Goal: Task Accomplishment & Management: Complete application form

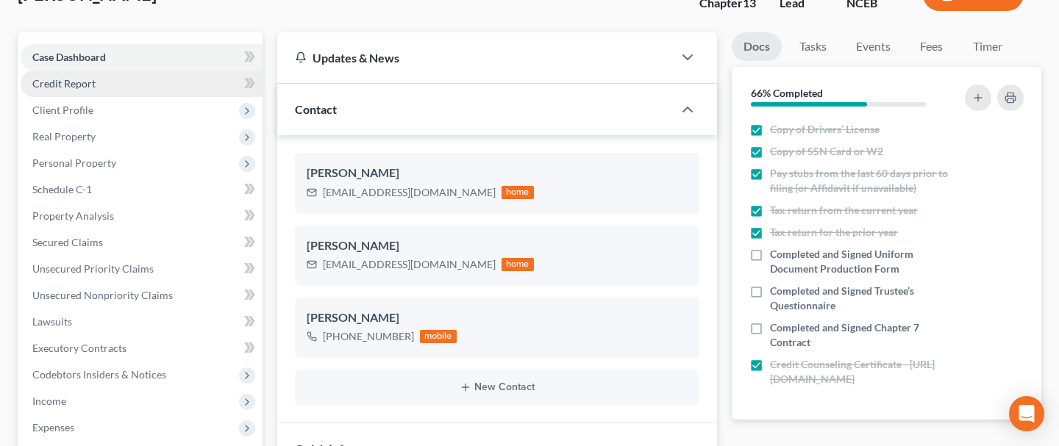
scroll to position [110, 0]
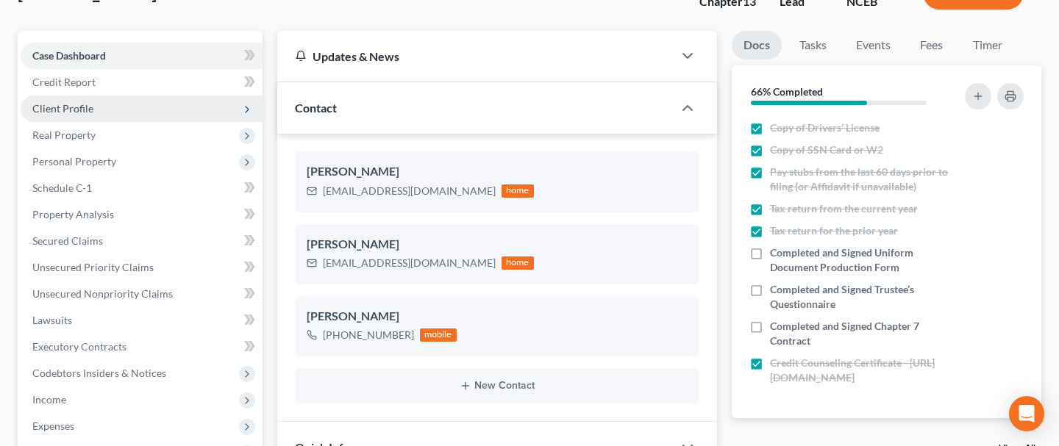
click at [115, 103] on span "Client Profile" at bounding box center [142, 109] width 242 height 26
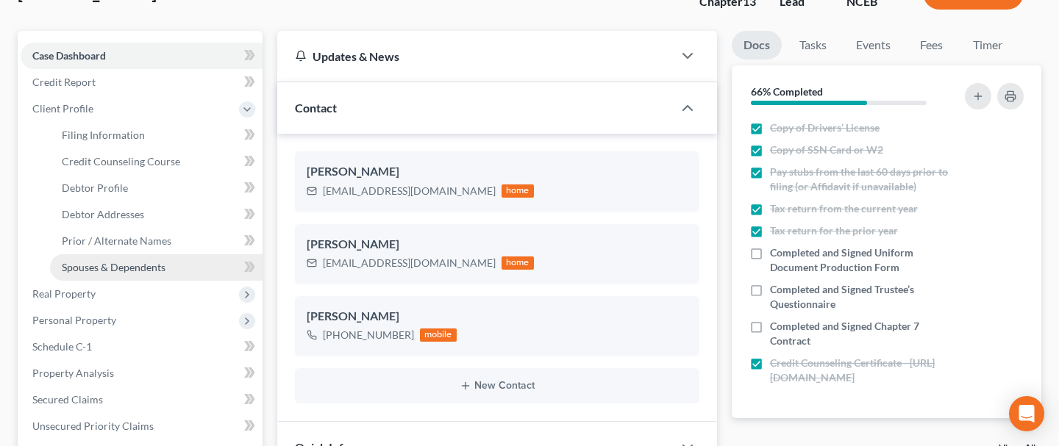
click at [108, 270] on span "Spouses & Dependents" at bounding box center [114, 267] width 104 height 12
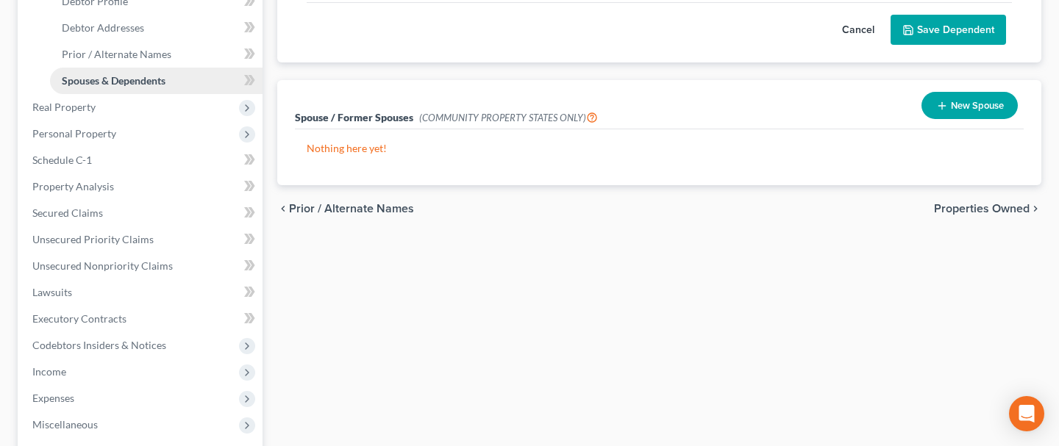
scroll to position [300, 0]
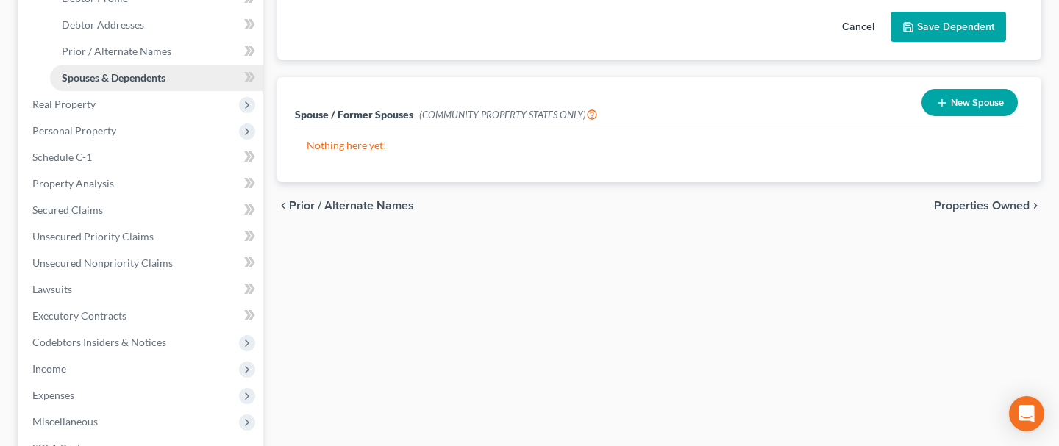
click at [60, 384] on span "Expenses" at bounding box center [142, 395] width 242 height 26
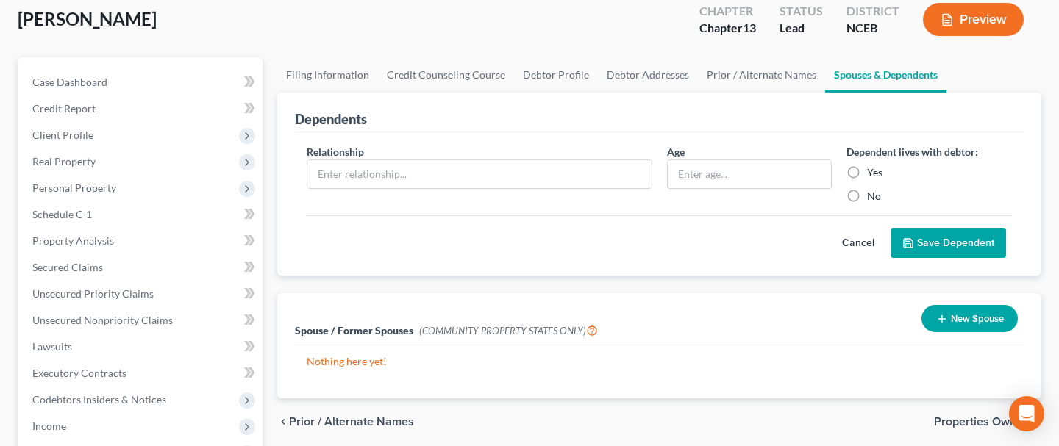
scroll to position [90, 0]
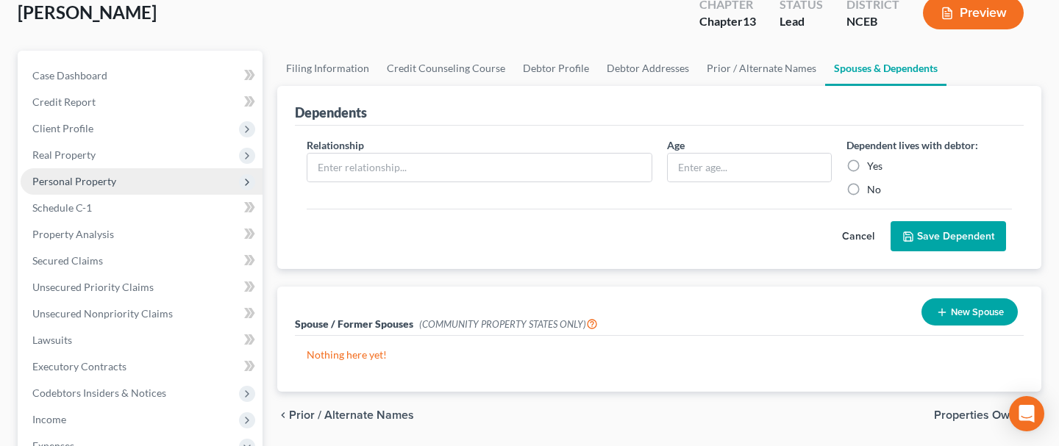
click at [100, 181] on span "Personal Property" at bounding box center [74, 181] width 84 height 12
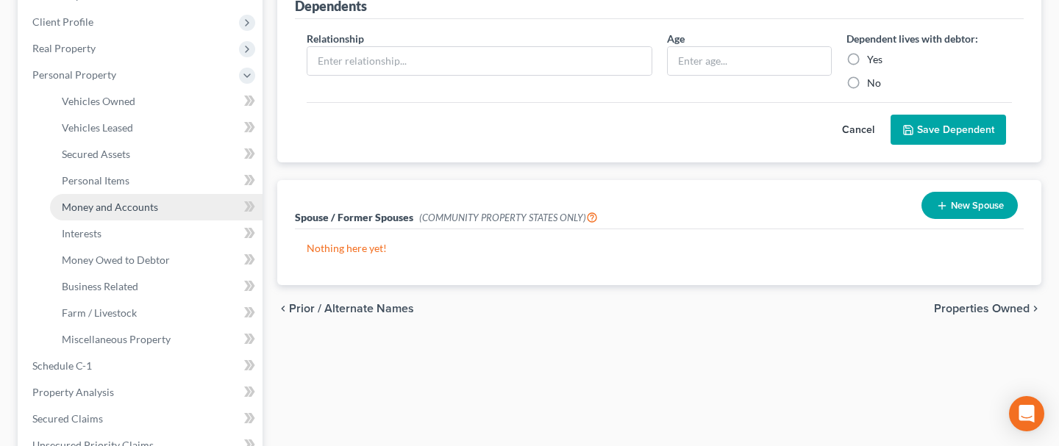
scroll to position [202, 0]
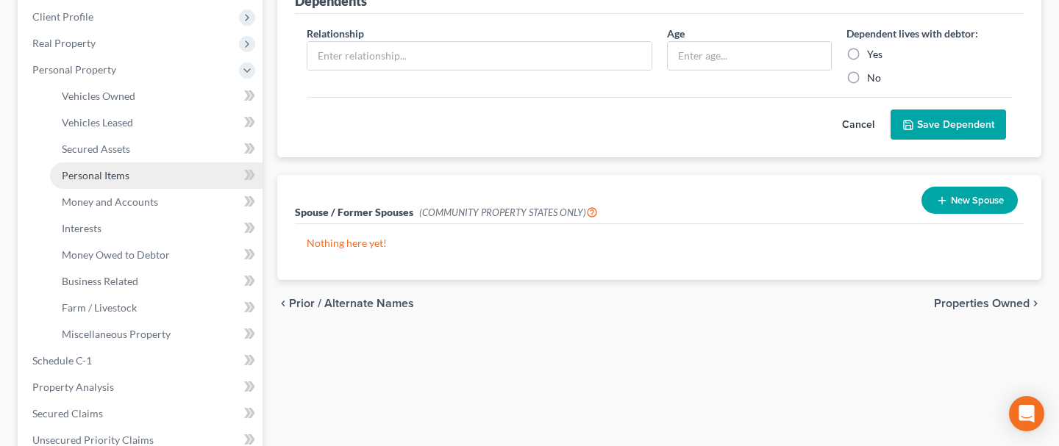
click at [115, 171] on span "Personal Items" at bounding box center [96, 175] width 68 height 12
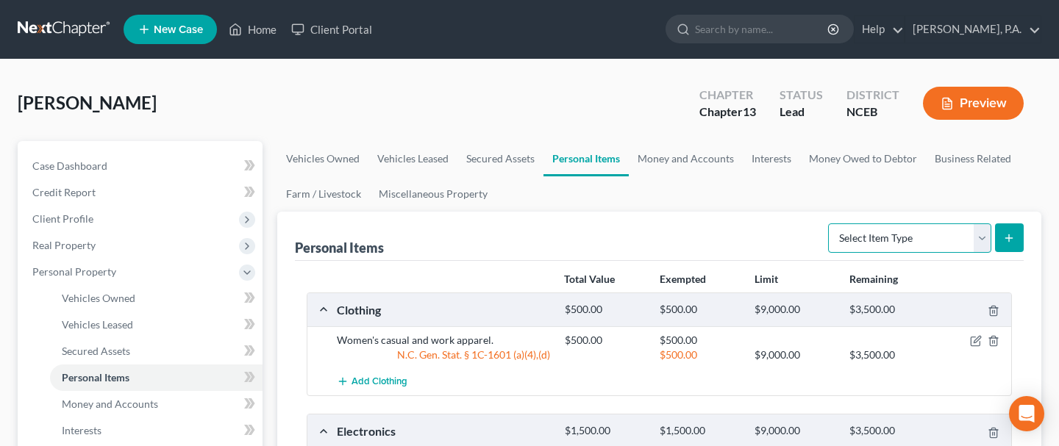
click at [980, 241] on select "Select Item Type Clothing Collectibles Of Value Electronics Firearms Household …" at bounding box center [909, 238] width 163 height 29
select select "jewelry"
click at [830, 224] on select "Select Item Type Clothing Collectibles Of Value Electronics Firearms Household …" at bounding box center [909, 238] width 163 height 29
click at [1017, 240] on button "submit" at bounding box center [1009, 238] width 29 height 29
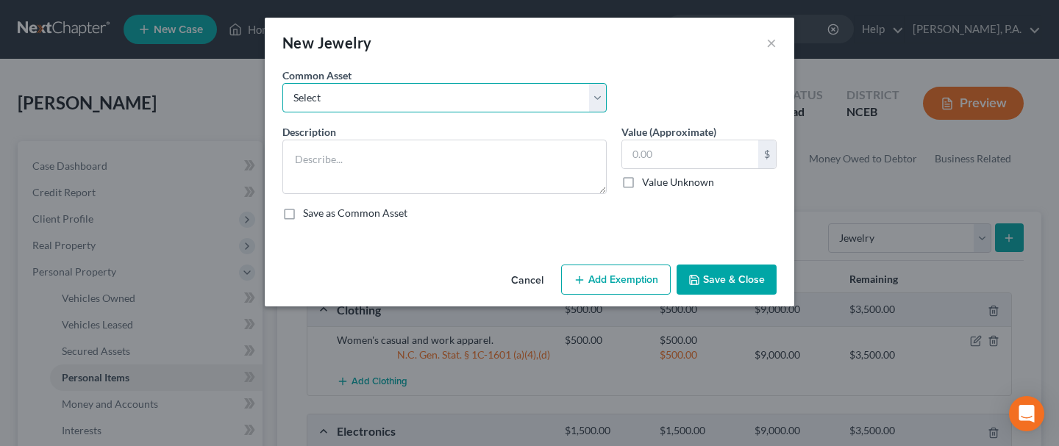
click at [598, 101] on select "Select Women's fashion and costume jewelry." at bounding box center [444, 97] width 324 height 29
select select "0"
click at [282, 83] on select "Select Women's fashion and costume jewelry." at bounding box center [444, 97] width 324 height 29
type textarea "Women's fashion and costume jewelry."
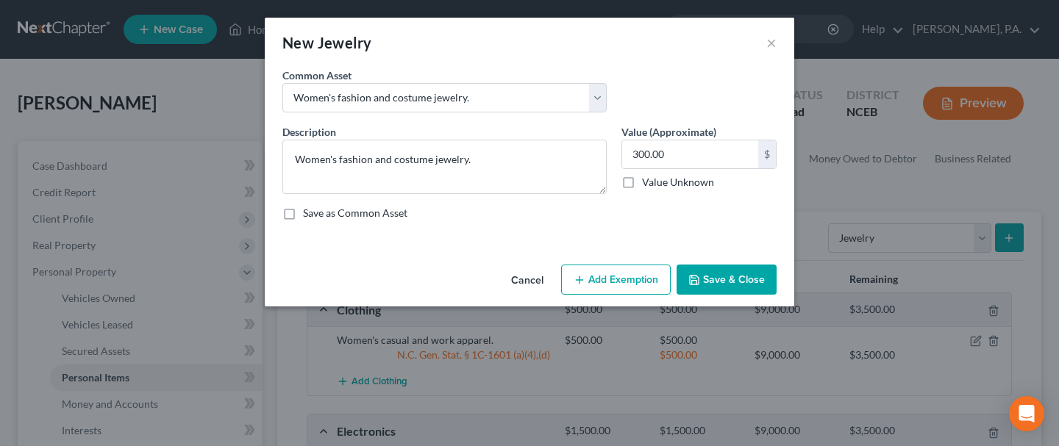
click at [593, 269] on button "Add Exemption" at bounding box center [616, 280] width 110 height 31
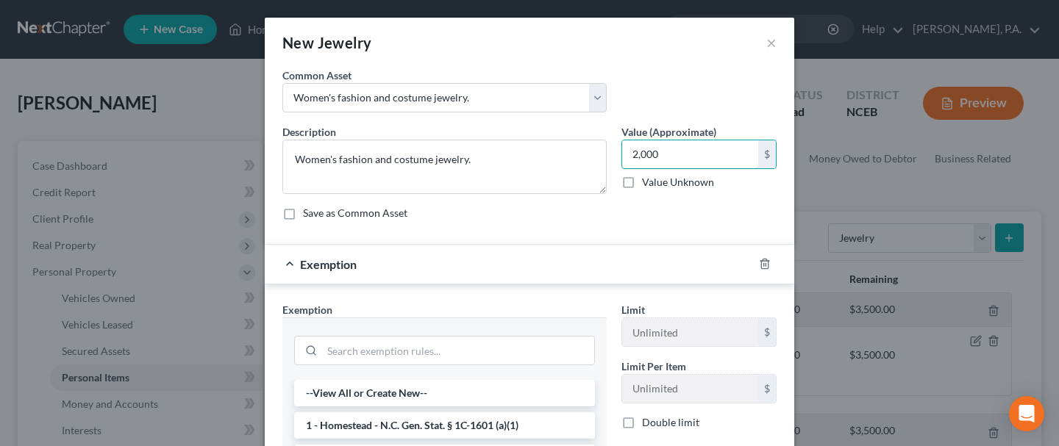
type input "2,000"
click at [326, 268] on span "Exemption" at bounding box center [328, 264] width 57 height 14
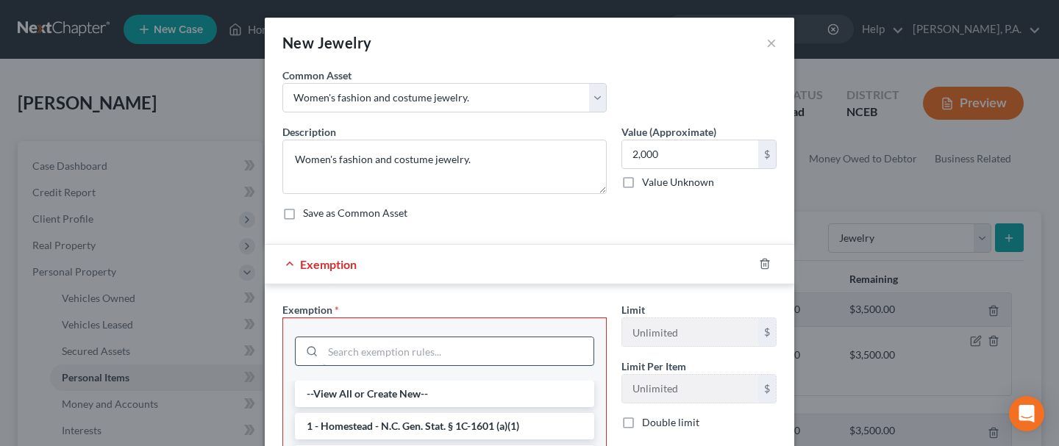
click at [406, 346] on input "search" at bounding box center [458, 351] width 271 height 28
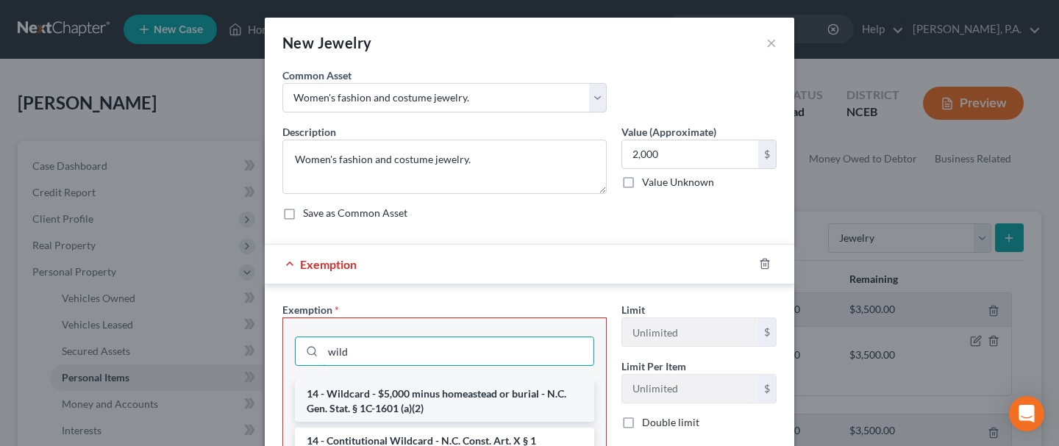
type input "wild"
click at [425, 401] on li "14 - Wildcard - $5,000 minus homeastead or burial - N.C. Gen. Stat. § 1C-1601 (…" at bounding box center [444, 401] width 299 height 41
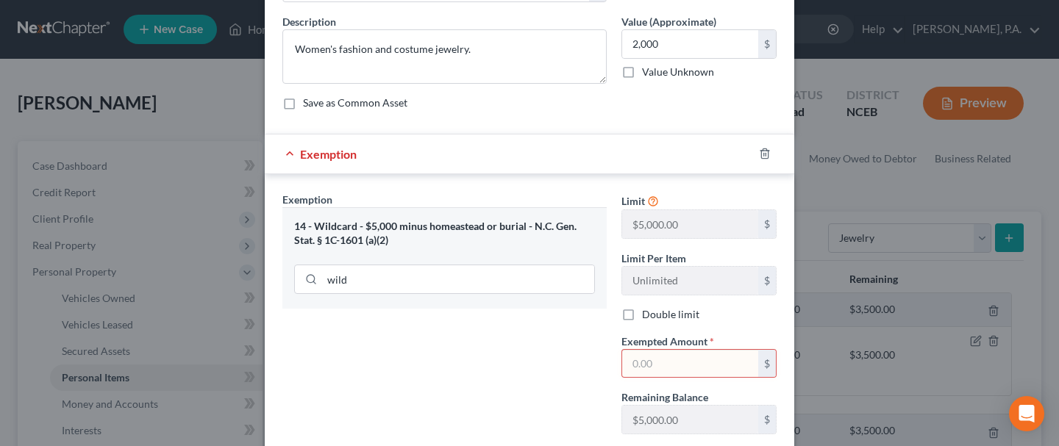
scroll to position [120, 0]
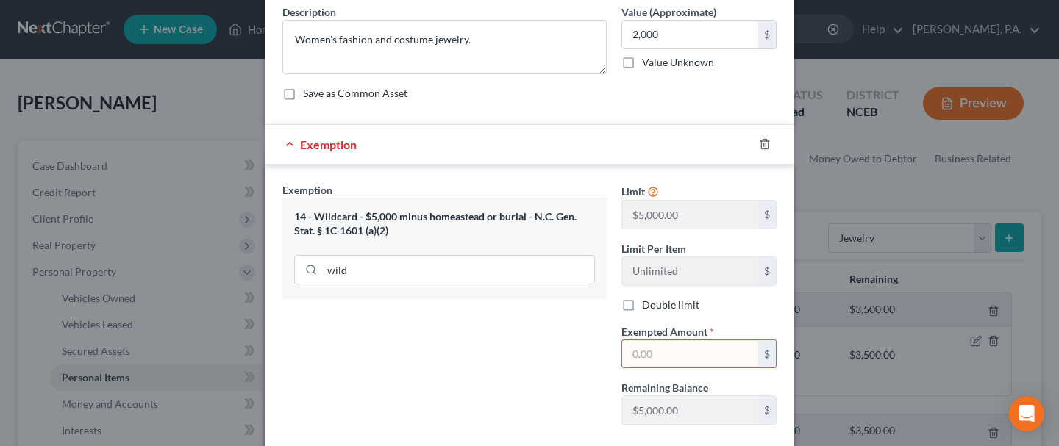
click at [704, 348] on input "text" at bounding box center [690, 354] width 136 height 28
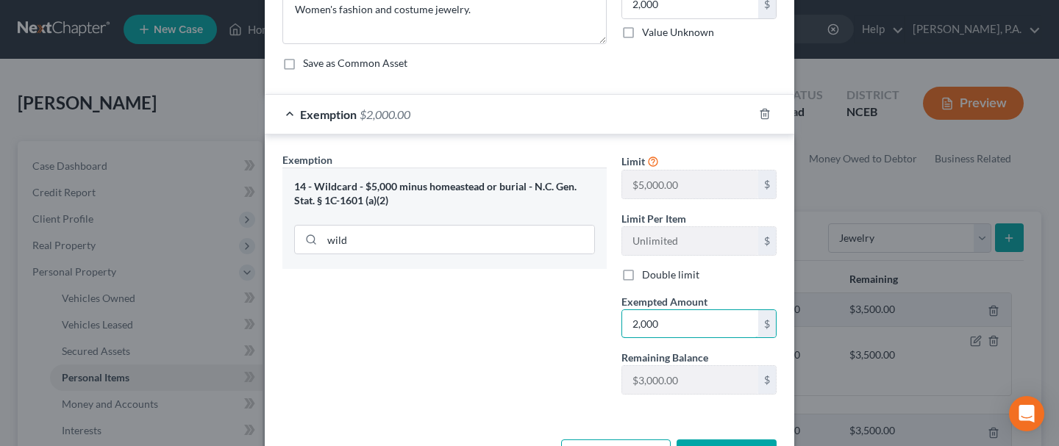
scroll to position [201, 0]
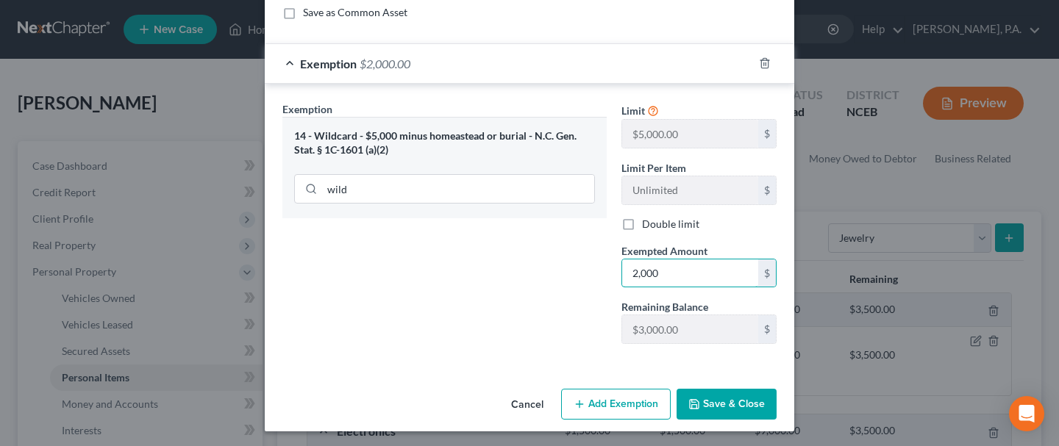
type input "2,000"
click at [718, 406] on button "Save & Close" at bounding box center [726, 404] width 100 height 31
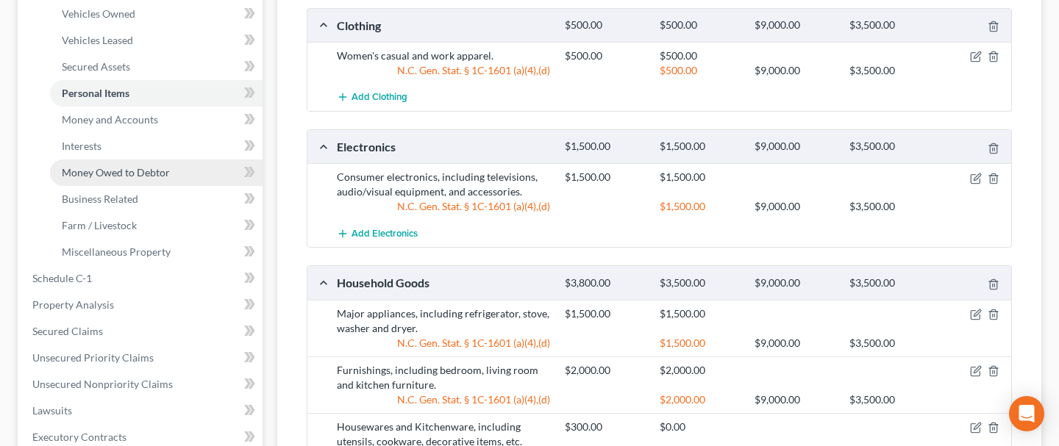
scroll to position [288, 0]
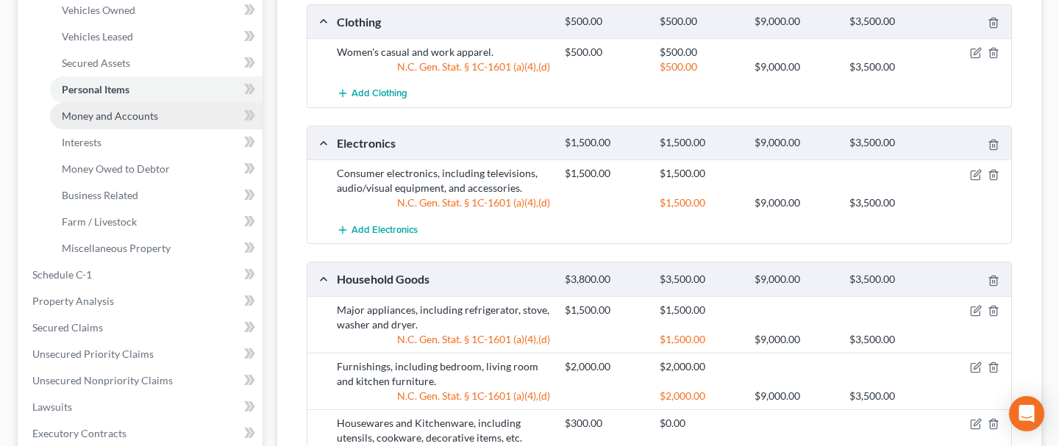
click at [143, 116] on span "Money and Accounts" at bounding box center [110, 116] width 96 height 12
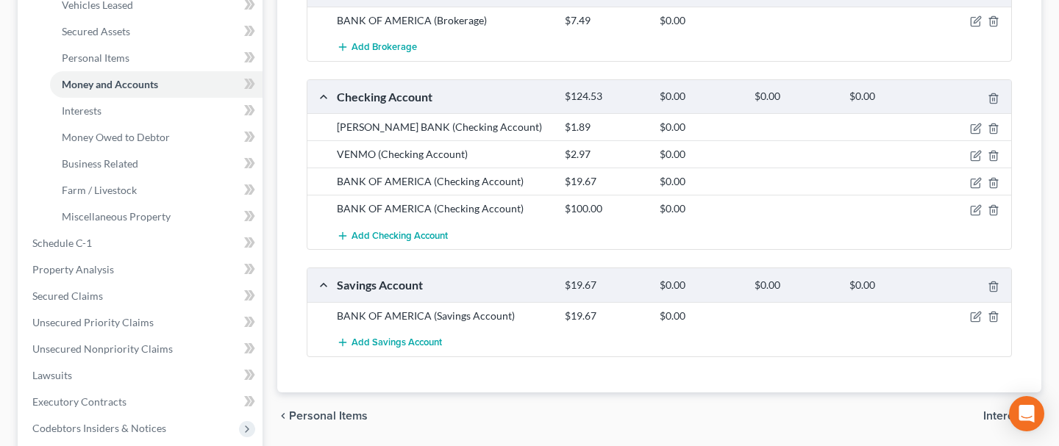
scroll to position [321, 0]
click at [976, 207] on icon "button" at bounding box center [977, 207] width 7 height 7
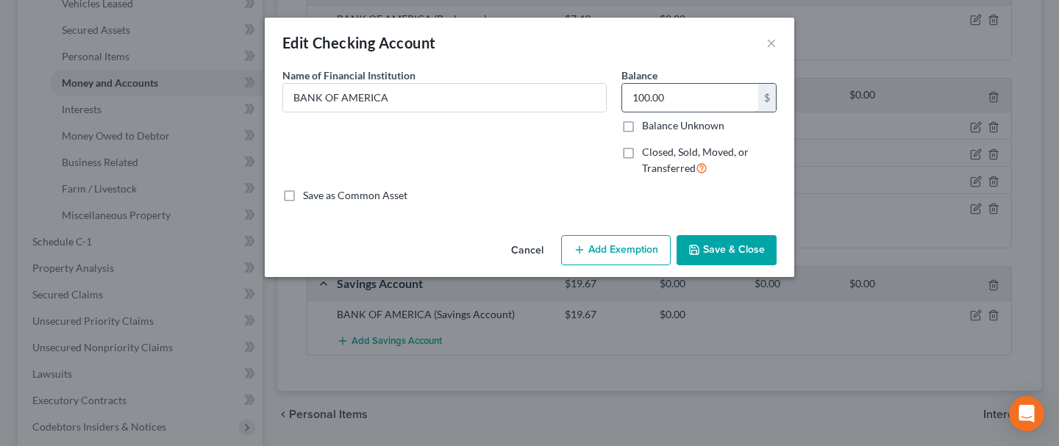
click at [646, 97] on input "100.00" at bounding box center [690, 98] width 136 height 28
type input "1,000"
click at [711, 246] on button "Save & Close" at bounding box center [726, 250] width 100 height 31
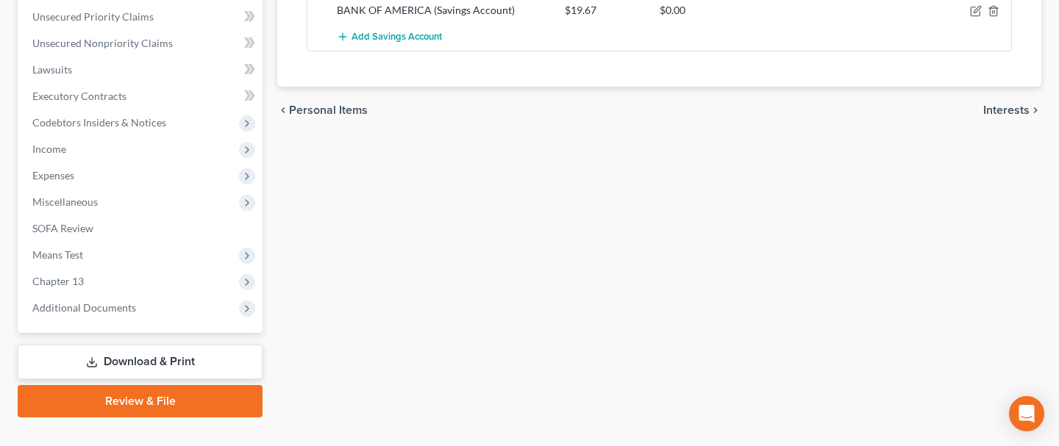
scroll to position [651, 0]
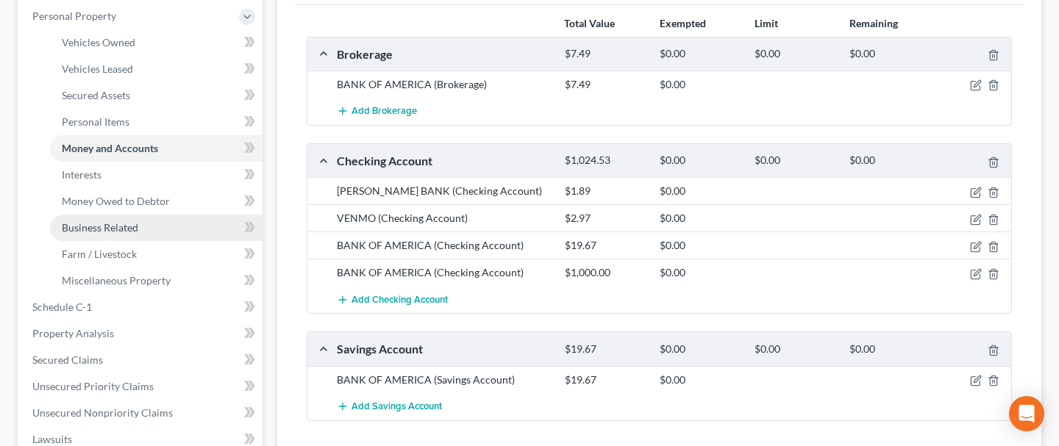
scroll to position [222, 0]
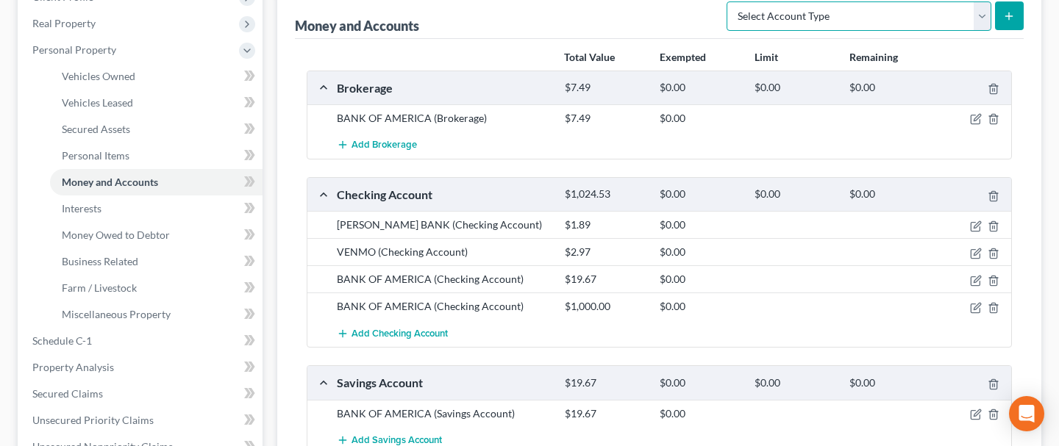
click at [979, 7] on select "Select Account Type Brokerage Cash on Hand Certificates of Deposit Checking Acc…" at bounding box center [858, 15] width 265 height 29
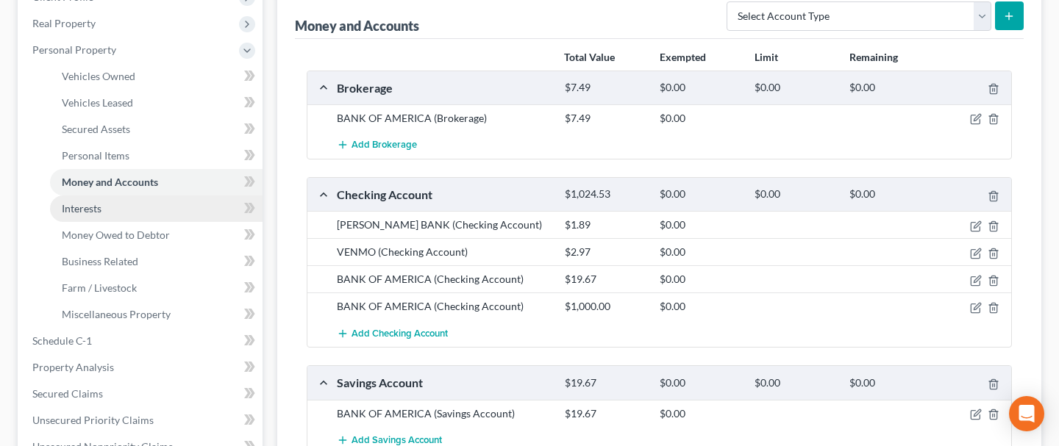
click at [129, 207] on link "Interests" at bounding box center [156, 209] width 212 height 26
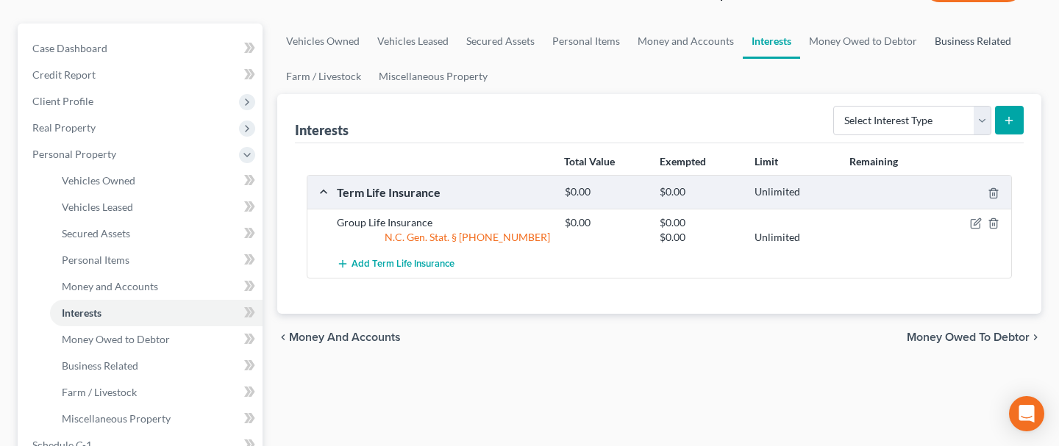
scroll to position [121, 0]
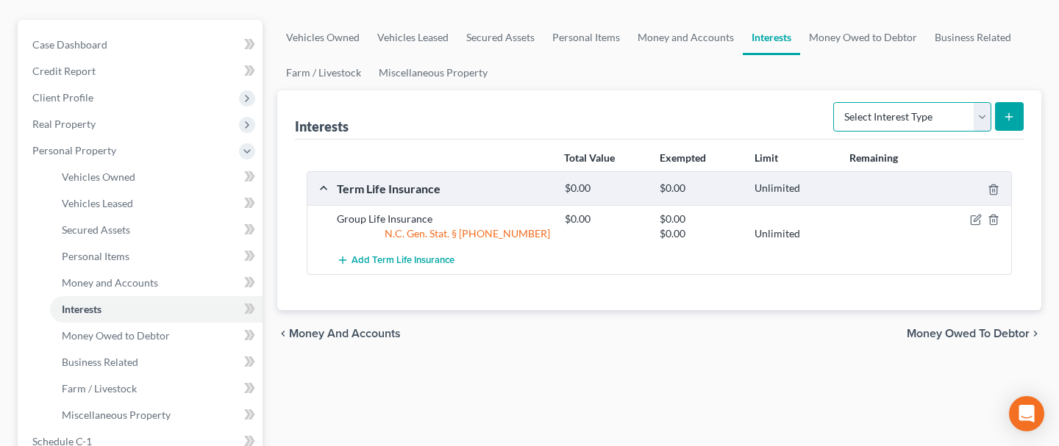
click at [983, 104] on select "Select Interest Type 401K Annuity Bond Education IRA Government Bond Government…" at bounding box center [912, 116] width 158 height 29
select select "401k"
click at [835, 102] on select "Select Interest Type 401K Annuity Bond Education IRA Government Bond Government…" at bounding box center [912, 116] width 158 height 29
click at [1010, 120] on icon "submit" at bounding box center [1009, 117] width 12 height 12
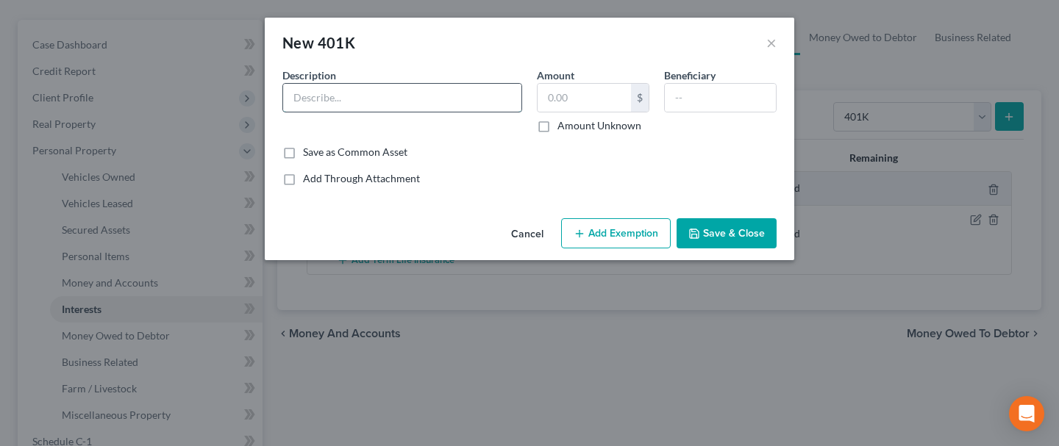
click at [443, 103] on input "text" at bounding box center [402, 98] width 238 height 28
type input "401k Company Account"
click at [577, 99] on input "text" at bounding box center [583, 98] width 93 height 28
type input "3,000"
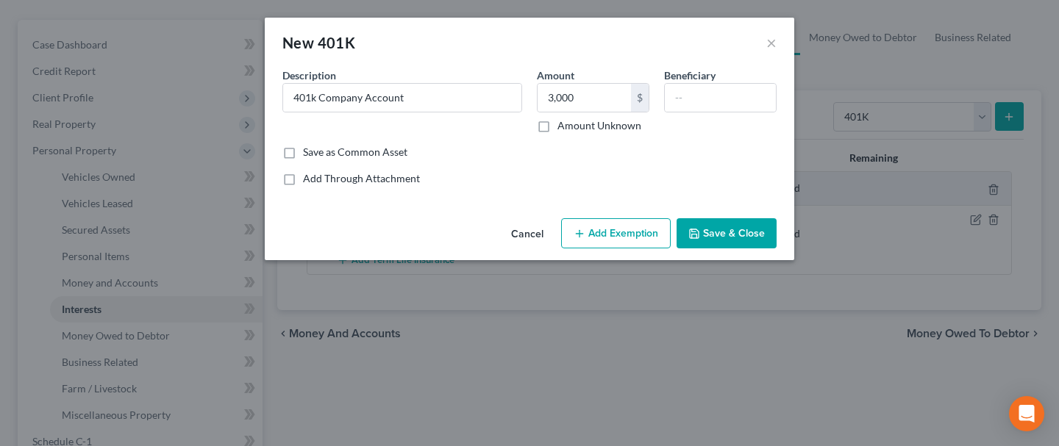
click at [713, 236] on button "Save & Close" at bounding box center [726, 233] width 100 height 31
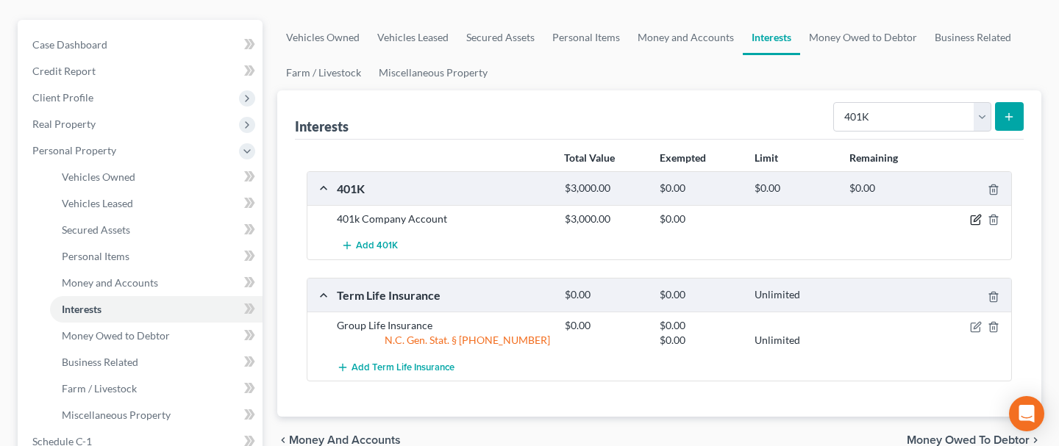
click at [973, 218] on icon "button" at bounding box center [976, 220] width 12 height 12
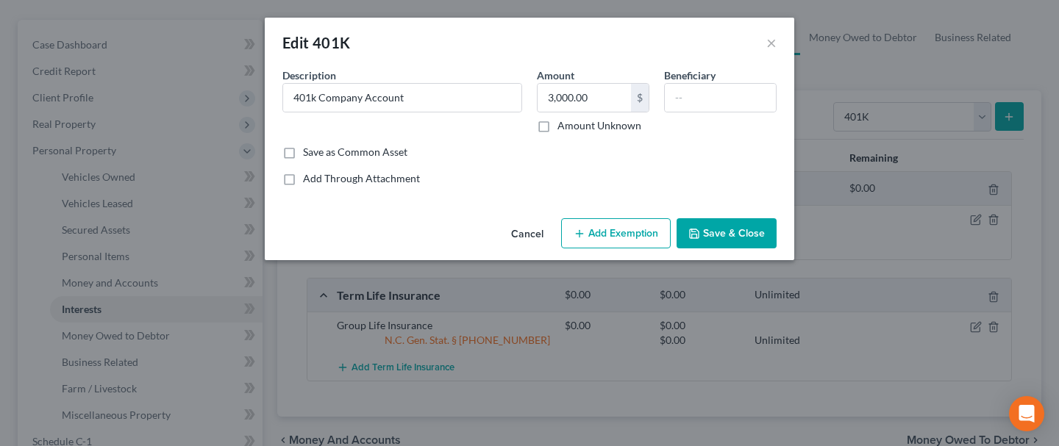
click at [600, 232] on button "Add Exemption" at bounding box center [616, 233] width 110 height 31
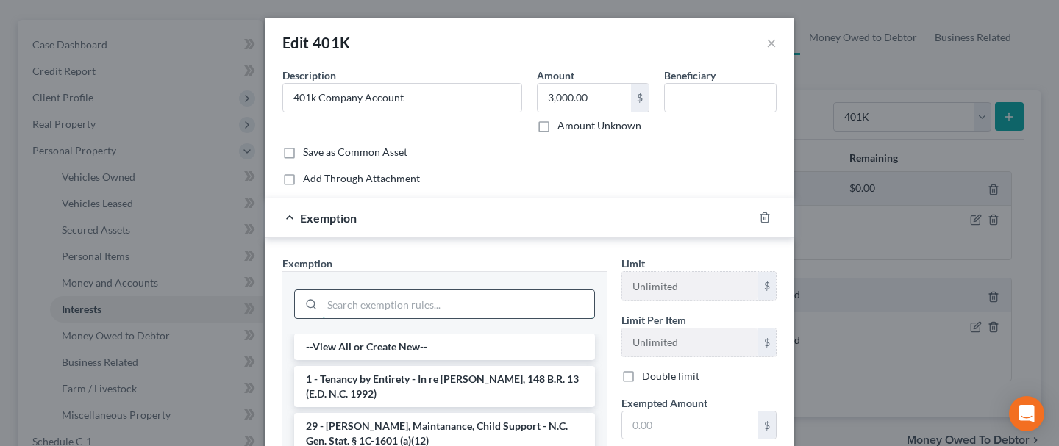
click at [446, 296] on input "search" at bounding box center [458, 304] width 272 height 28
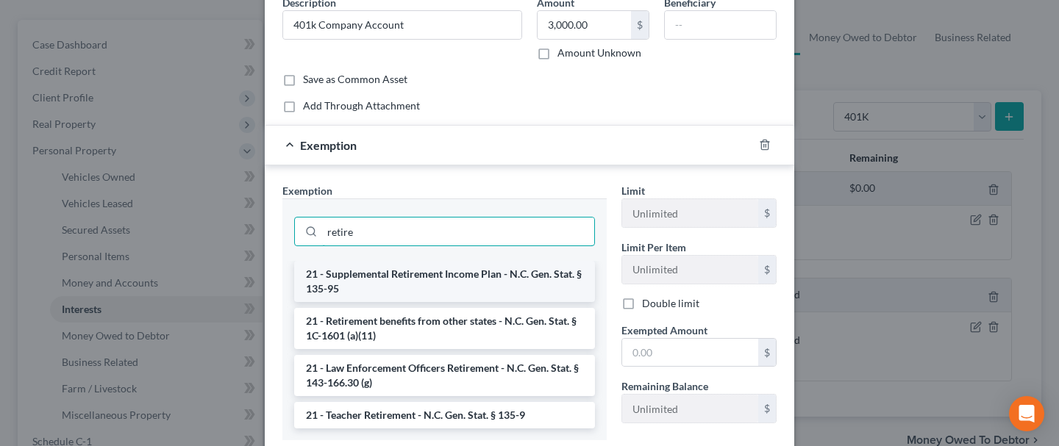
scroll to position [72, 0]
type input "retire"
click at [409, 265] on li "21 - Supplemental Retirement Income Plan - N.C. Gen. Stat. § 135-95" at bounding box center [444, 282] width 301 height 41
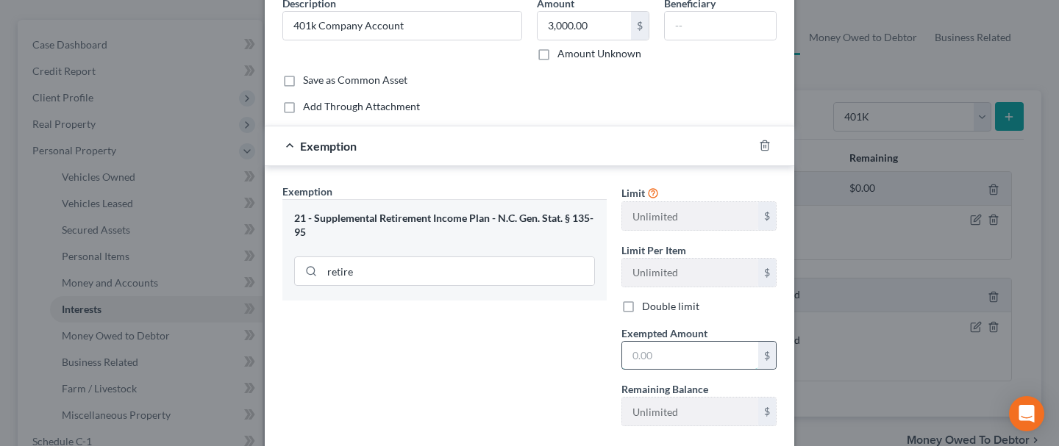
click at [651, 349] on input "text" at bounding box center [690, 356] width 136 height 28
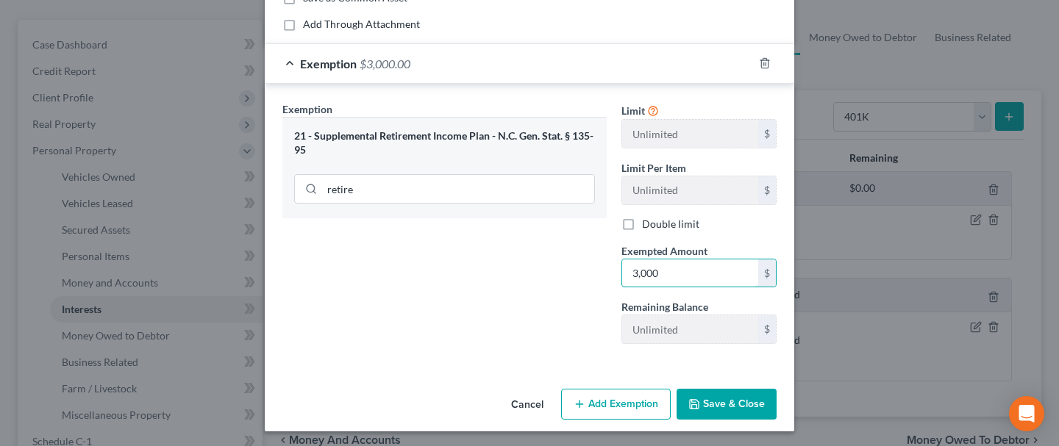
type input "3,000"
click at [724, 400] on button "Save & Close" at bounding box center [726, 404] width 100 height 31
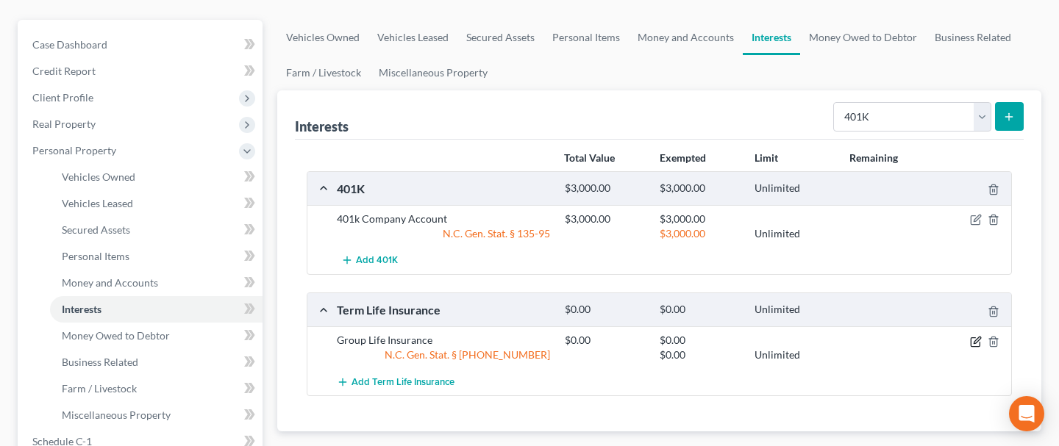
click at [976, 339] on icon "button" at bounding box center [976, 342] width 12 height 12
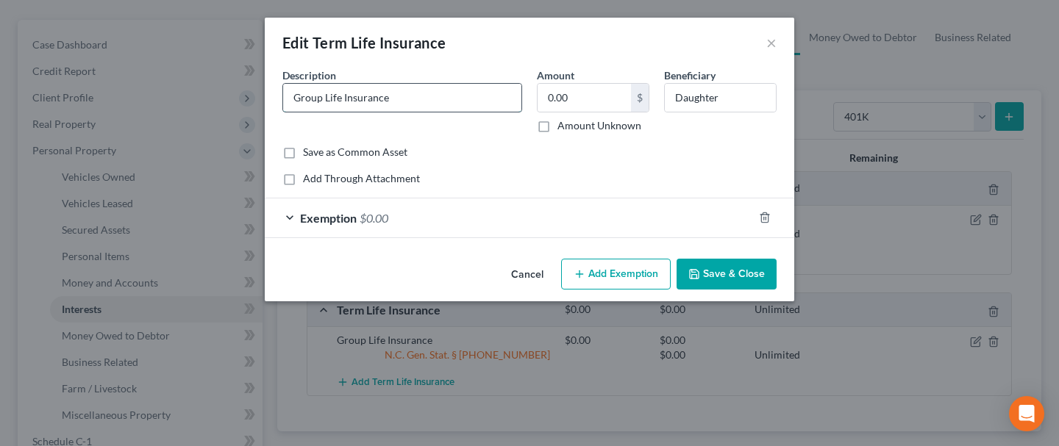
click at [432, 102] on input "Group Life Insurance" at bounding box center [402, 98] width 238 height 28
click at [431, 103] on input "Group Life Insurance (death benefit" at bounding box center [402, 98] width 238 height 28
type input "Group Life Insurance (death be$169,500)"
click at [721, 274] on button "Save & Close" at bounding box center [726, 274] width 100 height 31
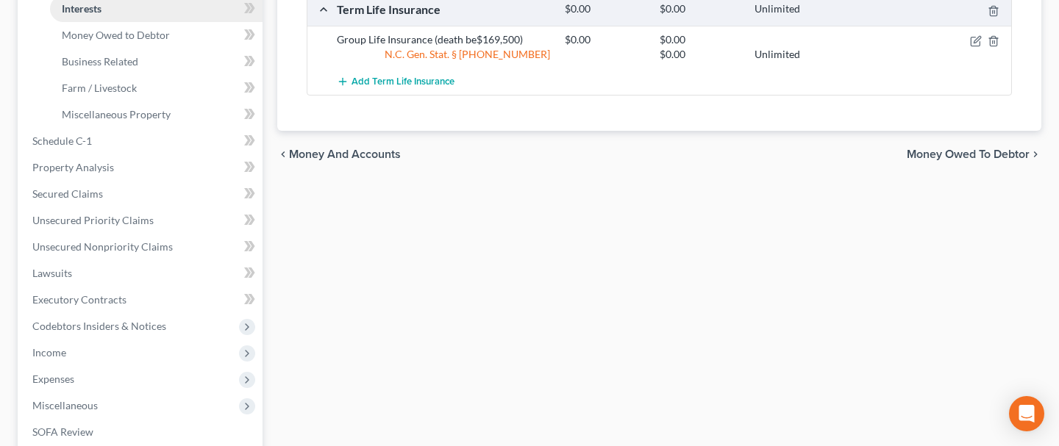
scroll to position [423, 0]
click at [120, 171] on link "Property Analysis" at bounding box center [142, 167] width 242 height 26
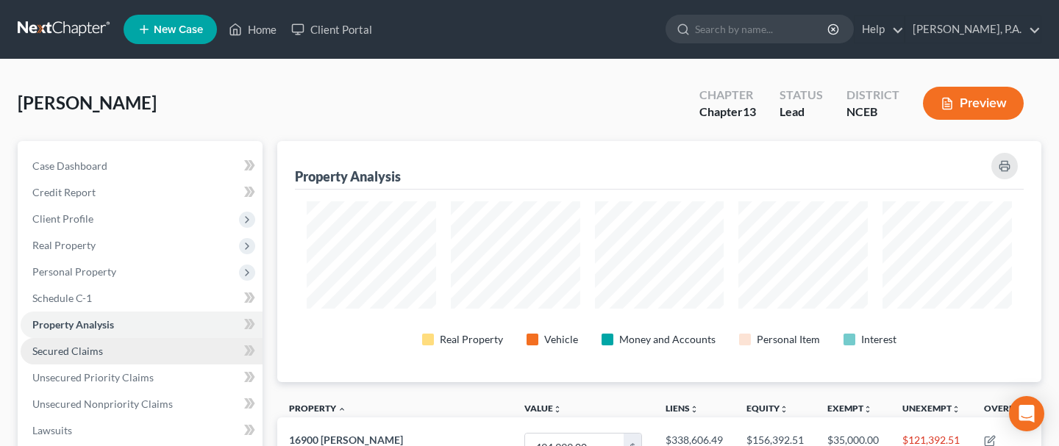
click at [125, 352] on link "Secured Claims" at bounding box center [142, 351] width 242 height 26
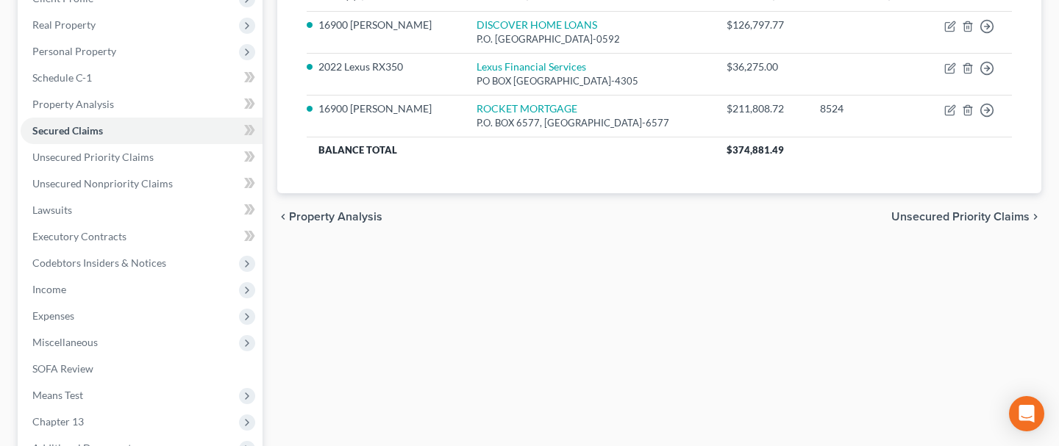
scroll to position [217, 0]
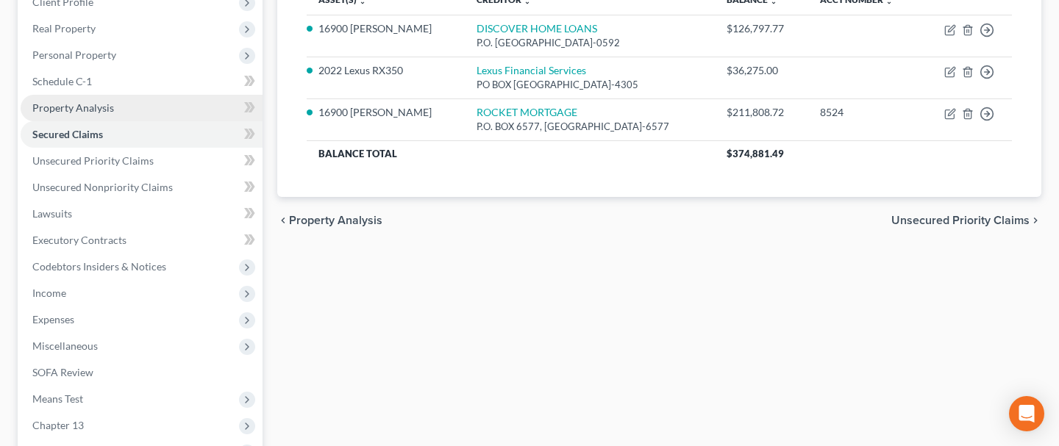
click at [106, 107] on span "Property Analysis" at bounding box center [73, 107] width 82 height 12
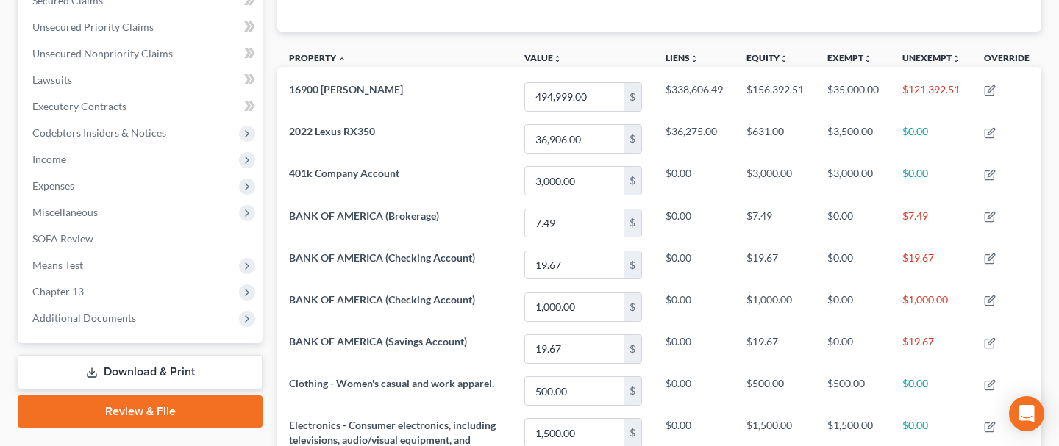
scroll to position [351, 0]
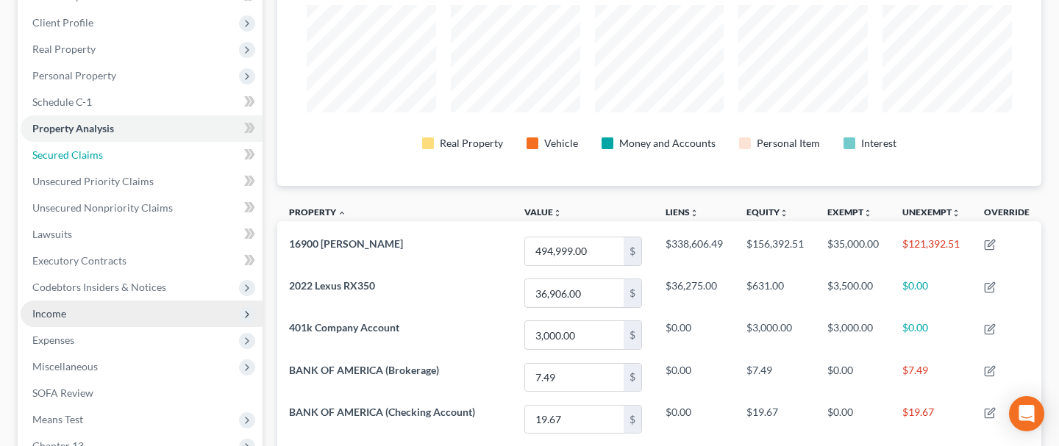
click at [79, 157] on span "Secured Claims" at bounding box center [67, 155] width 71 height 12
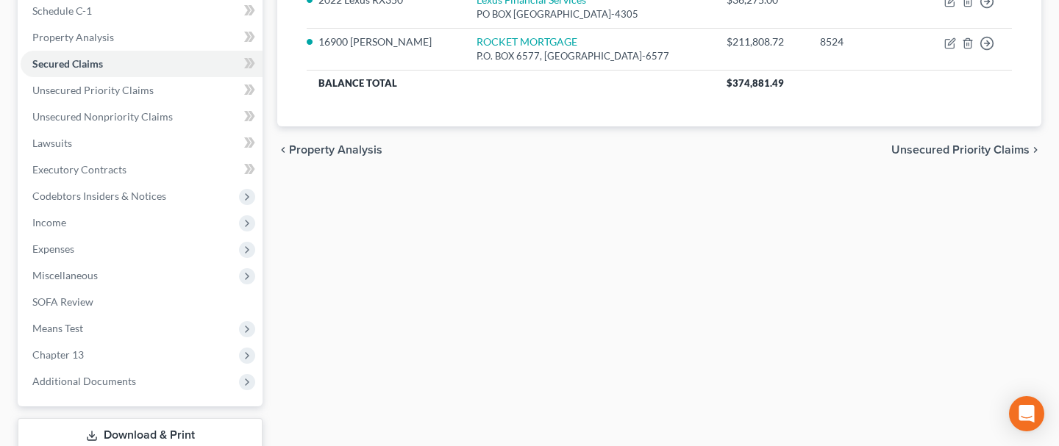
scroll to position [290, 0]
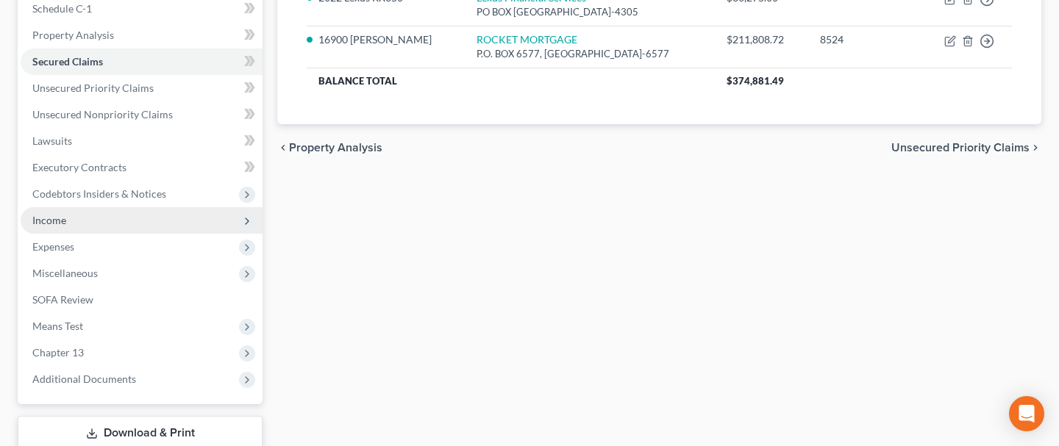
click at [61, 215] on span "Income" at bounding box center [49, 220] width 34 height 12
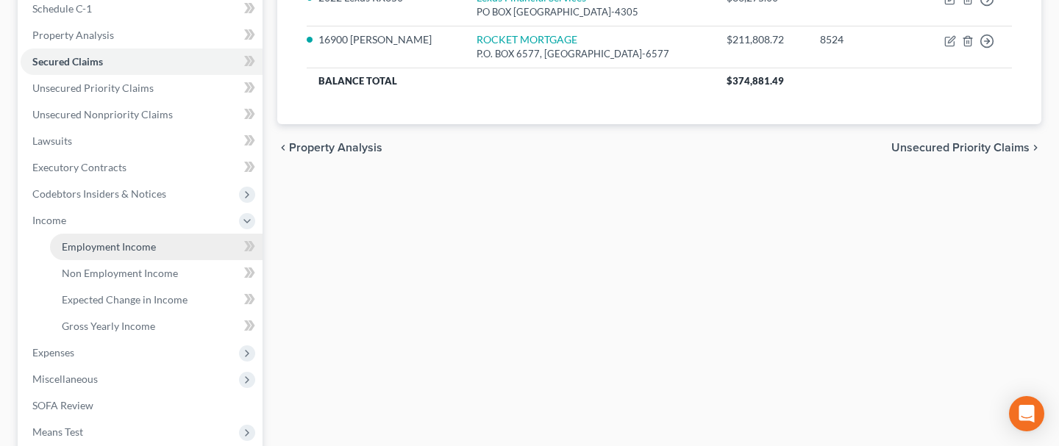
click at [95, 243] on span "Employment Income" at bounding box center [109, 246] width 94 height 12
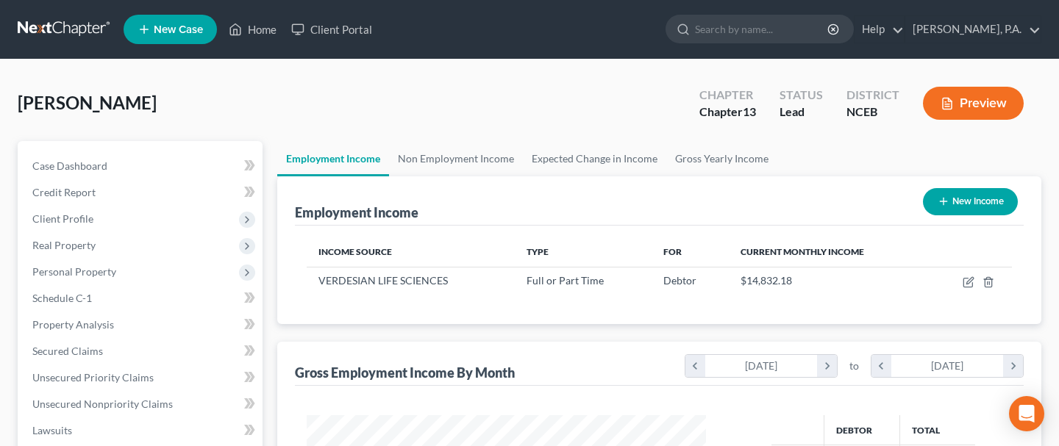
scroll to position [262, 428]
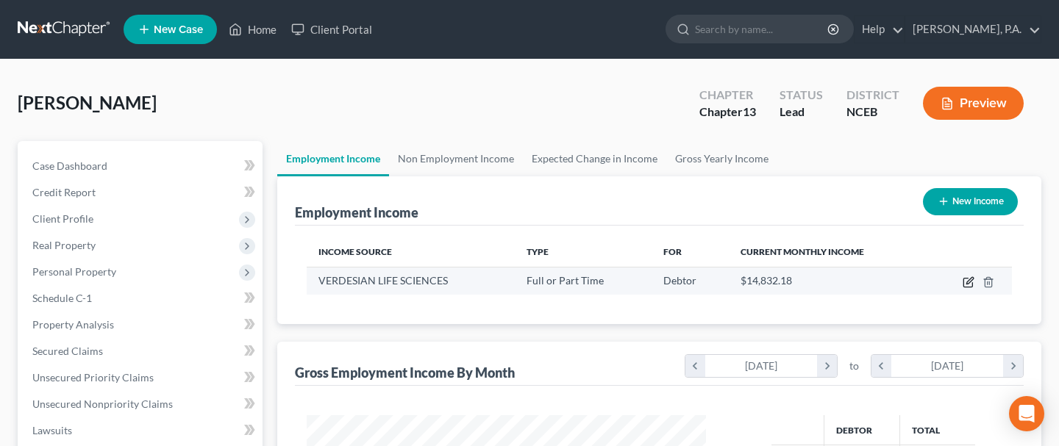
click at [965, 280] on icon "button" at bounding box center [968, 282] width 12 height 12
select select "0"
select select "28"
select select "0"
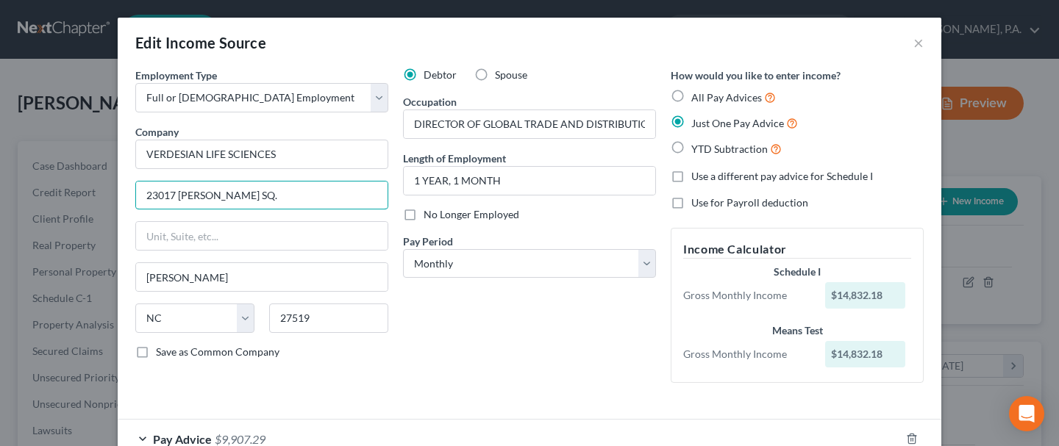
drag, startPoint x: 300, startPoint y: 199, endPoint x: 101, endPoint y: 170, distance: 201.4
click at [101, 170] on div "Edit Income Source × Employment Type * Select Full or [DEMOGRAPHIC_DATA] Employ…" at bounding box center [529, 223] width 1059 height 446
paste input "[STREET_ADDRESS][PERSON_NAME]"
type input "[STREET_ADDRESS][PERSON_NAME]"
click at [456, 177] on input "1 YEAR, 1 MONTH" at bounding box center [529, 181] width 251 height 28
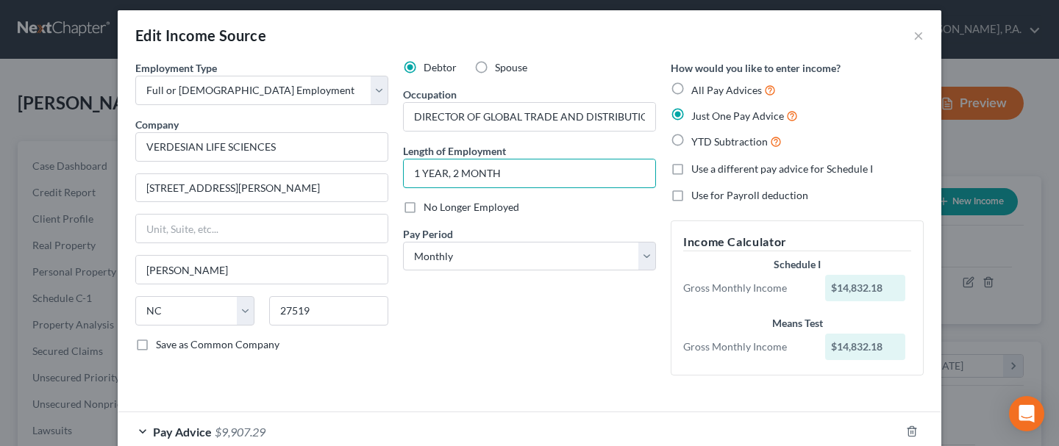
scroll to position [10, 0]
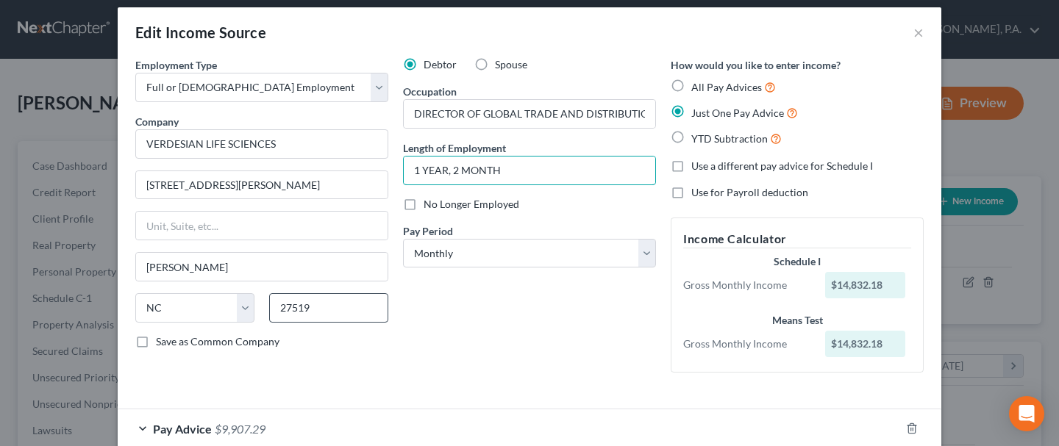
type input "1 YEAR, 2 MONTH"
click at [326, 305] on input "27519" at bounding box center [328, 307] width 119 height 29
type input "27513"
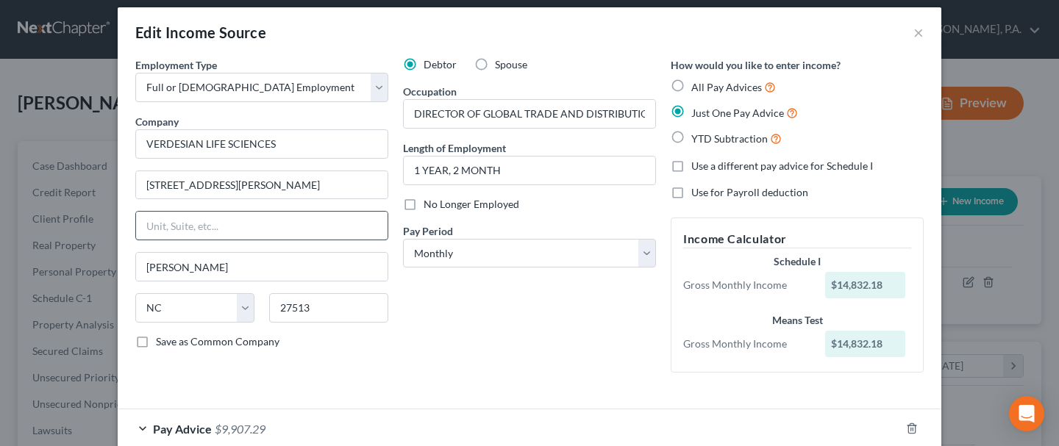
type input "[PERSON_NAME]"
click at [257, 227] on input "text" at bounding box center [261, 226] width 251 height 28
type input "Suite 480"
click at [358, 186] on input "[STREET_ADDRESS][PERSON_NAME]" at bounding box center [261, 185] width 251 height 28
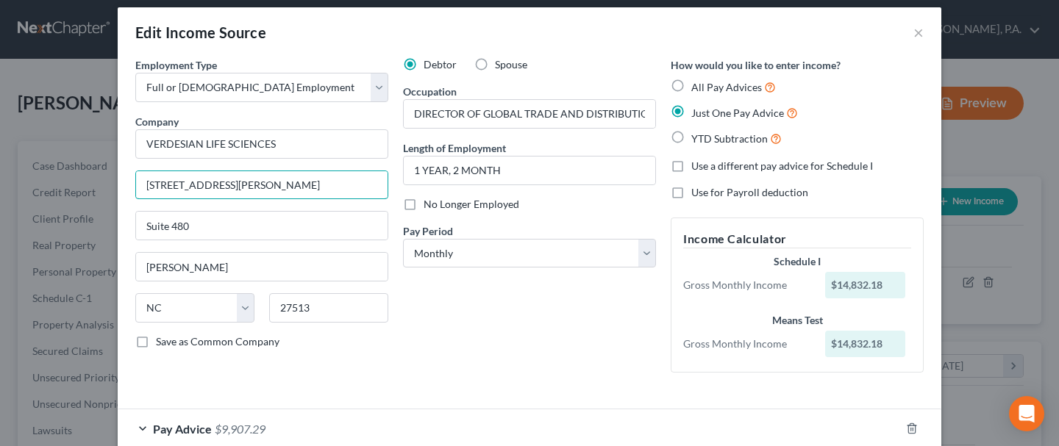
scroll to position [92, 0]
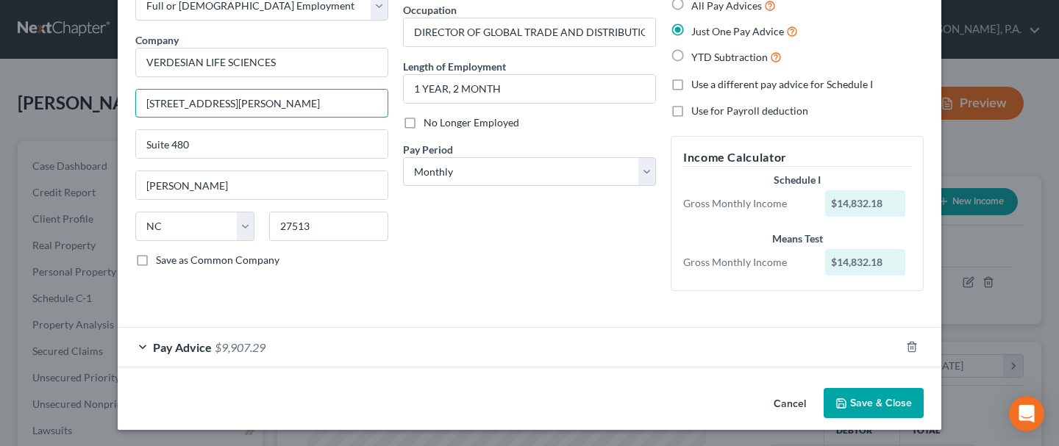
type input "[STREET_ADDRESS][PERSON_NAME]"
click at [896, 403] on button "Save & Close" at bounding box center [874, 403] width 100 height 31
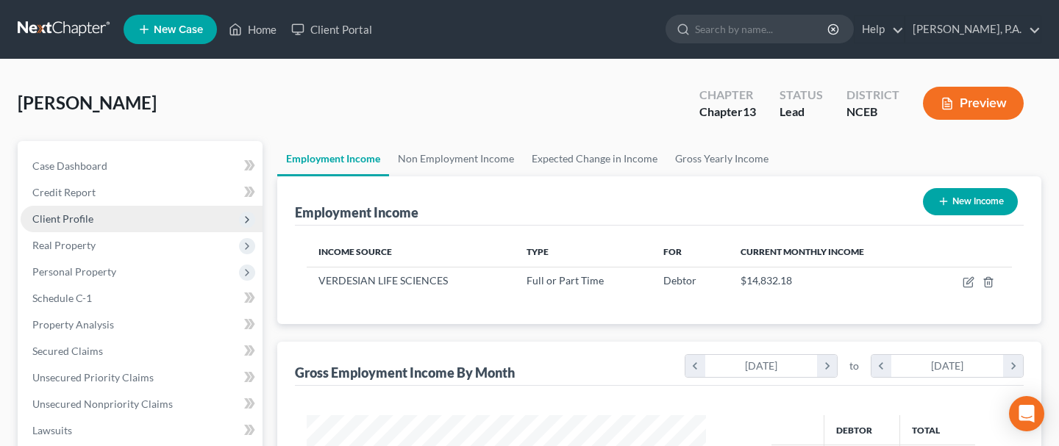
click at [79, 224] on span "Client Profile" at bounding box center [142, 219] width 242 height 26
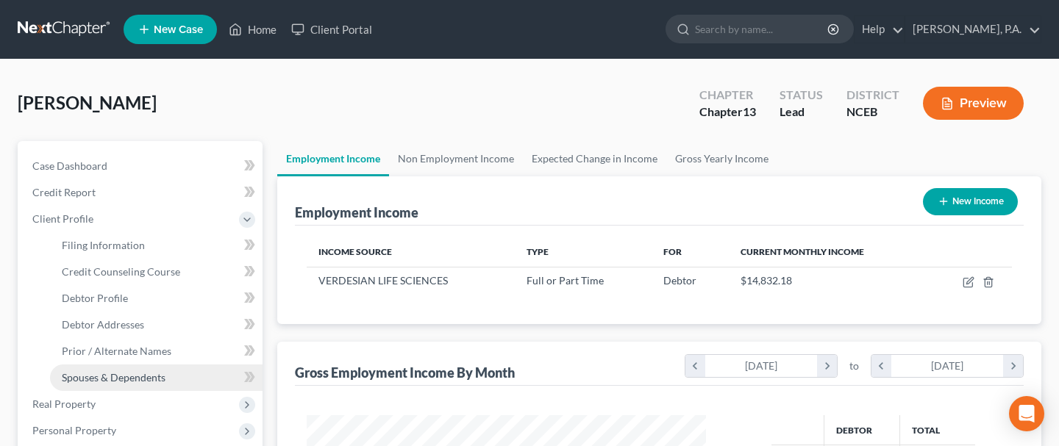
click at [138, 377] on span "Spouses & Dependents" at bounding box center [114, 377] width 104 height 12
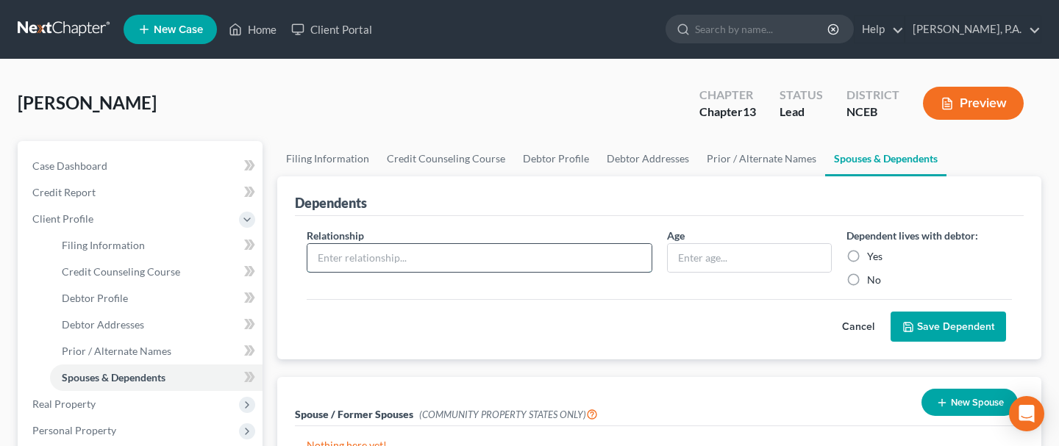
click at [387, 260] on input "text" at bounding box center [479, 258] width 344 height 28
type input "Daughter"
click at [688, 252] on input "text" at bounding box center [750, 258] width 164 height 28
type input "42"
click at [867, 254] on label "Yes" at bounding box center [874, 256] width 15 height 15
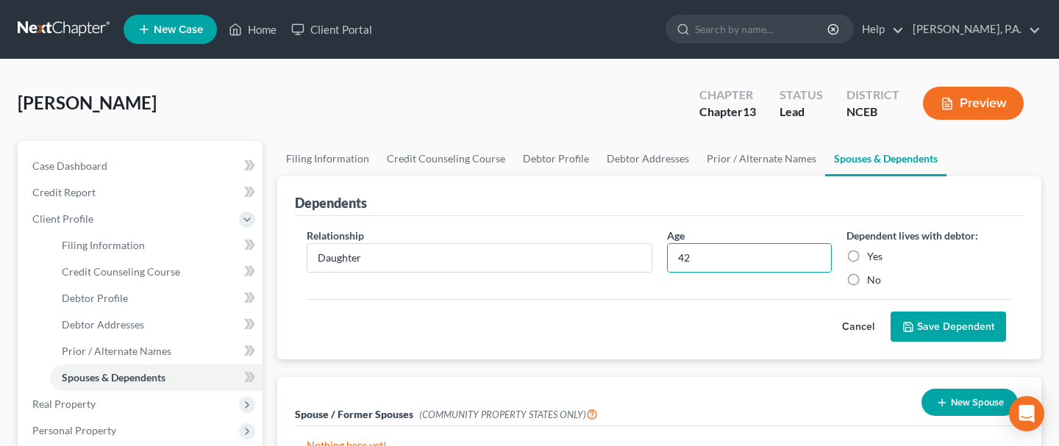
click at [873, 254] on input "Yes" at bounding box center [878, 254] width 10 height 10
radio input "true"
click at [944, 326] on button "Save Dependent" at bounding box center [947, 327] width 115 height 31
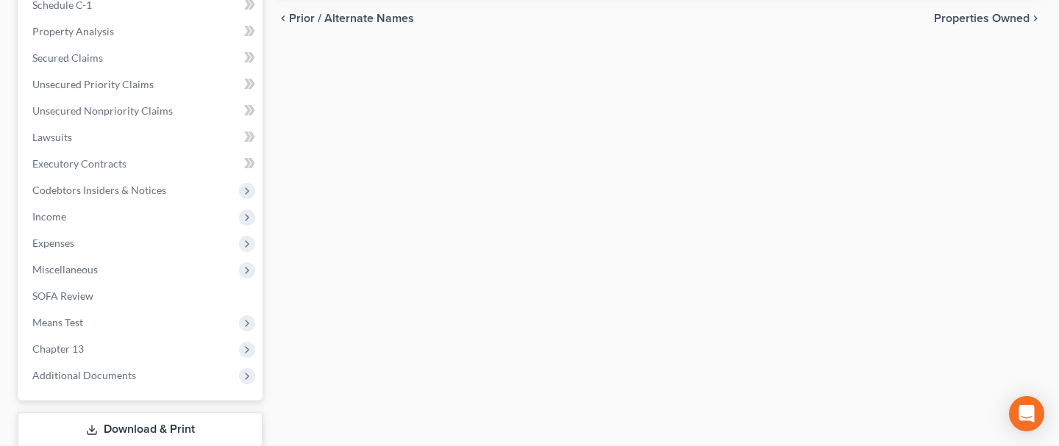
scroll to position [454, 0]
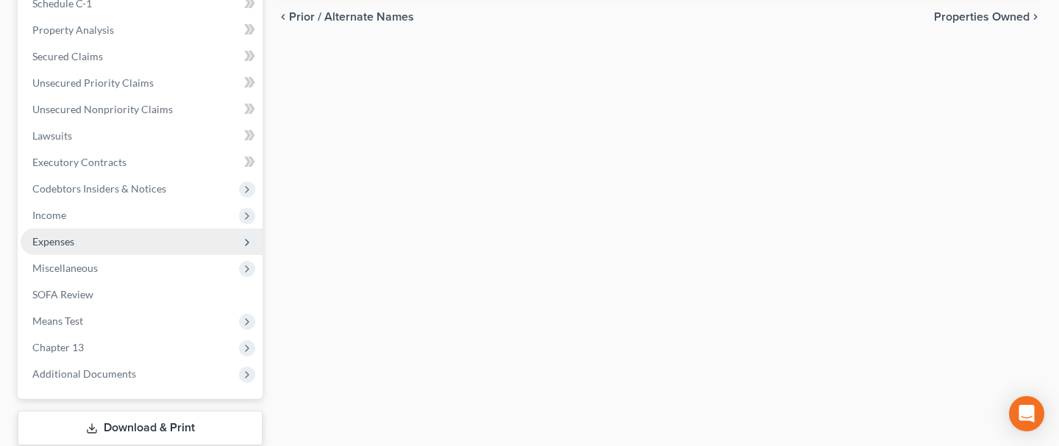
click at [107, 242] on span "Expenses" at bounding box center [142, 242] width 242 height 26
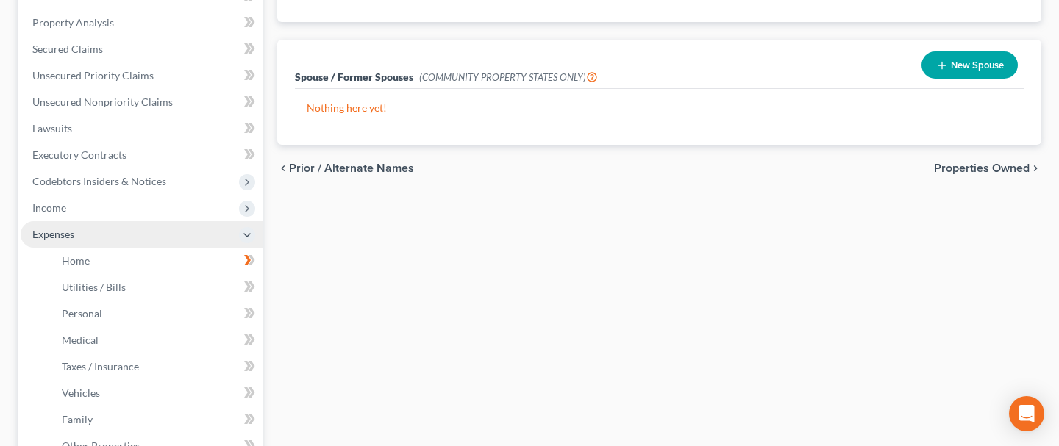
scroll to position [295, 0]
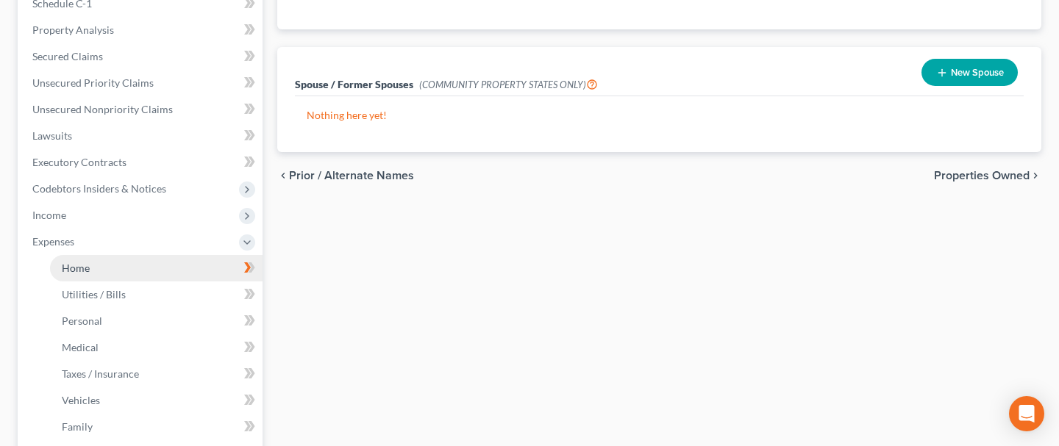
click at [85, 272] on span "Home" at bounding box center [76, 268] width 28 height 12
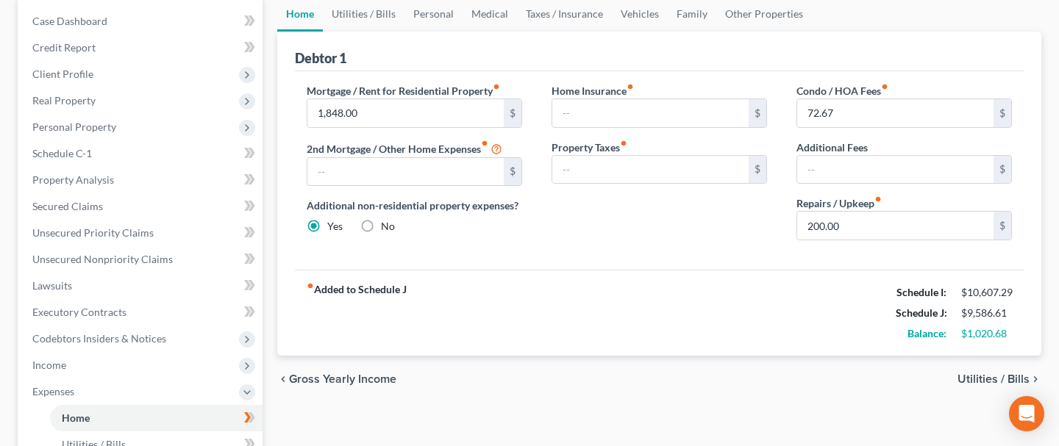
scroll to position [149, 0]
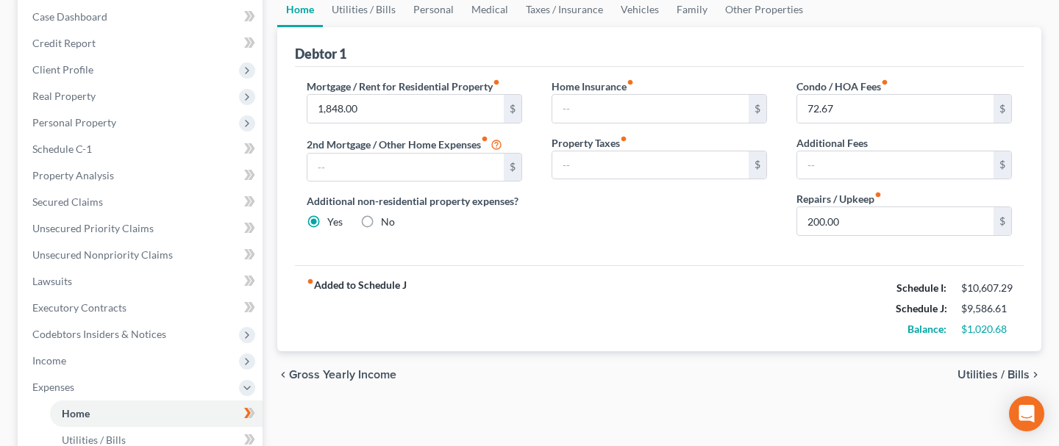
click at [979, 373] on span "Utilities / Bills" at bounding box center [993, 375] width 72 height 12
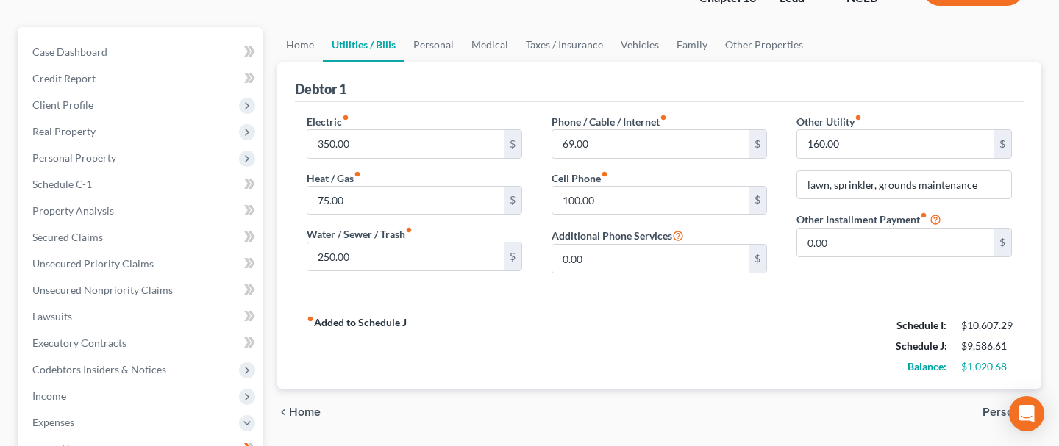
scroll to position [115, 0]
click at [298, 40] on link "Home" at bounding box center [300, 43] width 46 height 35
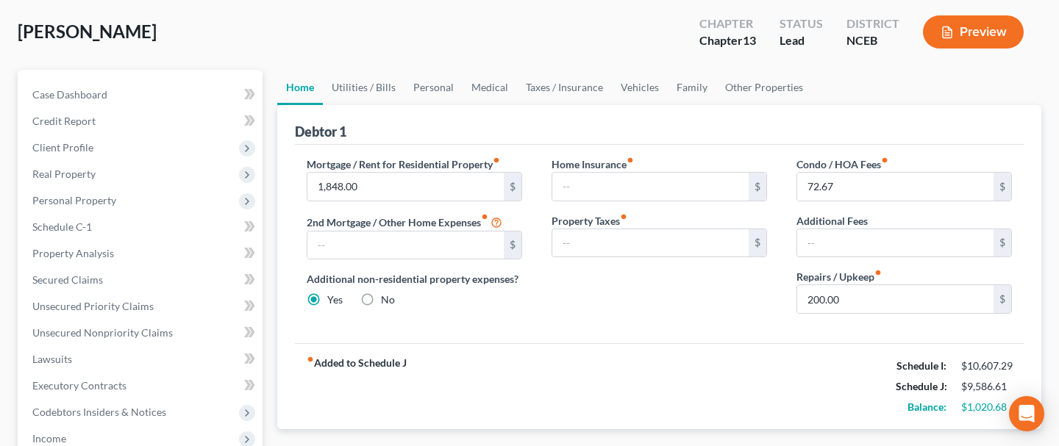
scroll to position [68, 0]
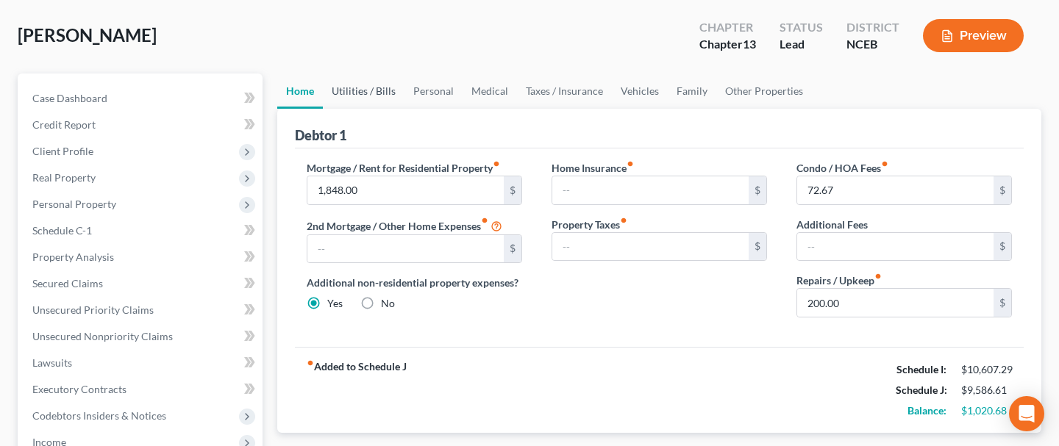
click at [369, 90] on link "Utilities / Bills" at bounding box center [364, 91] width 82 height 35
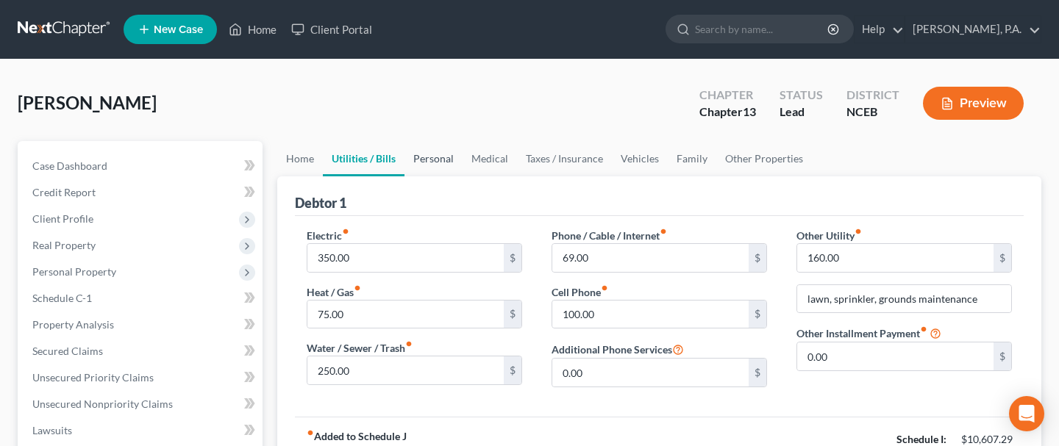
click at [429, 164] on link "Personal" at bounding box center [433, 158] width 58 height 35
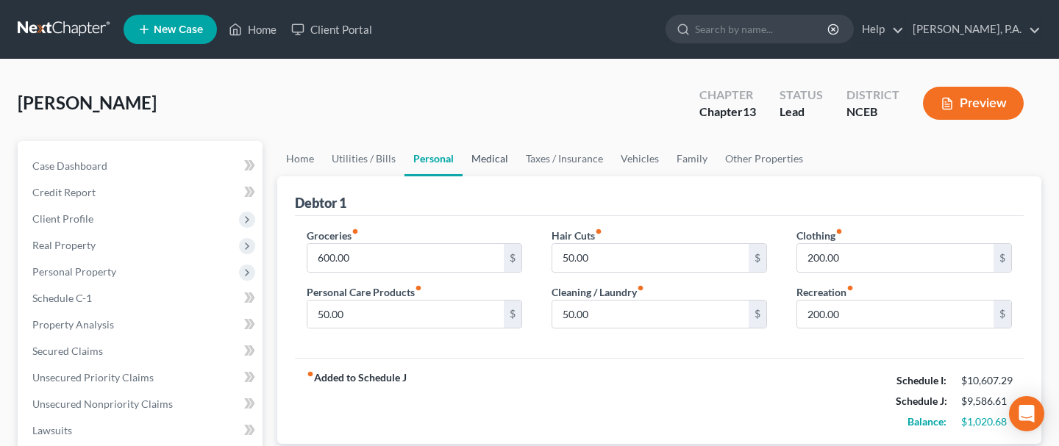
click at [482, 159] on link "Medical" at bounding box center [489, 158] width 54 height 35
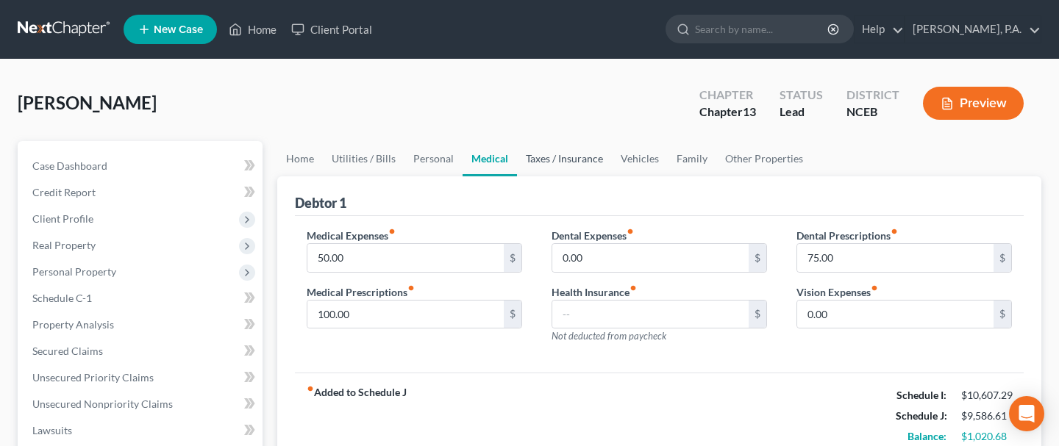
click at [556, 161] on link "Taxes / Insurance" at bounding box center [564, 158] width 95 height 35
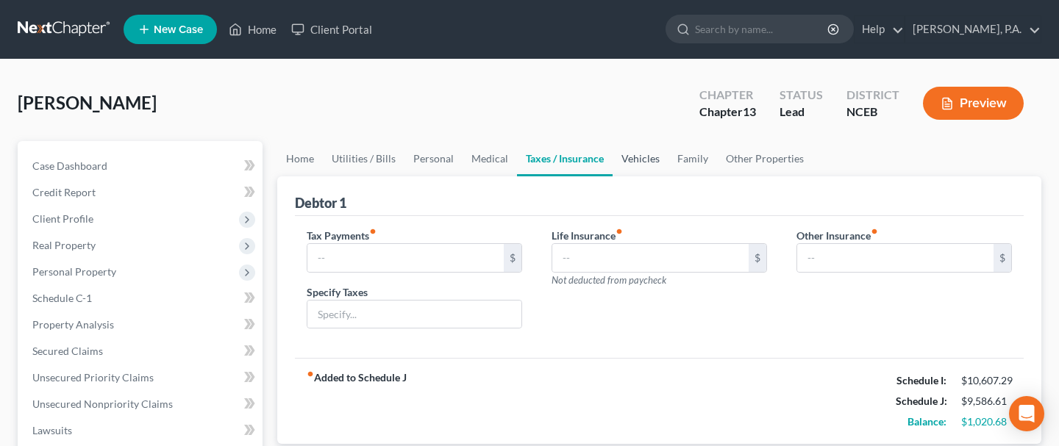
click at [638, 158] on link "Vehicles" at bounding box center [640, 158] width 56 height 35
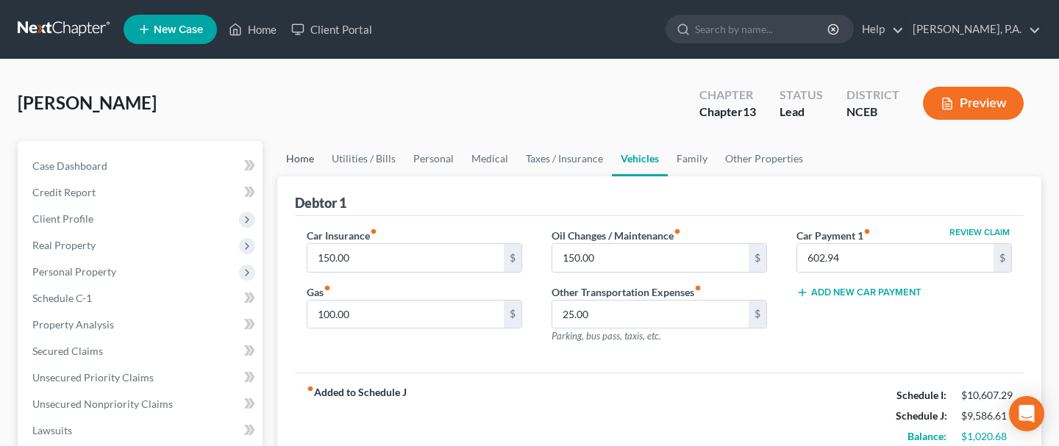
click at [307, 157] on link "Home" at bounding box center [300, 158] width 46 height 35
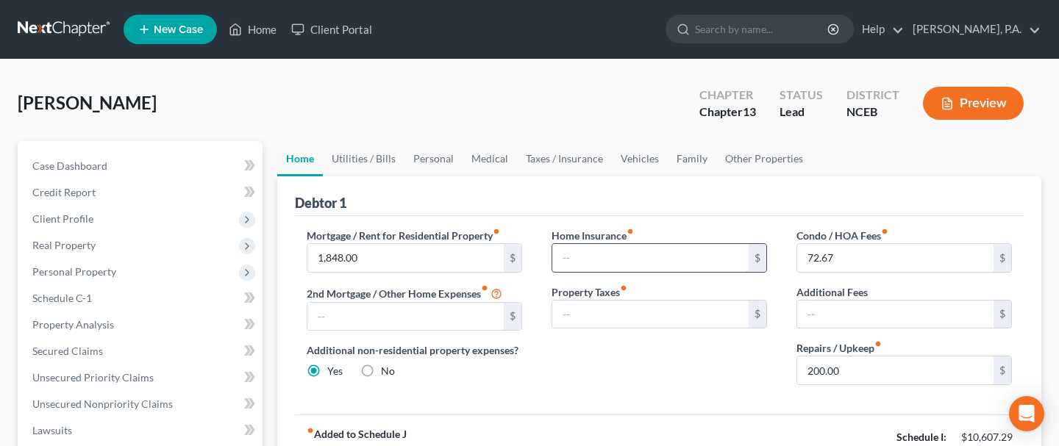
click at [611, 258] on input "text" at bounding box center [650, 258] width 196 height 28
click at [600, 318] on input "text" at bounding box center [650, 315] width 196 height 28
click at [600, 91] on div "[PERSON_NAME] Upgraded Chapter Chapter 13 Status Lead District NCEB Preview" at bounding box center [530, 109] width 1024 height 64
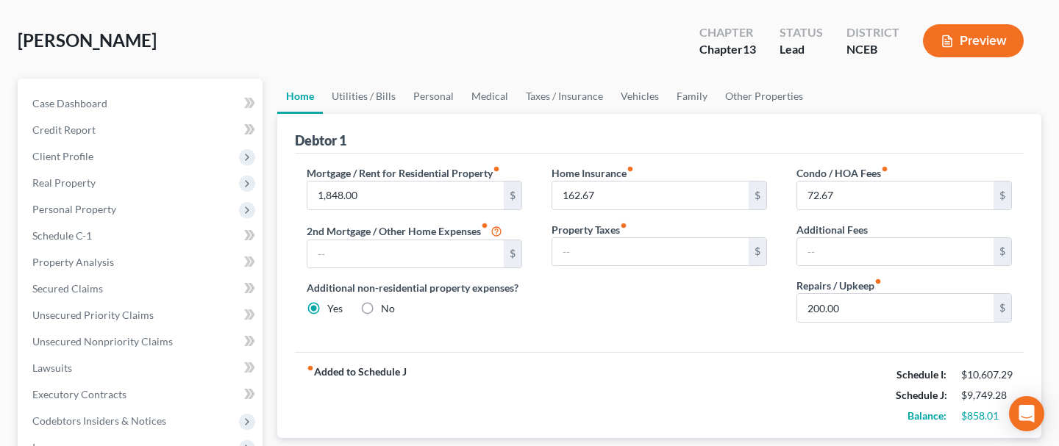
scroll to position [85, 0]
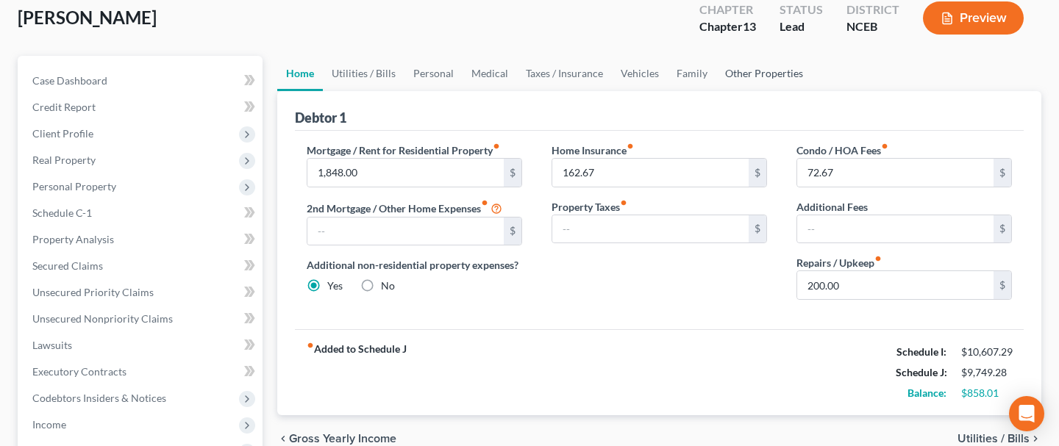
click at [759, 74] on link "Other Properties" at bounding box center [764, 73] width 96 height 35
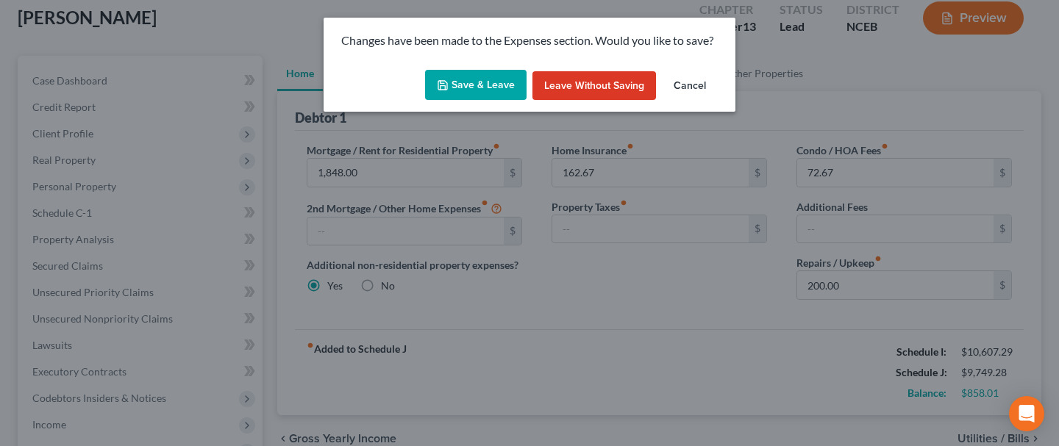
click at [699, 85] on button "Cancel" at bounding box center [690, 85] width 56 height 29
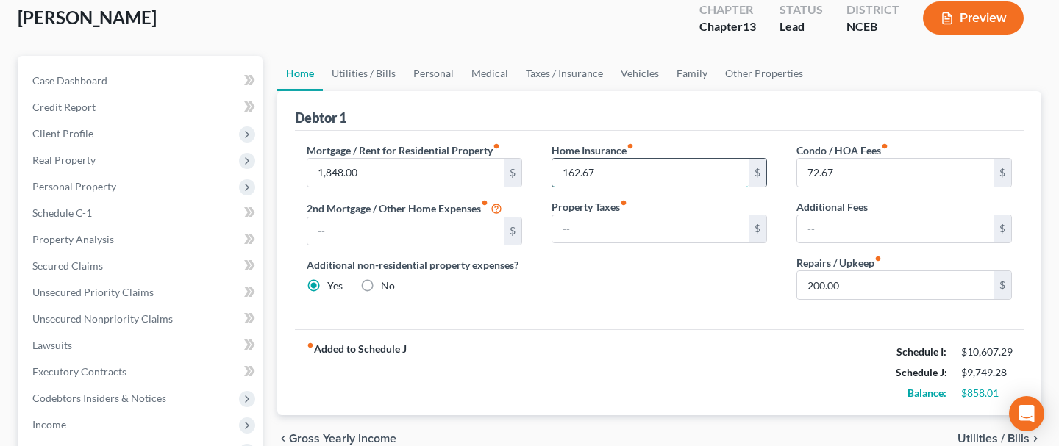
click at [610, 178] on input "162.67" at bounding box center [650, 173] width 196 height 28
type input "52.40"
click at [882, 178] on input "72.67" at bounding box center [895, 173] width 196 height 28
click at [849, 286] on input "200.00" at bounding box center [895, 285] width 196 height 28
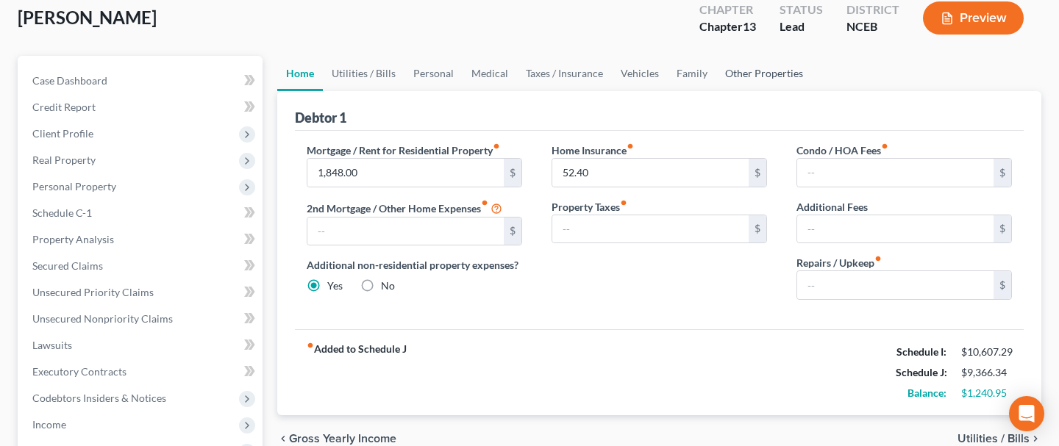
click at [757, 75] on link "Other Properties" at bounding box center [764, 73] width 96 height 35
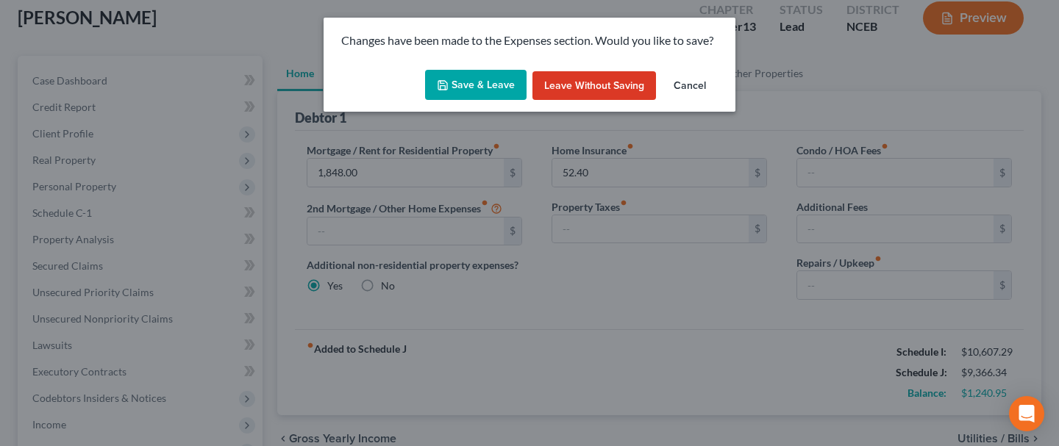
click at [490, 83] on button "Save & Leave" at bounding box center [475, 85] width 101 height 31
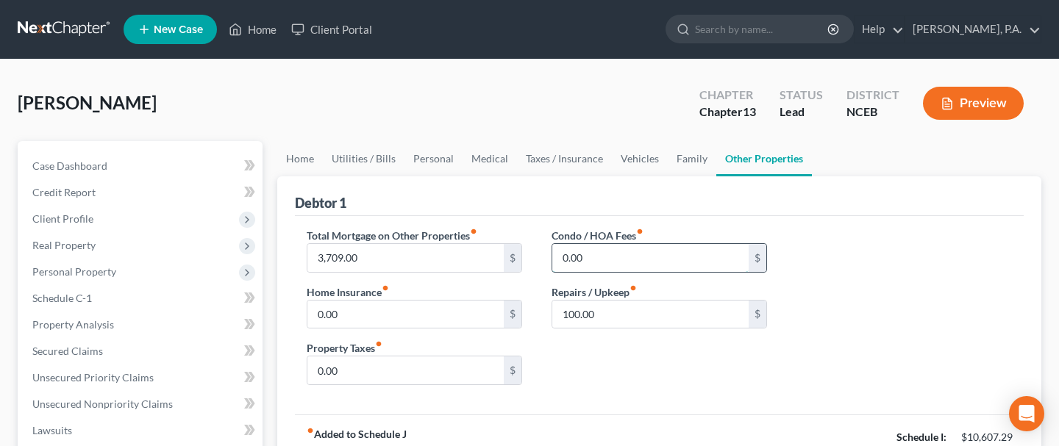
click at [609, 263] on input "0.00" at bounding box center [650, 258] width 196 height 28
type input "72.67"
click at [635, 318] on input "100.00" at bounding box center [650, 315] width 196 height 28
type input "200"
click at [354, 315] on input "0.00" at bounding box center [405, 315] width 196 height 28
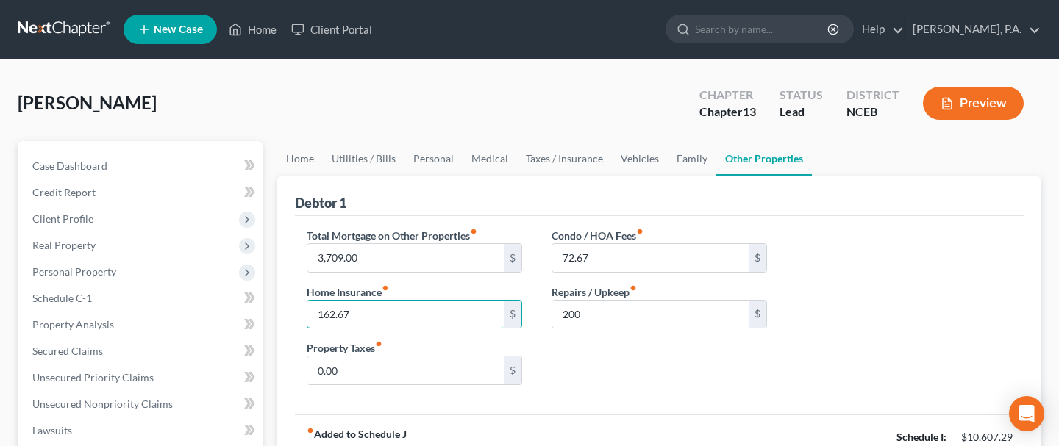
type input "162.67"
click at [599, 390] on div "Condo / HOA Fees fiber_manual_record 72.67 $ Repairs / Upkeep fiber_manual_reco…" at bounding box center [659, 312] width 245 height 169
click at [347, 26] on link "Client Portal" at bounding box center [332, 29] width 96 height 26
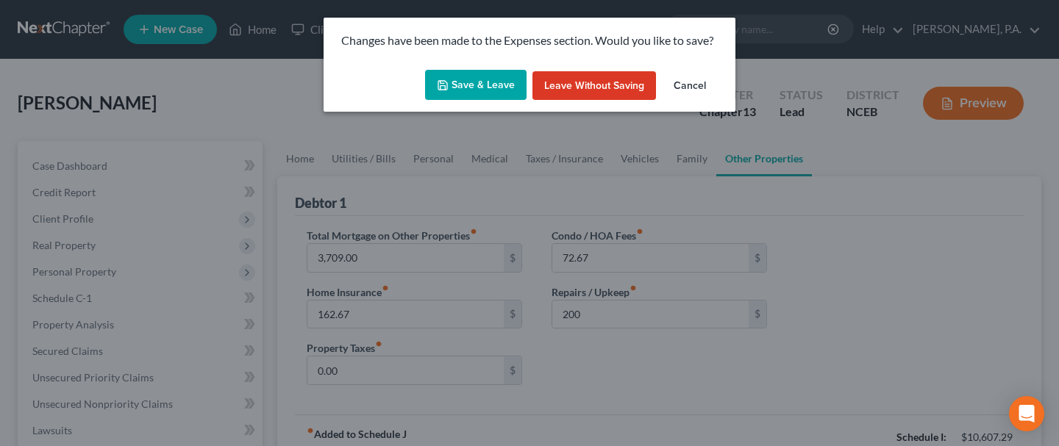
click at [469, 91] on button "Save & Leave" at bounding box center [475, 85] width 101 height 31
type input "200.00"
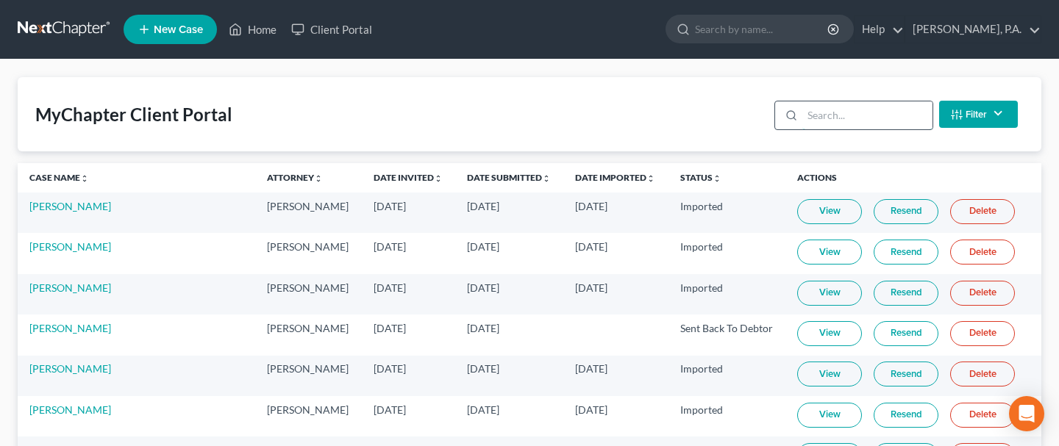
click at [804, 118] on input "search" at bounding box center [867, 115] width 130 height 28
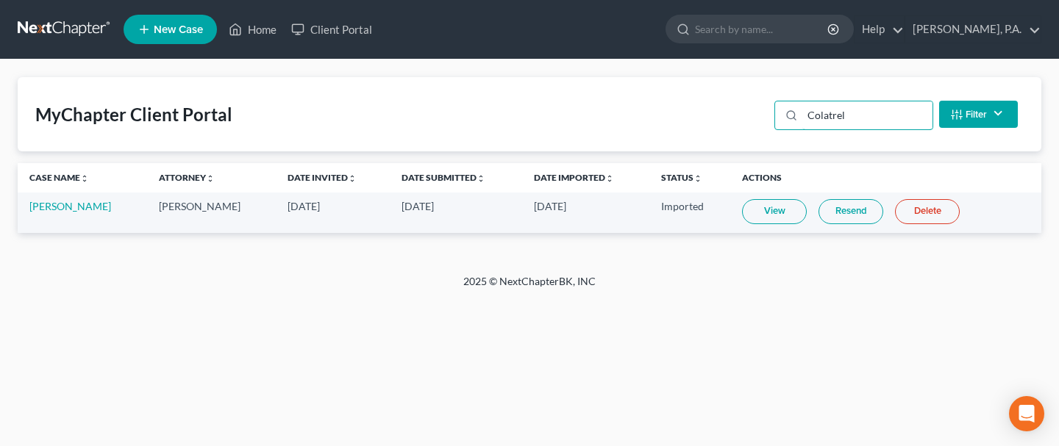
type input "Colatrel"
click at [764, 218] on link "View" at bounding box center [774, 211] width 65 height 25
click at [82, 207] on link "[PERSON_NAME]" at bounding box center [70, 206] width 82 height 12
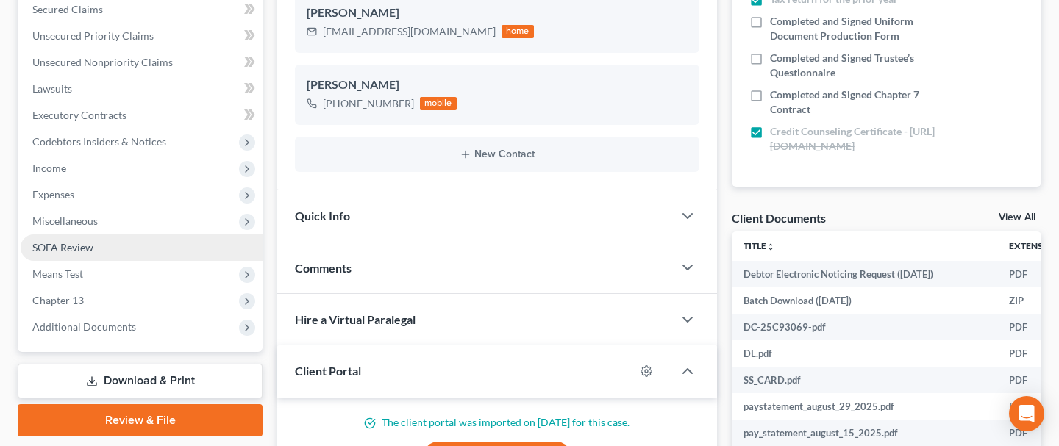
scroll to position [340, 0]
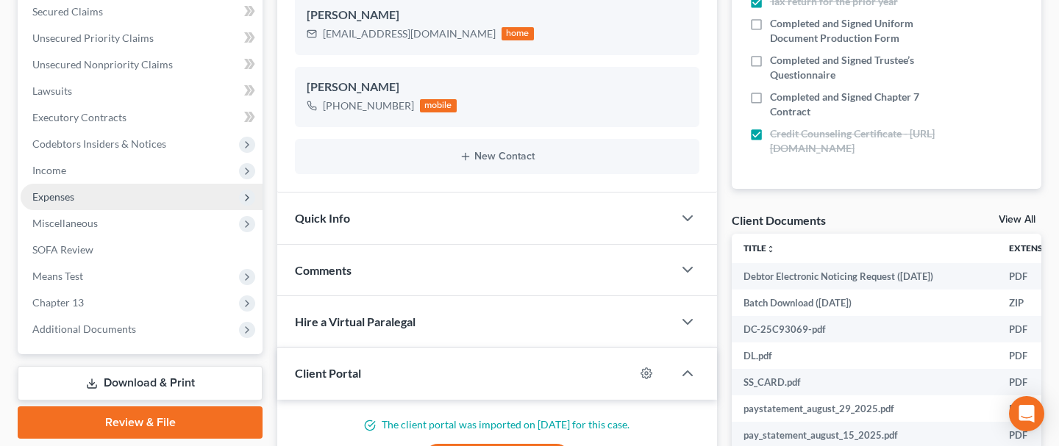
click at [54, 196] on span "Expenses" at bounding box center [53, 196] width 42 height 12
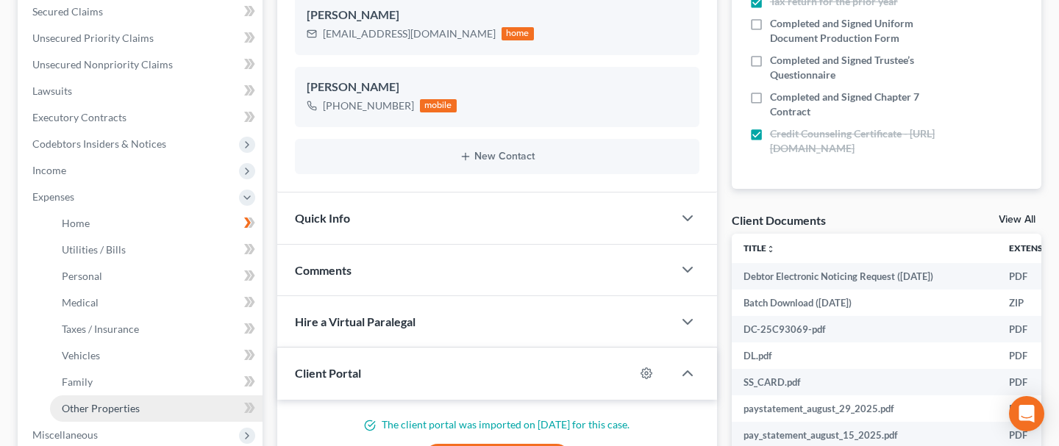
click at [96, 407] on span "Other Properties" at bounding box center [101, 408] width 78 height 12
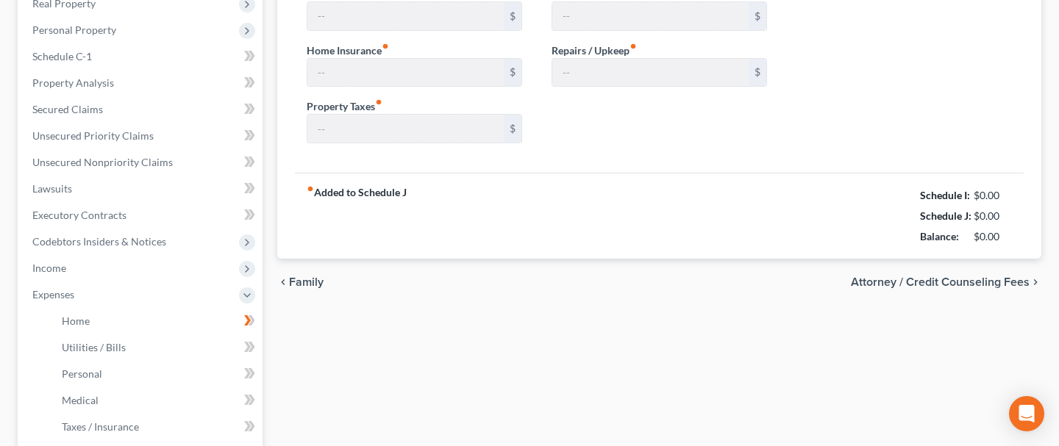
type input "3,709.00"
type input "162.67"
type input "0.00"
type input "72.67"
type input "200.00"
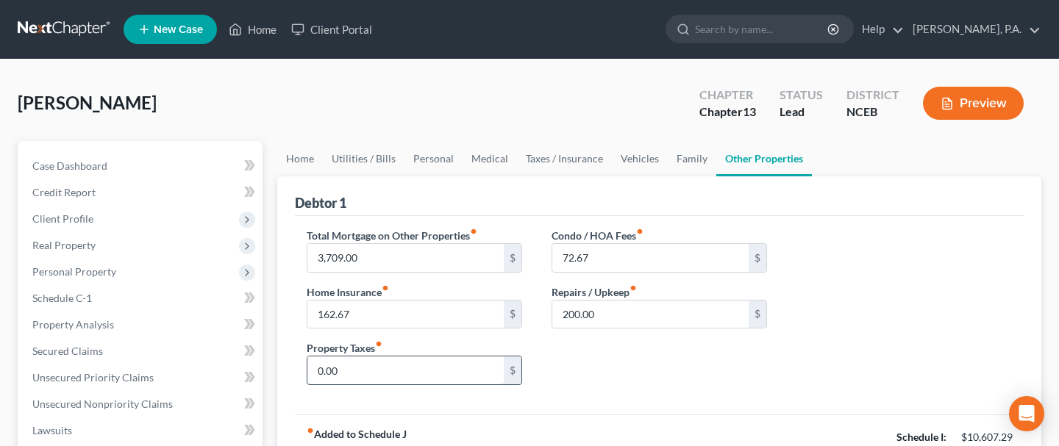
click at [370, 368] on input "0.00" at bounding box center [405, 371] width 196 height 28
type input "914.76"
click at [715, 385] on div "Condo / HOA Fees fiber_manual_record 72.67 $ Repairs / Upkeep fiber_manual_reco…" at bounding box center [659, 312] width 245 height 169
click at [690, 151] on link "Family" at bounding box center [692, 158] width 49 height 35
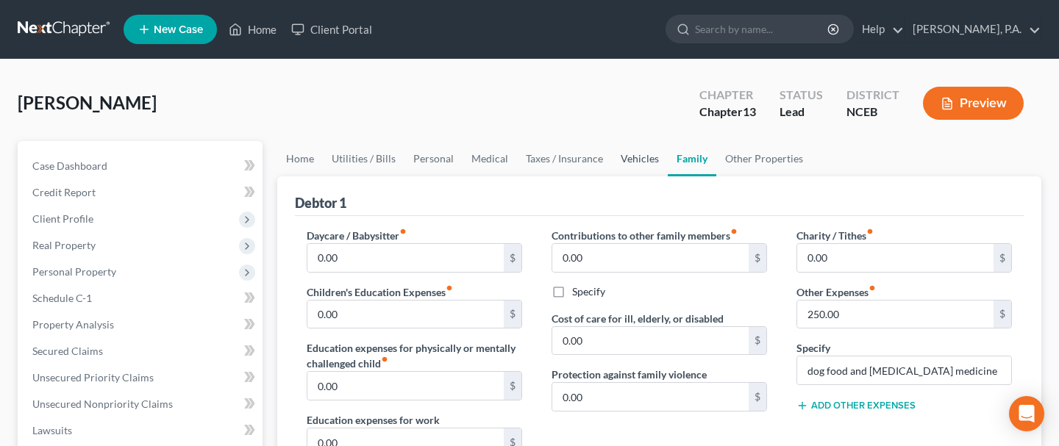
click at [640, 159] on link "Vehicles" at bounding box center [640, 158] width 56 height 35
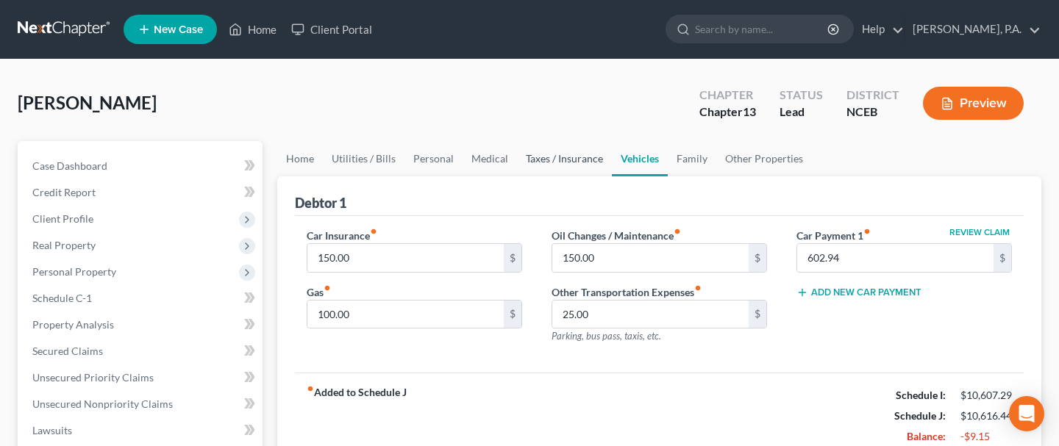
click at [558, 159] on link "Taxes / Insurance" at bounding box center [564, 158] width 95 height 35
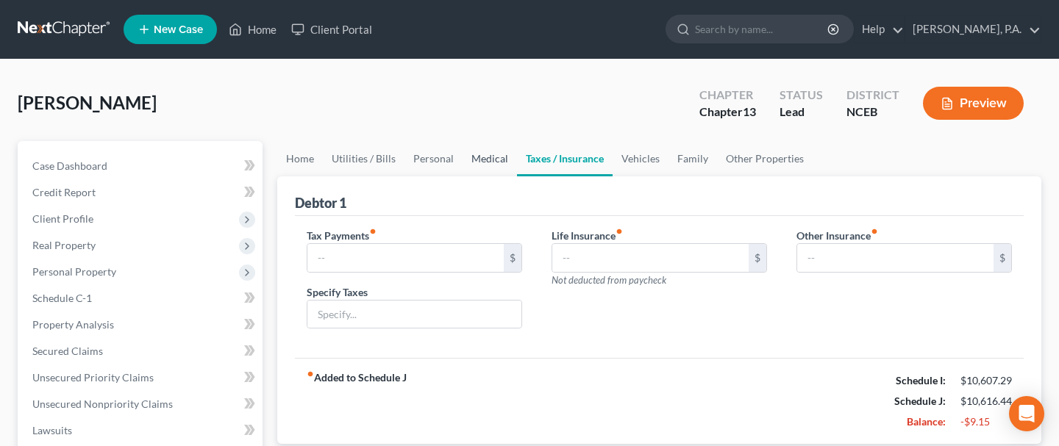
click at [483, 154] on link "Medical" at bounding box center [489, 158] width 54 height 35
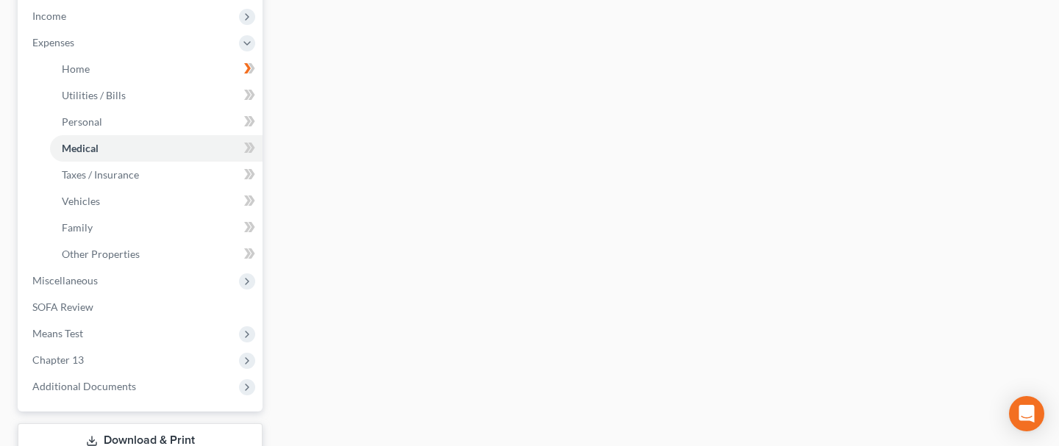
scroll to position [598, 0]
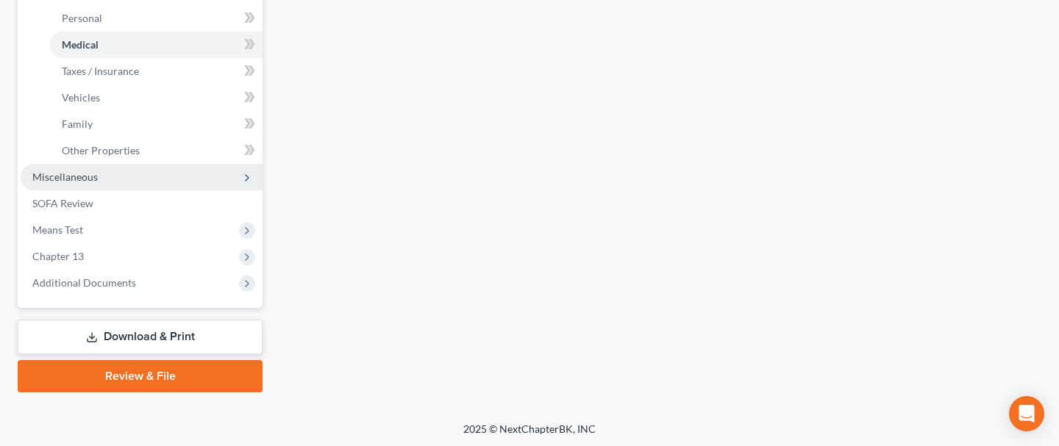
click at [76, 178] on span "Miscellaneous" at bounding box center [64, 177] width 65 height 12
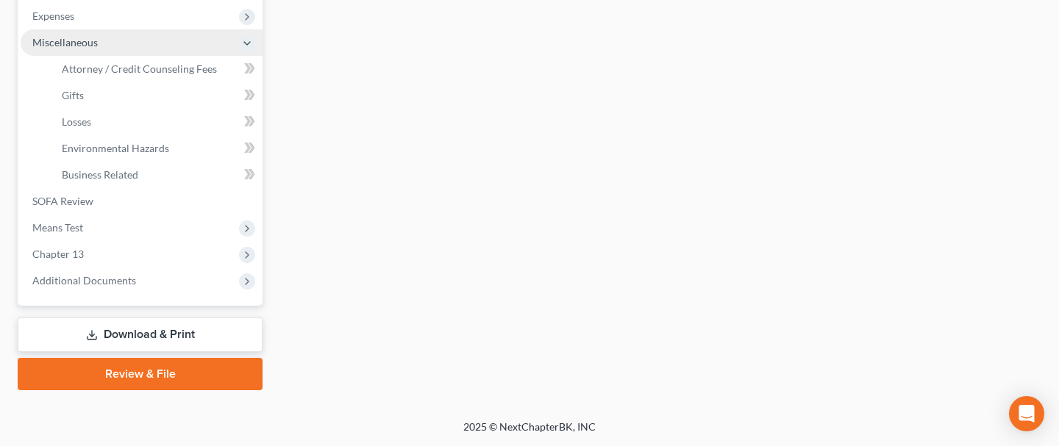
scroll to position [518, 0]
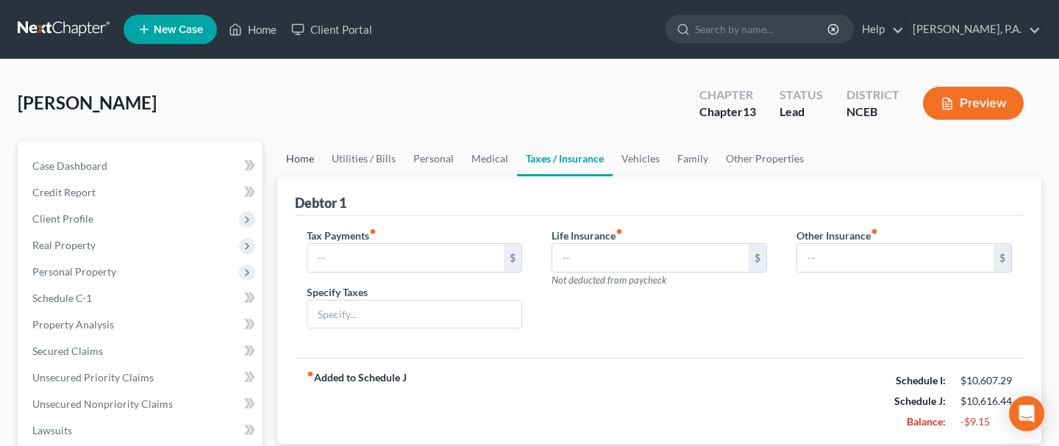
click at [301, 162] on link "Home" at bounding box center [300, 158] width 46 height 35
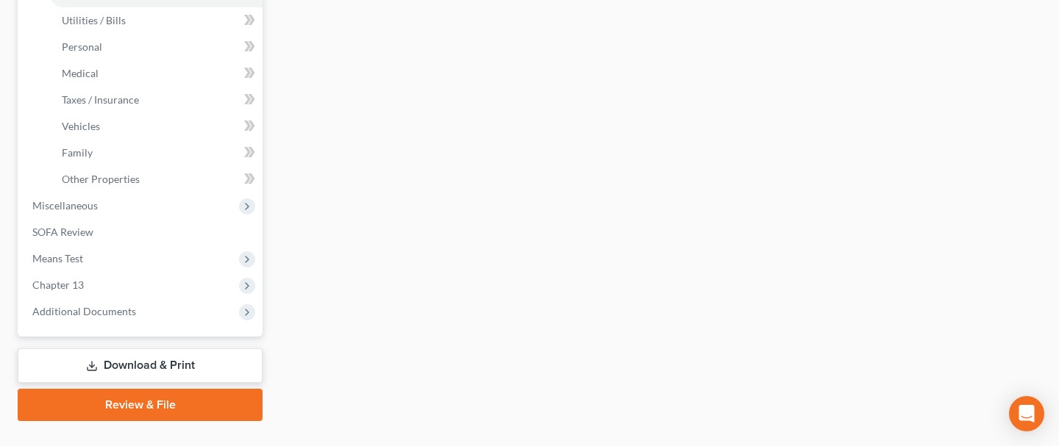
scroll to position [598, 0]
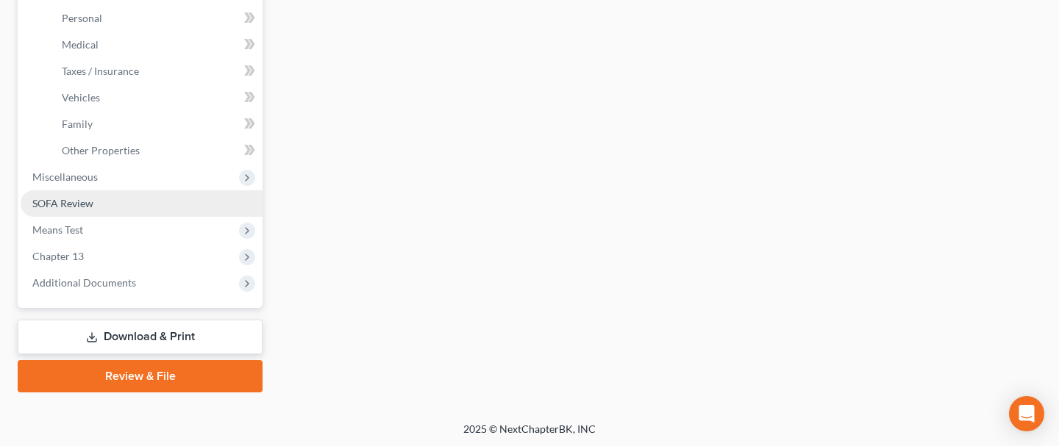
click at [84, 197] on span "SOFA Review" at bounding box center [62, 203] width 61 height 12
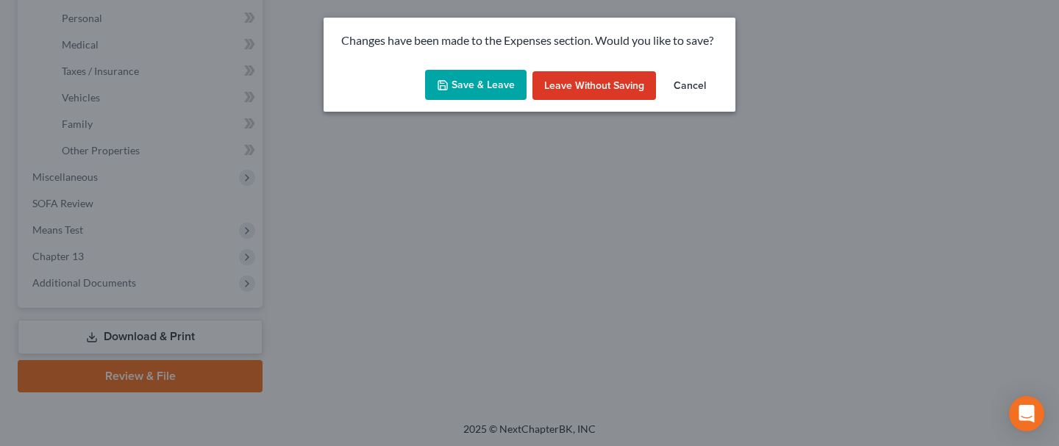
click at [479, 82] on button "Save & Leave" at bounding box center [475, 85] width 101 height 31
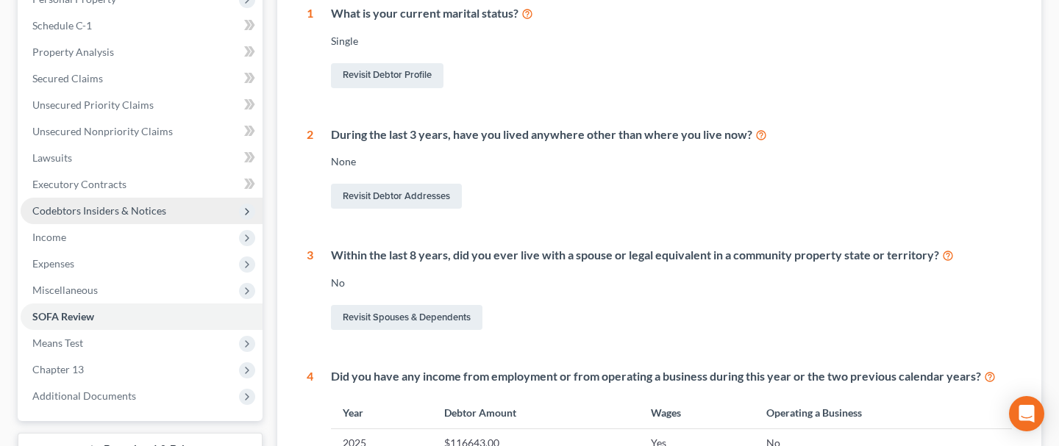
scroll to position [274, 0]
click at [408, 193] on link "Revisit Debtor Addresses" at bounding box center [396, 195] width 131 height 25
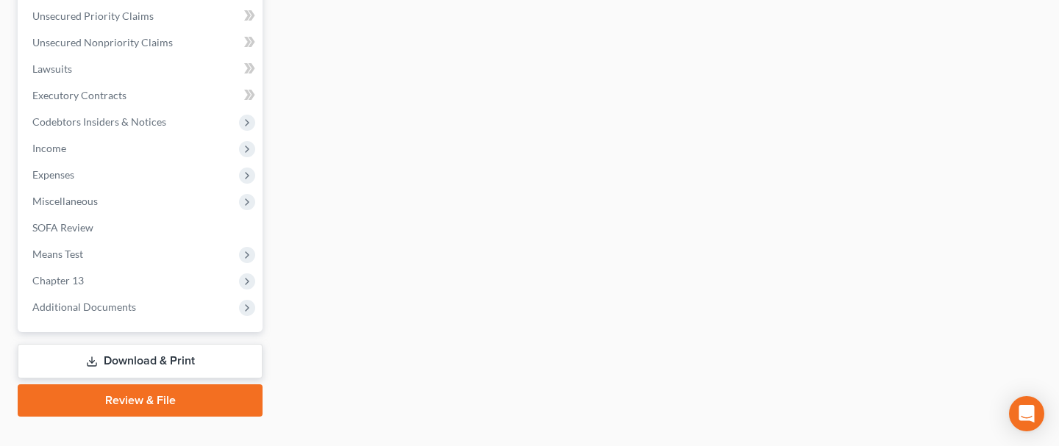
scroll to position [545, 0]
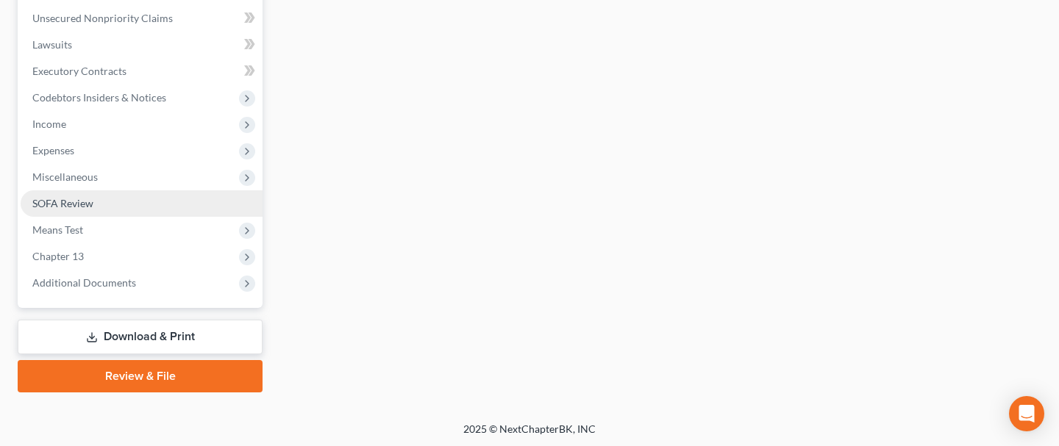
click at [126, 201] on link "SOFA Review" at bounding box center [142, 203] width 242 height 26
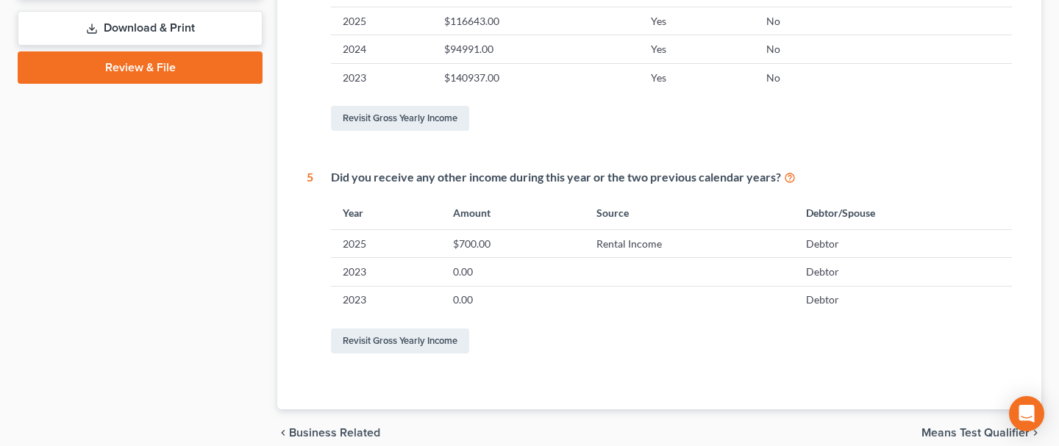
scroll to position [695, 0]
click at [401, 337] on link "Revisit Gross Yearly Income" at bounding box center [400, 341] width 138 height 25
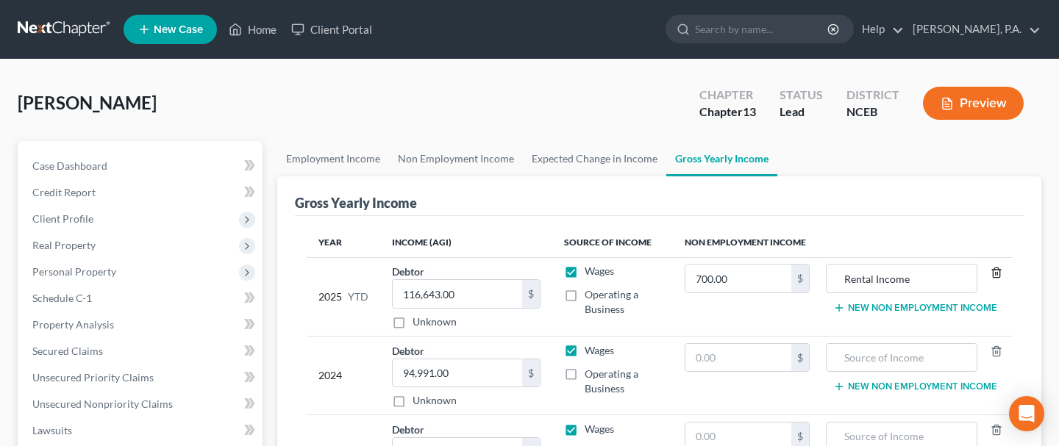
click at [993, 276] on icon "button" at bounding box center [996, 273] width 7 height 10
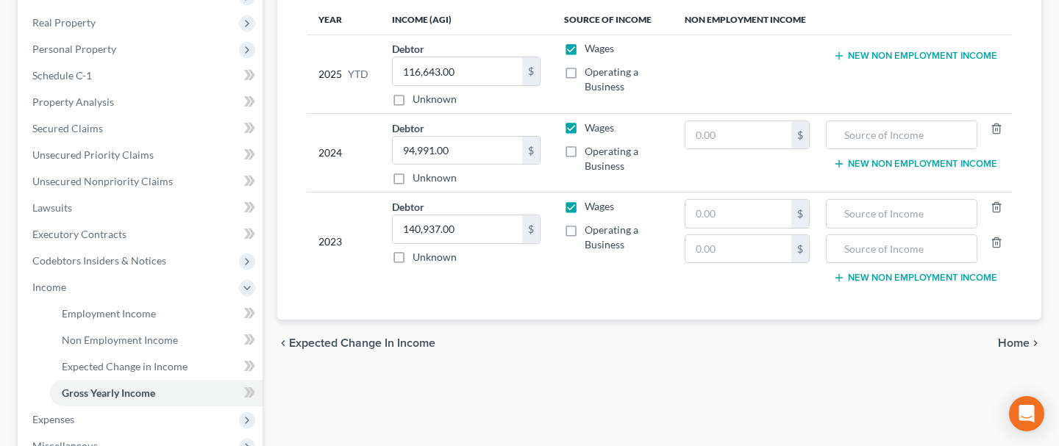
scroll to position [232, 0]
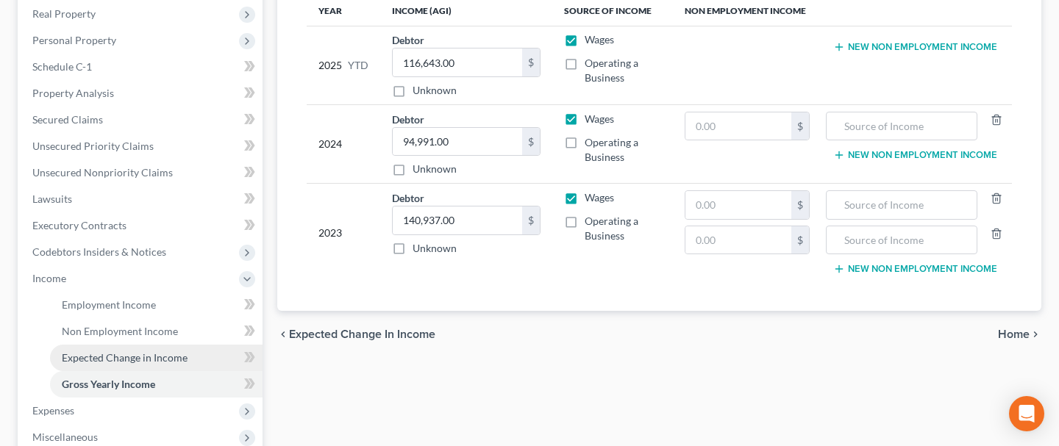
click at [97, 359] on span "Expected Change in Income" at bounding box center [125, 357] width 126 height 12
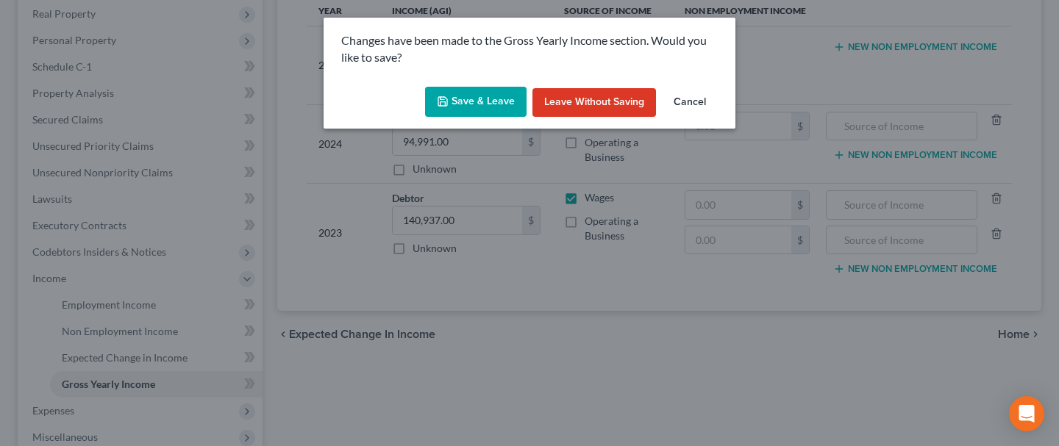
click at [499, 94] on button "Save & Leave" at bounding box center [475, 102] width 101 height 31
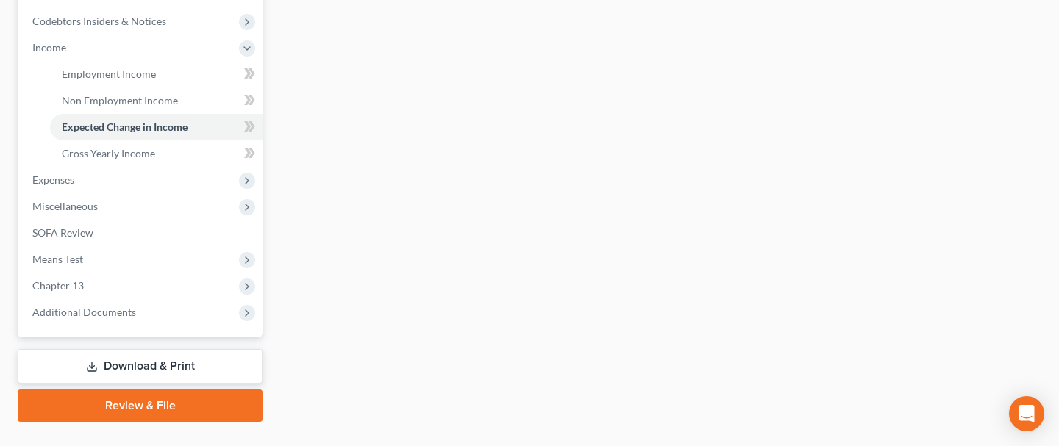
scroll to position [492, 0]
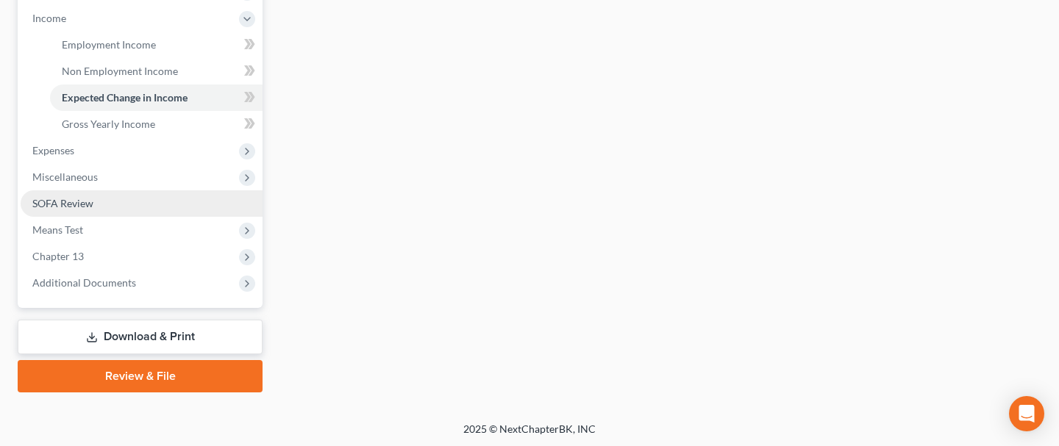
click at [115, 201] on link "SOFA Review" at bounding box center [142, 203] width 242 height 26
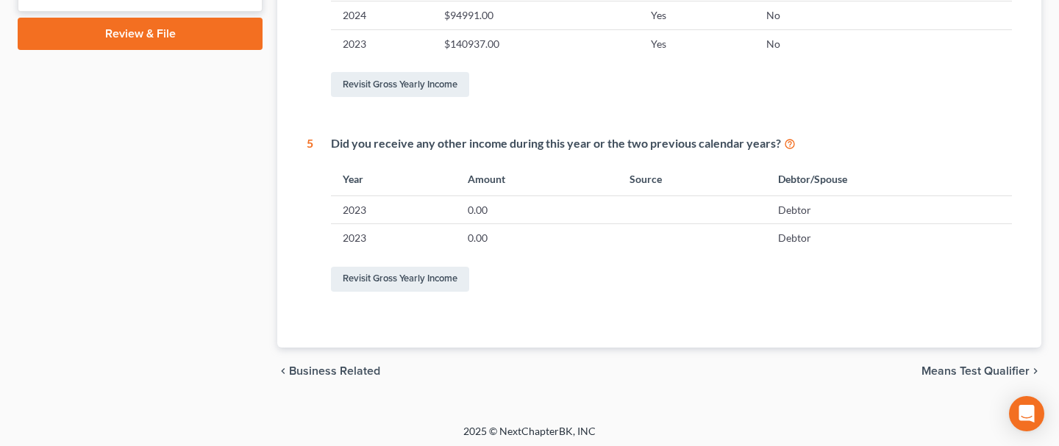
scroll to position [730, 0]
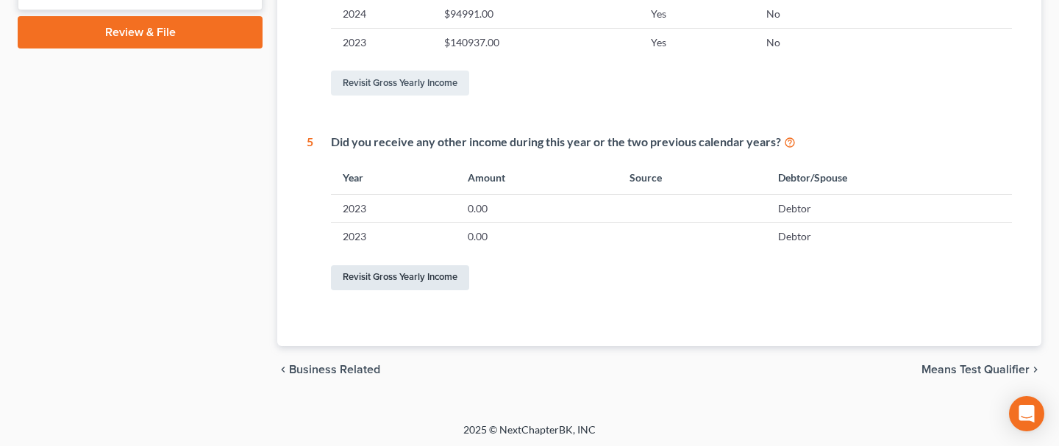
click at [415, 284] on link "Revisit Gross Yearly Income" at bounding box center [400, 277] width 138 height 25
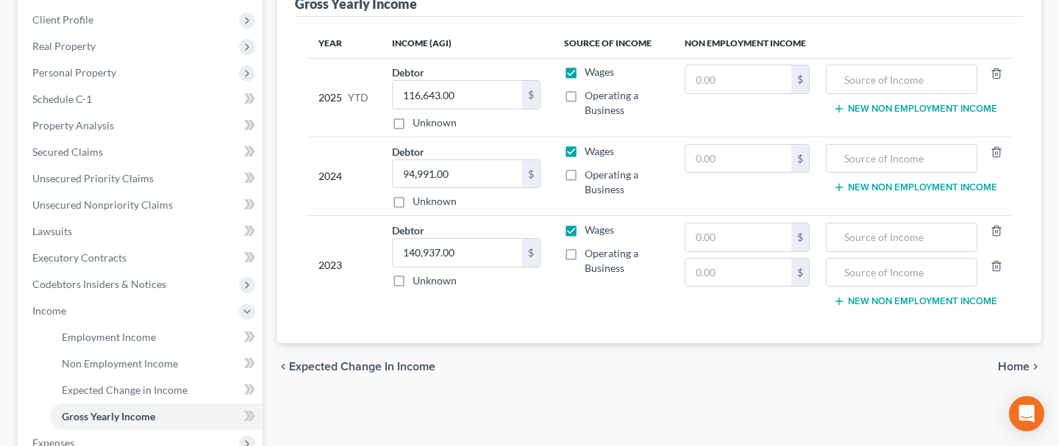
scroll to position [193, 0]
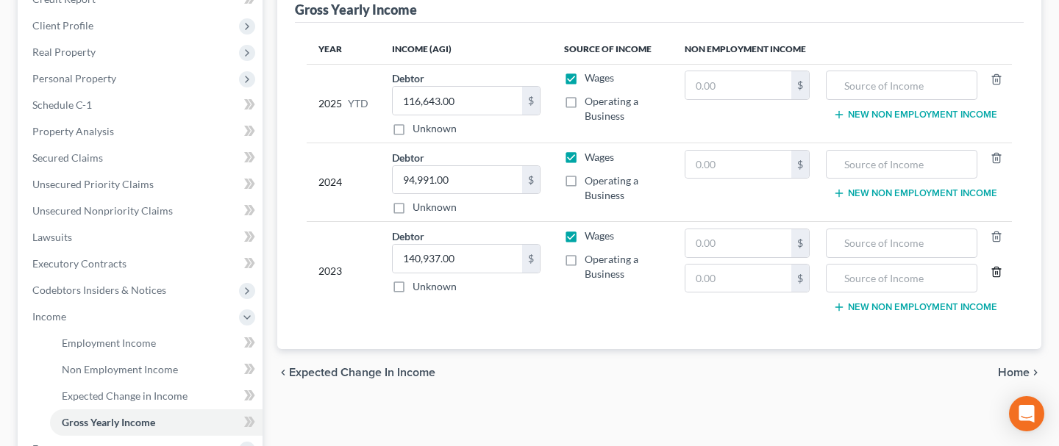
click at [996, 272] on icon "button" at bounding box center [996, 272] width 12 height 12
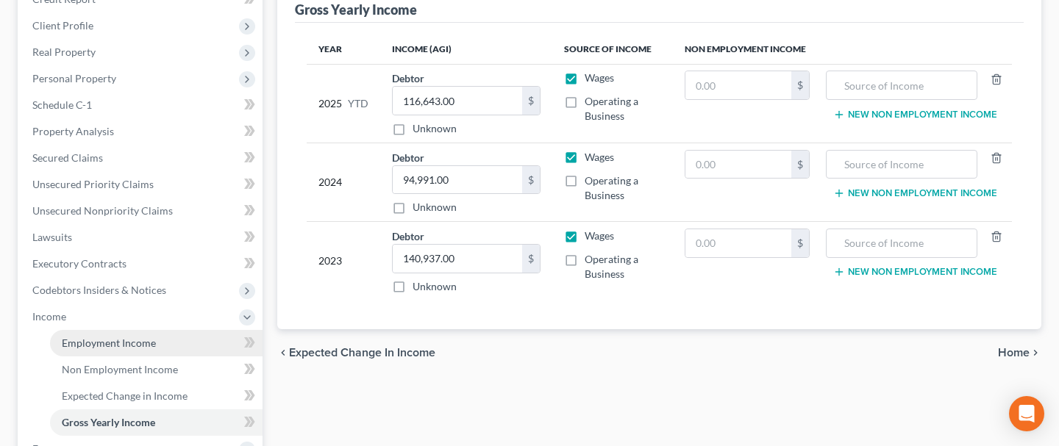
click at [93, 347] on span "Employment Income" at bounding box center [109, 343] width 94 height 12
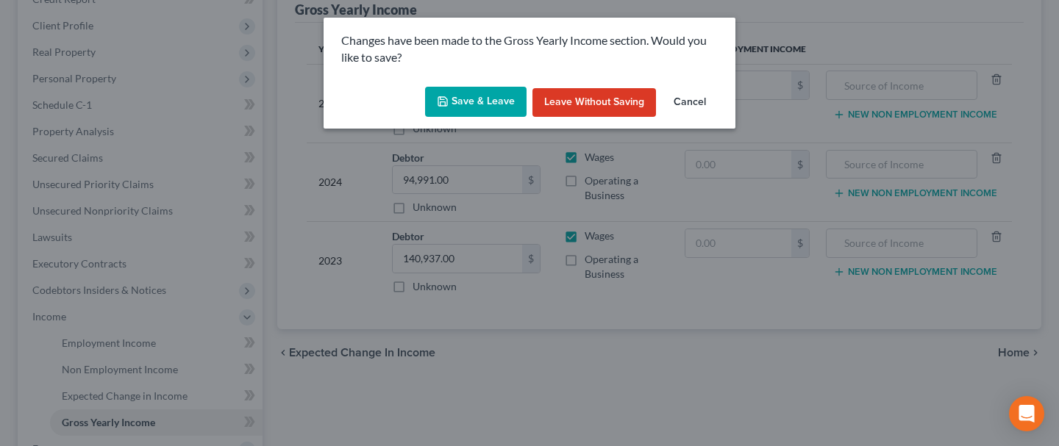
click at [490, 90] on button "Save & Leave" at bounding box center [475, 102] width 101 height 31
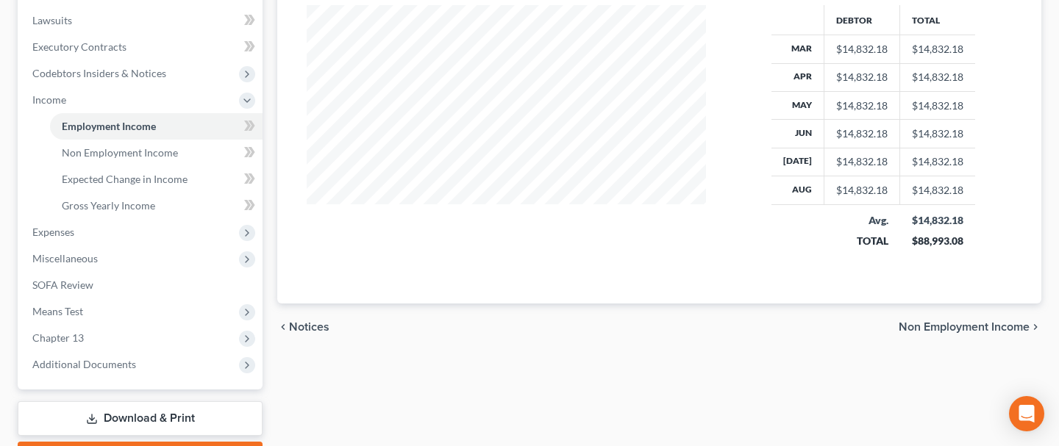
scroll to position [492, 0]
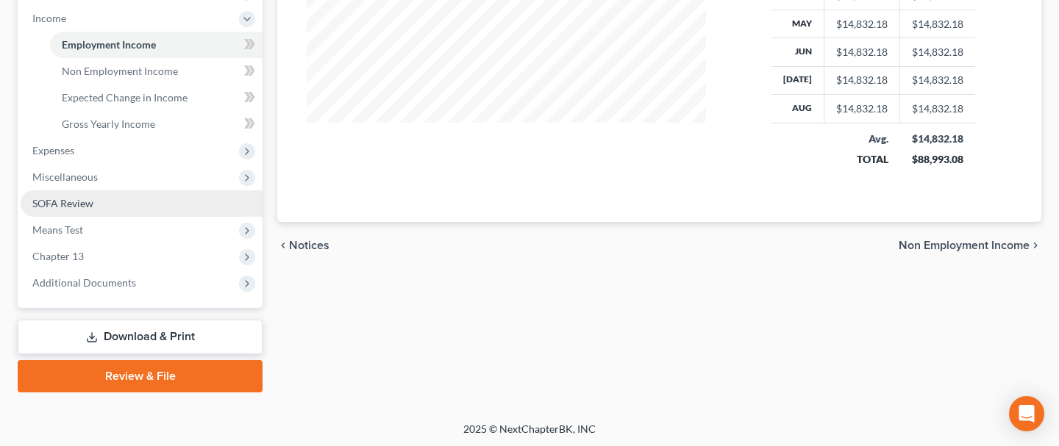
click at [96, 204] on link "SOFA Review" at bounding box center [142, 203] width 242 height 26
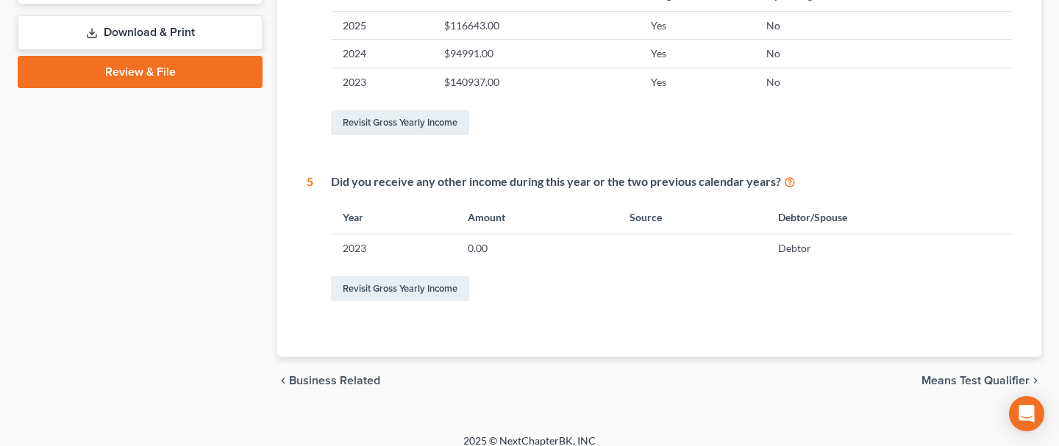
scroll to position [702, 0]
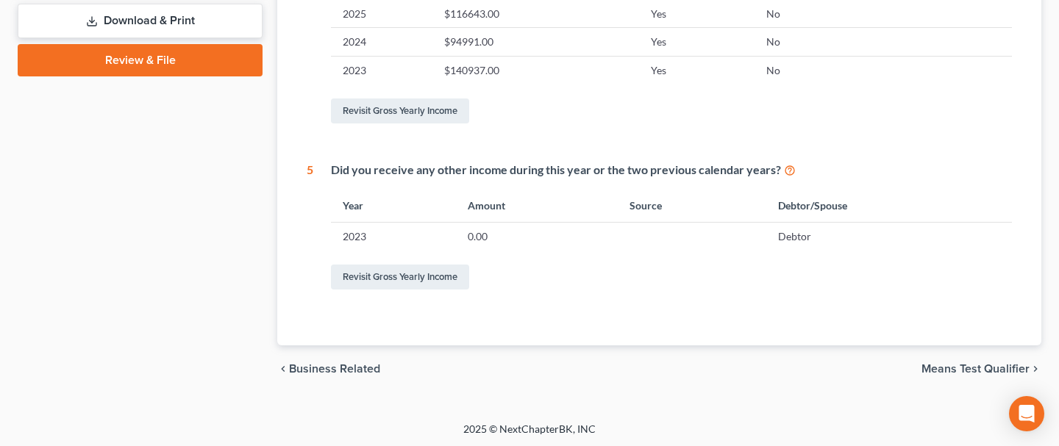
click at [949, 364] on span "Means Test Qualifier" at bounding box center [975, 369] width 108 height 12
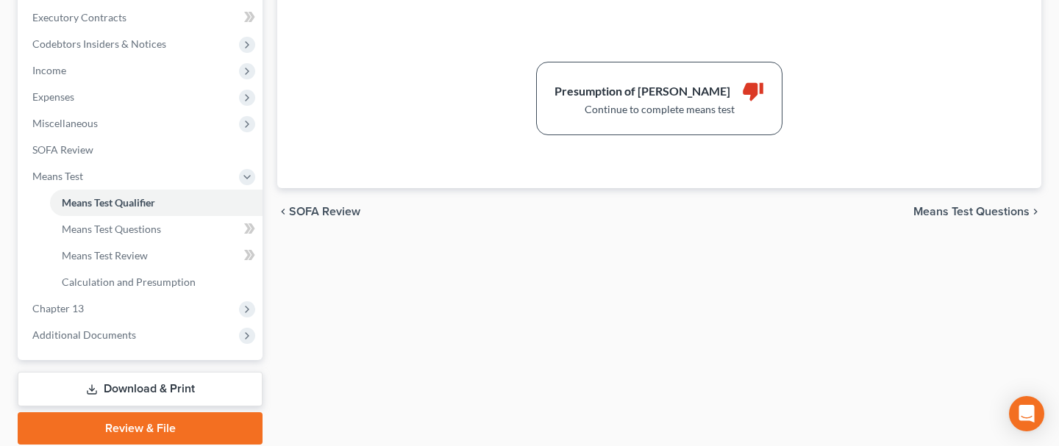
scroll to position [450, 0]
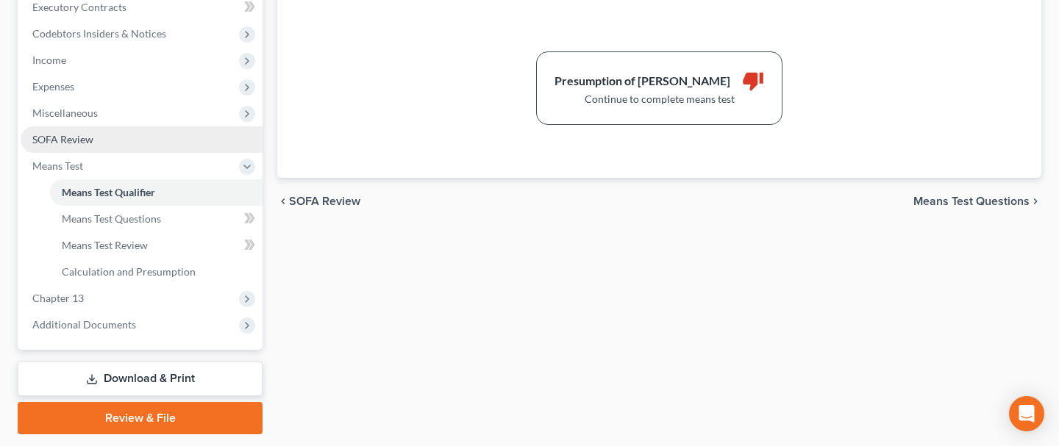
click at [99, 139] on link "SOFA Review" at bounding box center [142, 139] width 242 height 26
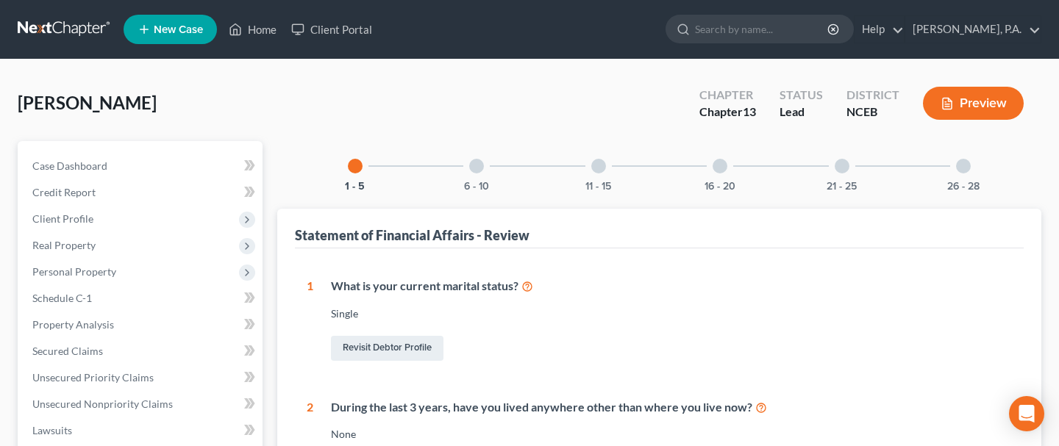
click at [476, 160] on div at bounding box center [476, 166] width 15 height 15
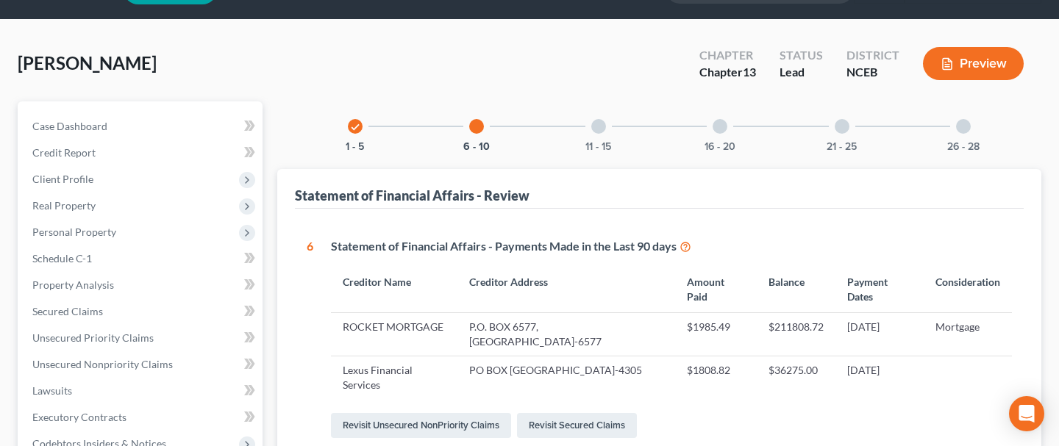
scroll to position [37, 0]
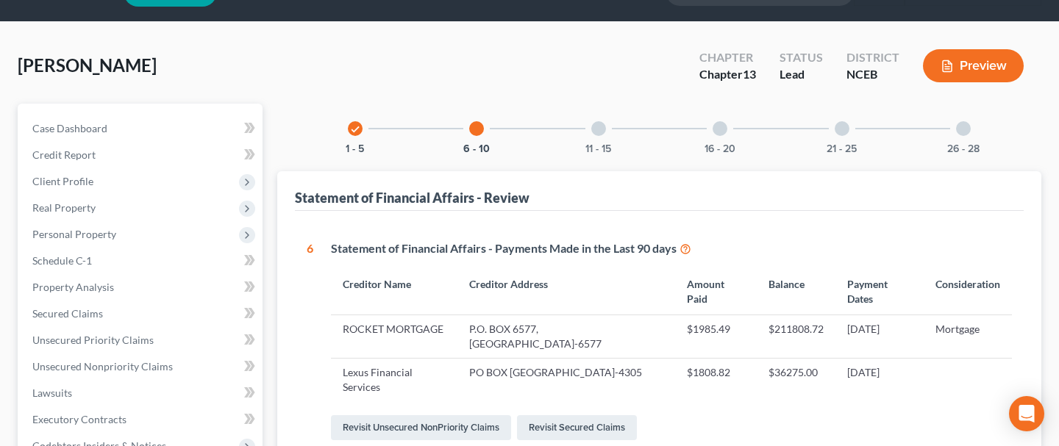
click at [599, 132] on div at bounding box center [598, 128] width 15 height 15
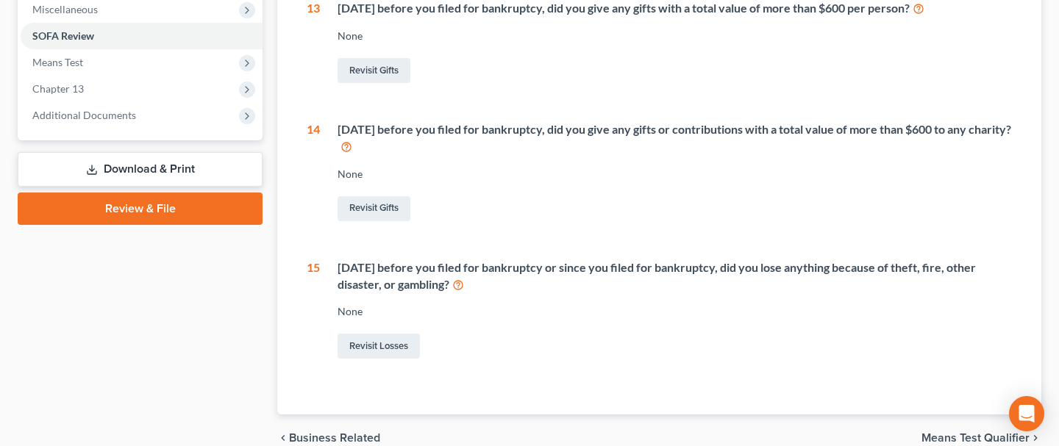
scroll to position [576, 0]
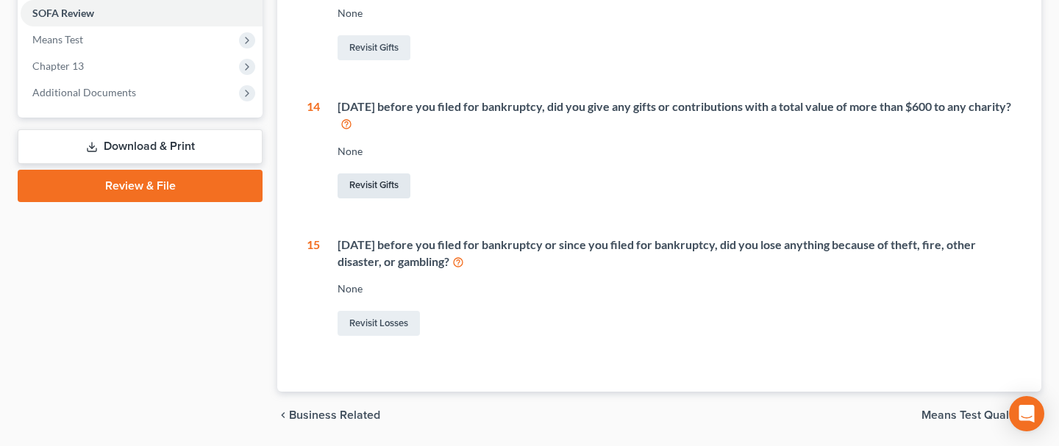
click at [371, 188] on link "Revisit Gifts" at bounding box center [373, 186] width 73 height 25
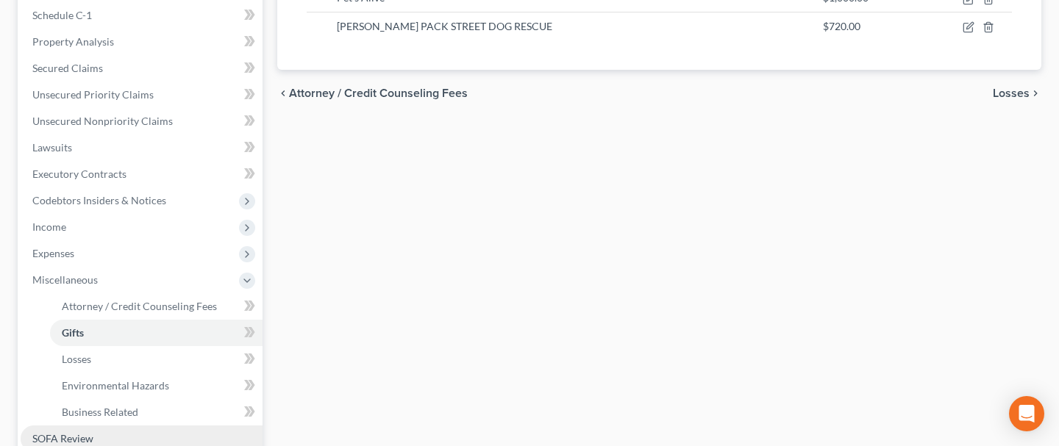
scroll to position [282, 0]
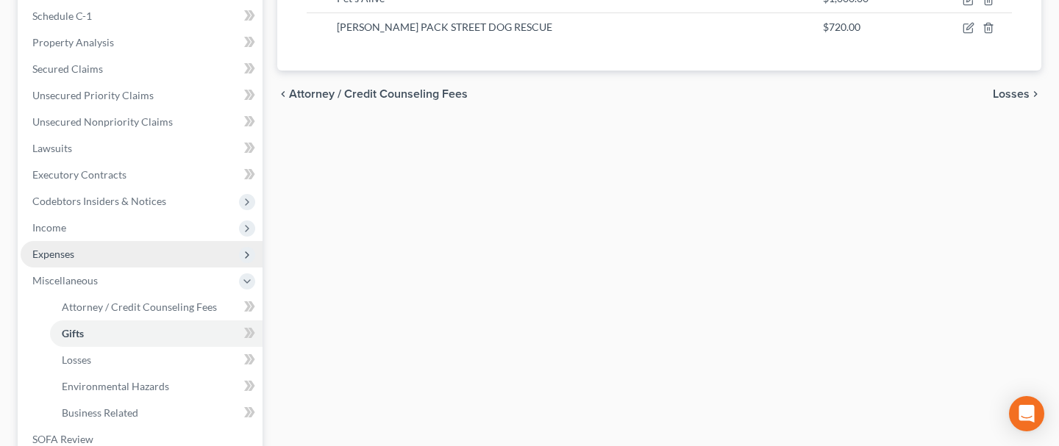
click at [118, 254] on span "Expenses" at bounding box center [142, 254] width 242 height 26
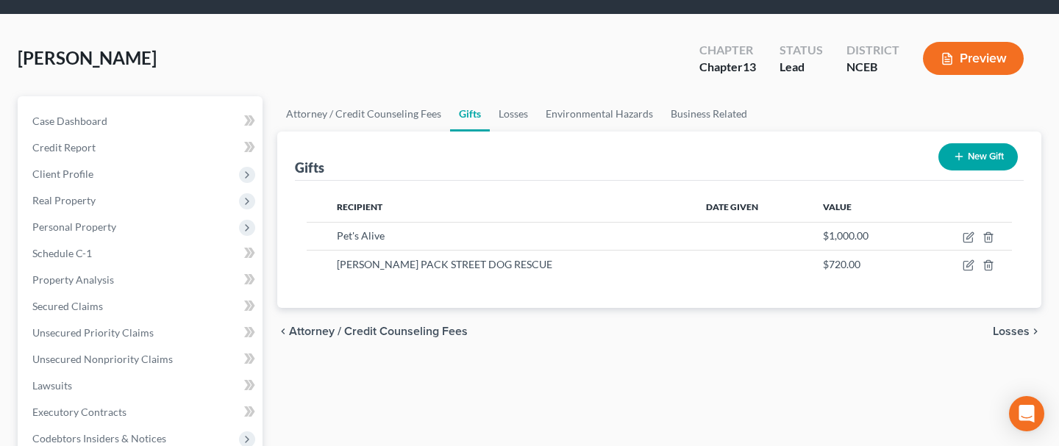
scroll to position [49, 0]
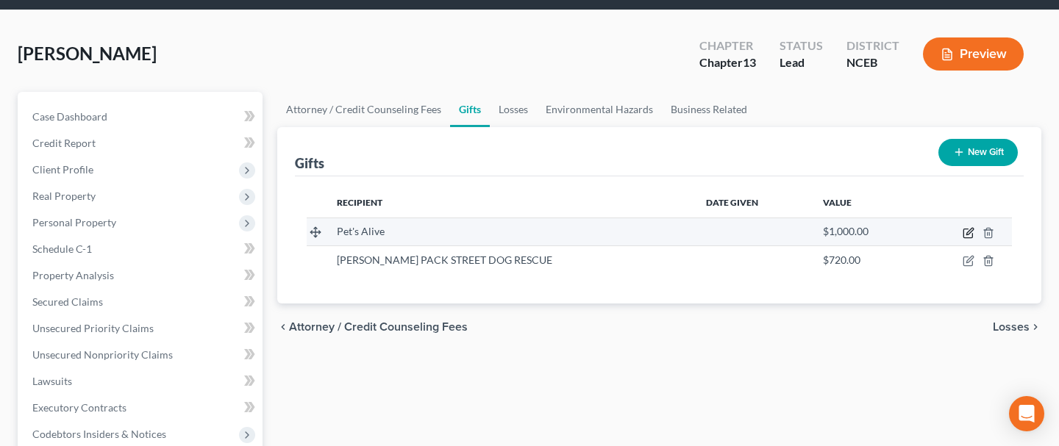
click at [968, 230] on icon "button" at bounding box center [969, 231] width 7 height 7
select select "45"
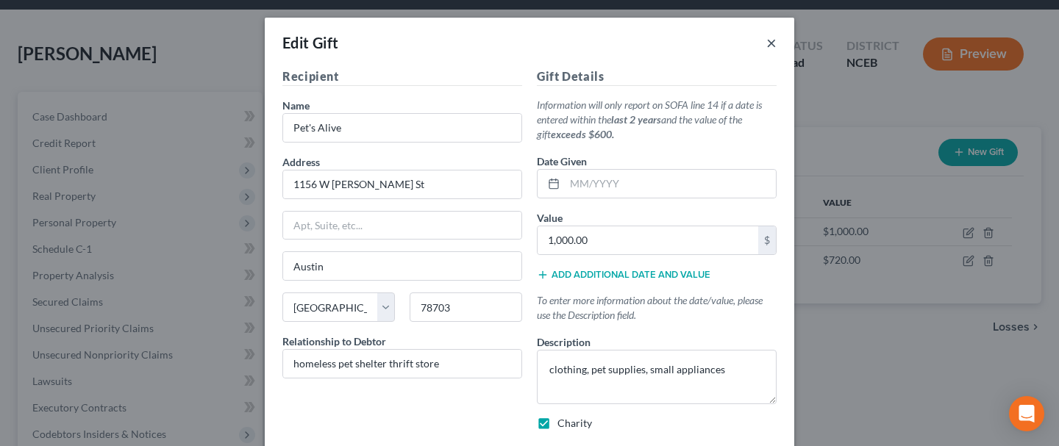
click at [773, 44] on button "×" at bounding box center [771, 43] width 10 height 18
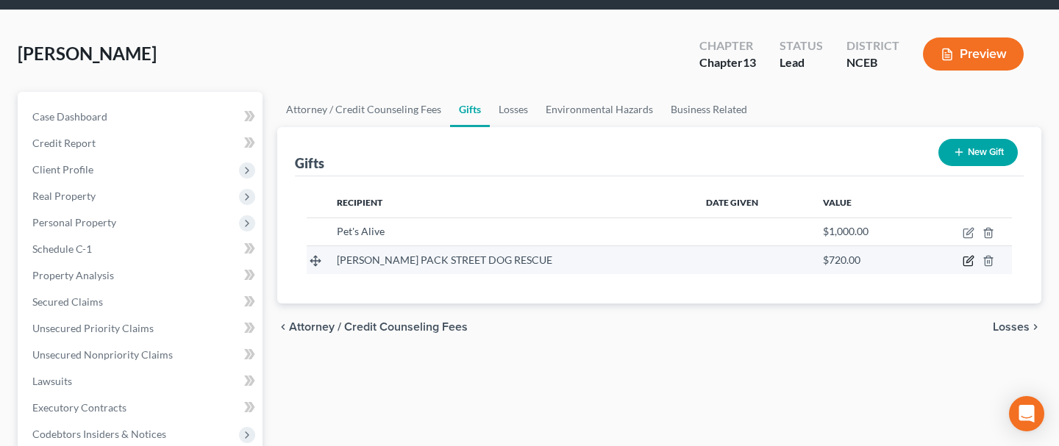
click at [968, 259] on icon "button" at bounding box center [969, 260] width 7 height 7
select select "45"
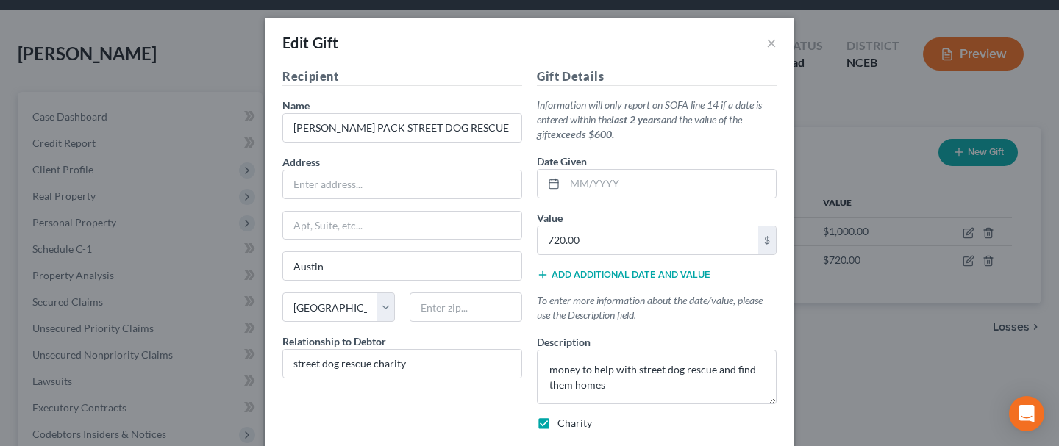
click at [730, 199] on div "Gift Details Information will only report on SOFA line 14 if a date is entered …" at bounding box center [656, 255] width 254 height 375
click at [569, 185] on input "text" at bounding box center [670, 184] width 211 height 28
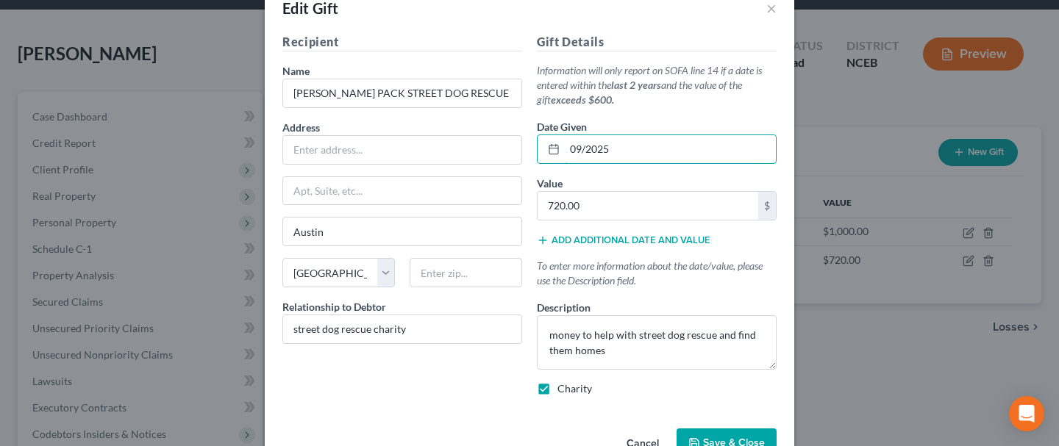
scroll to position [32, 0]
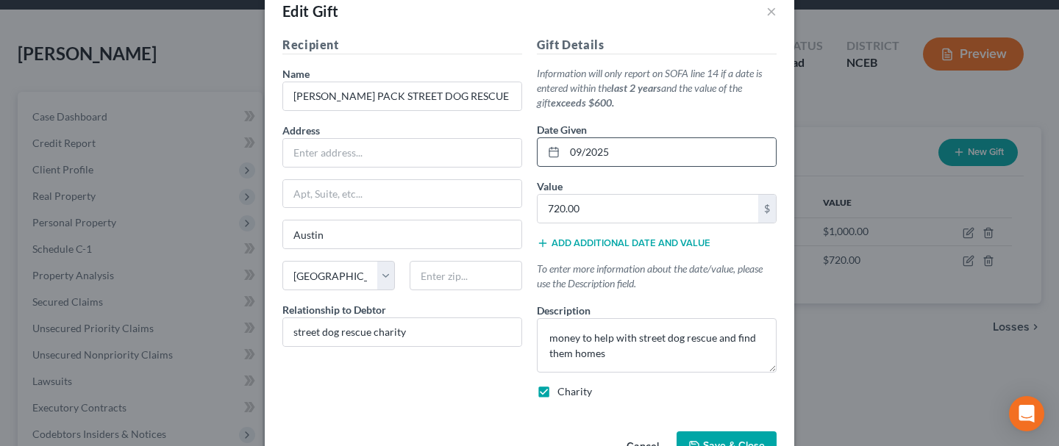
click at [551, 153] on icon at bounding box center [554, 152] width 12 height 12
click at [585, 151] on input "09/2025" at bounding box center [670, 152] width 211 height 28
type input "[DATE]"
click at [444, 384] on div "Recipient Name * [PERSON_NAME] PACK STREET DOG RESCUE Address Apt, Suite, etc […" at bounding box center [402, 223] width 254 height 375
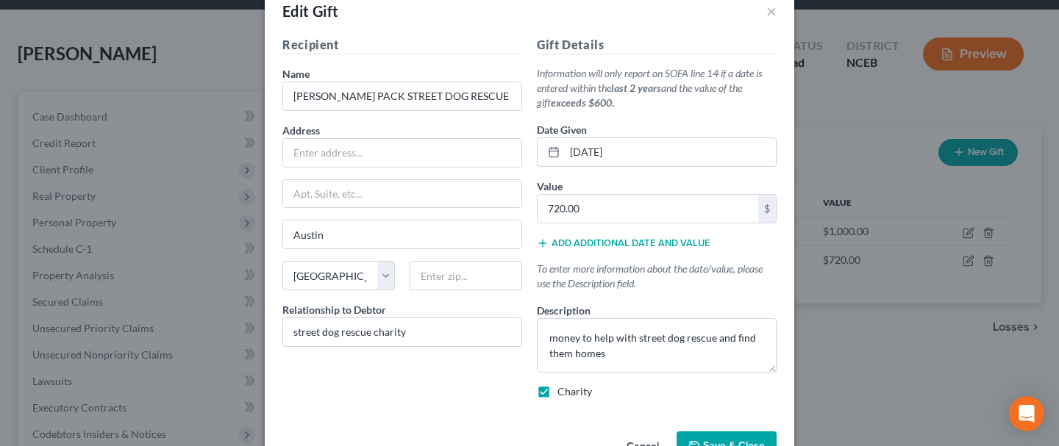
scroll to position [75, 0]
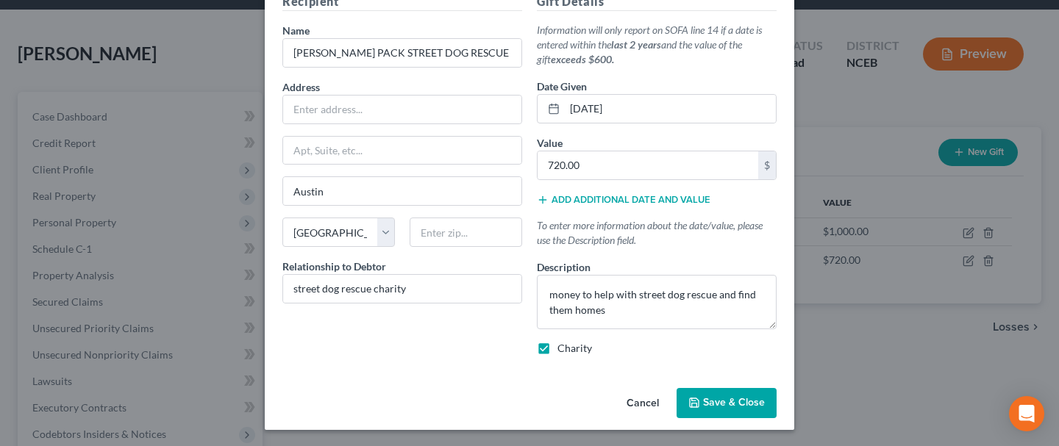
click at [715, 410] on button "Save & Close" at bounding box center [726, 403] width 100 height 31
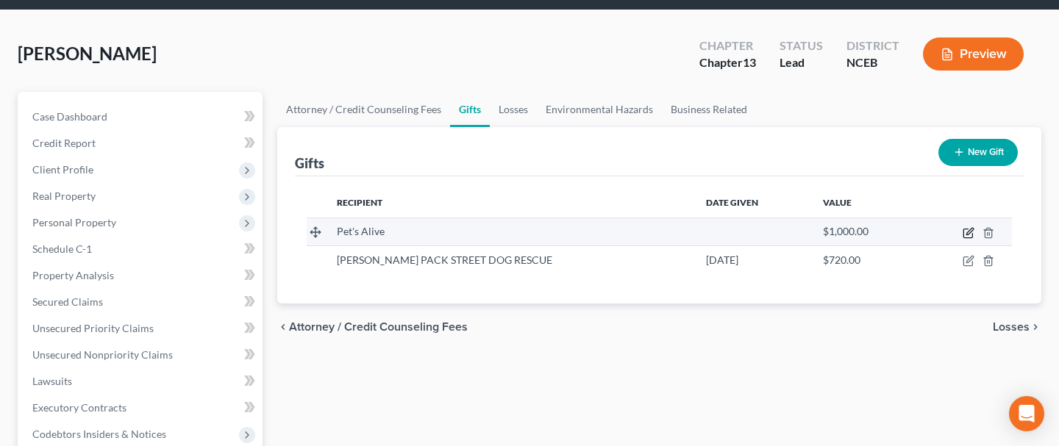
click at [969, 233] on icon "button" at bounding box center [968, 233] width 12 height 12
select select "45"
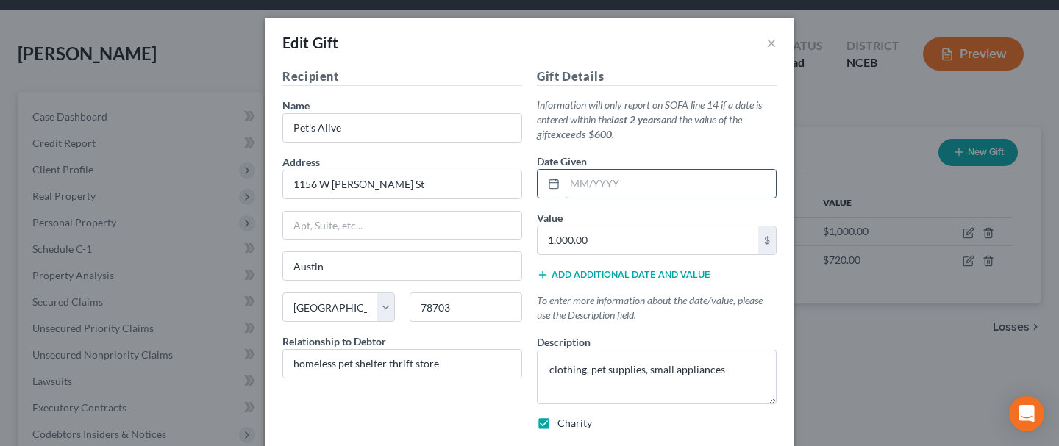
click at [635, 190] on input "text" at bounding box center [670, 184] width 211 height 28
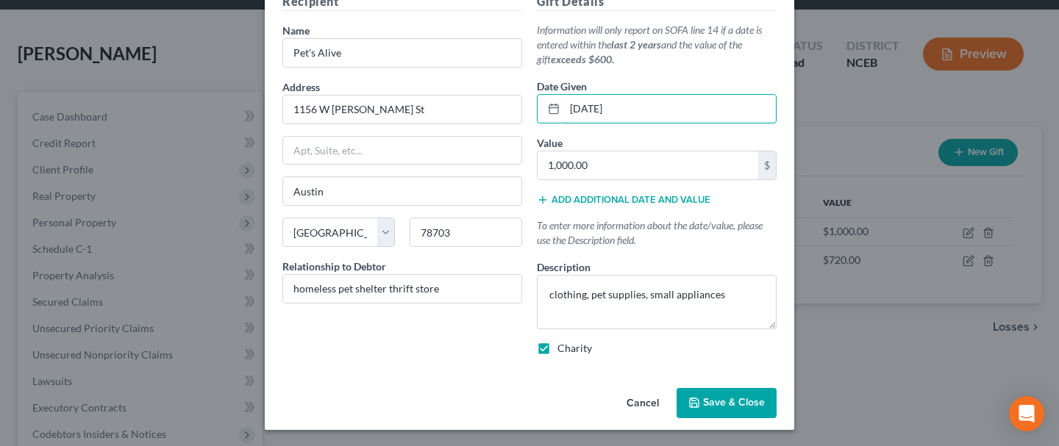
type input "[DATE]"
click at [718, 400] on span "Save & Close" at bounding box center [734, 403] width 62 height 12
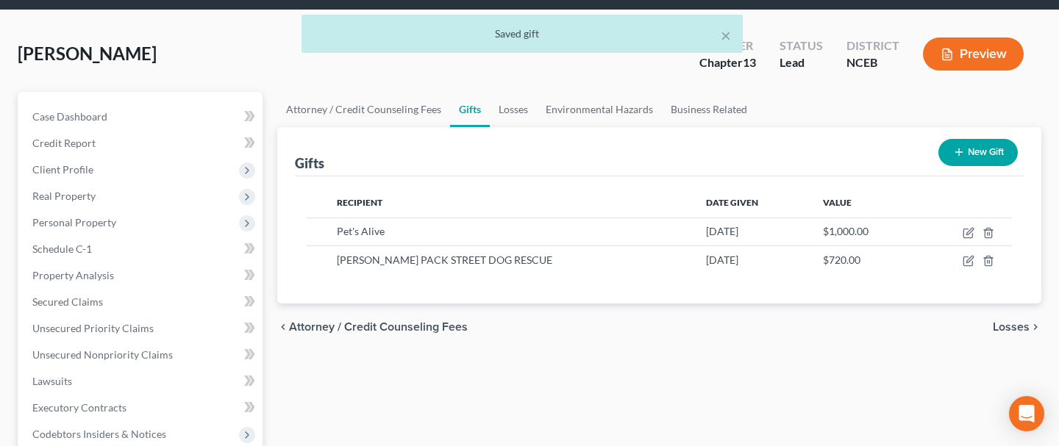
click at [987, 149] on button "New Gift" at bounding box center [977, 152] width 79 height 27
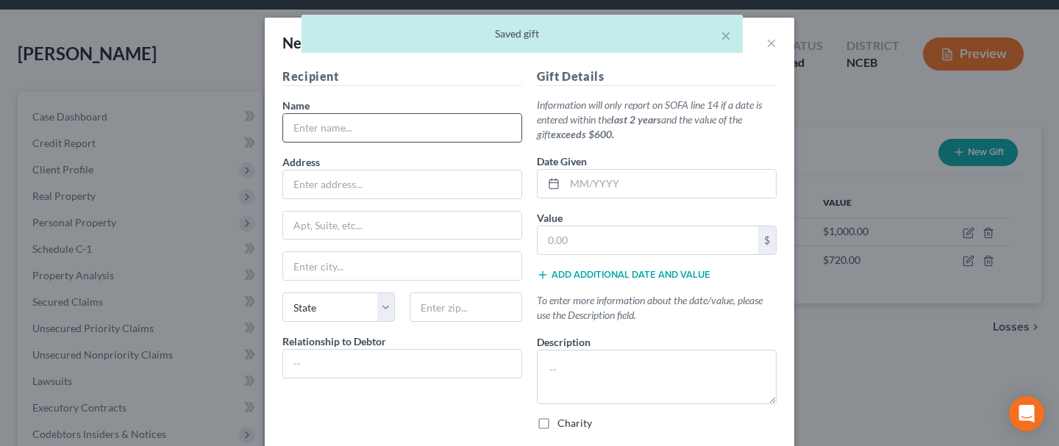
click at [471, 133] on input "text" at bounding box center [402, 128] width 238 height 28
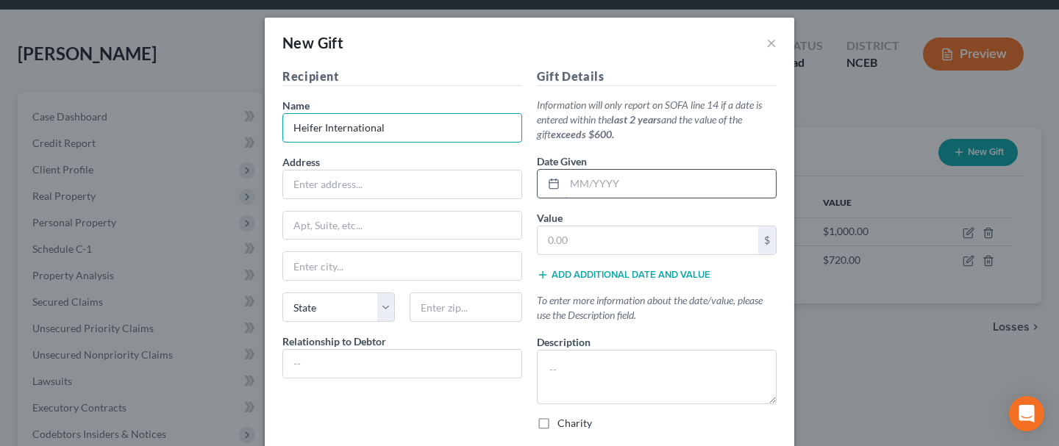
type input "Heifer International"
click at [572, 182] on input "text" at bounding box center [670, 184] width 211 height 28
type input "[DATE]"
click at [582, 242] on input "text" at bounding box center [647, 240] width 221 height 28
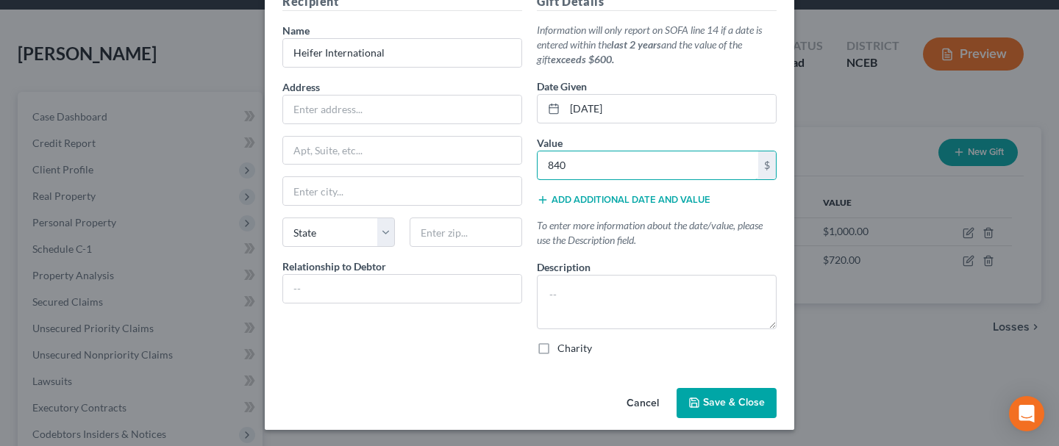
type input "840"
click at [718, 404] on span "Save & Close" at bounding box center [734, 403] width 62 height 12
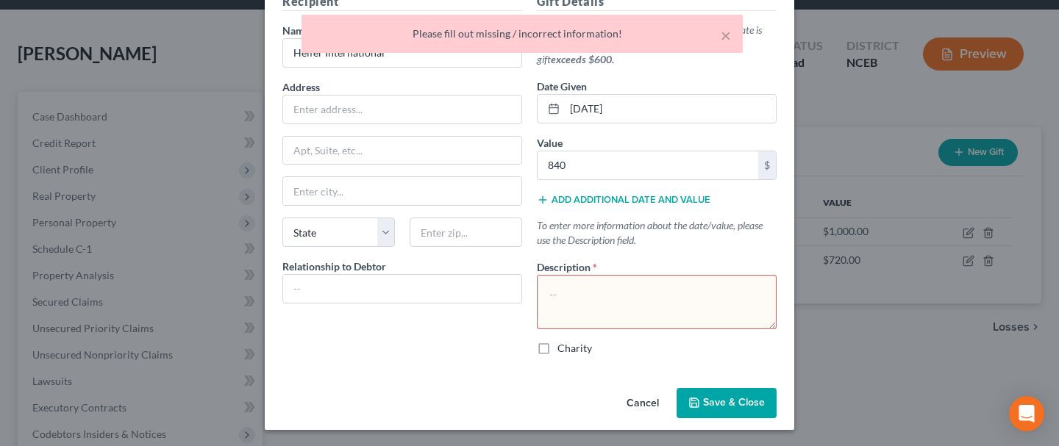
click at [571, 290] on textarea at bounding box center [657, 302] width 240 height 54
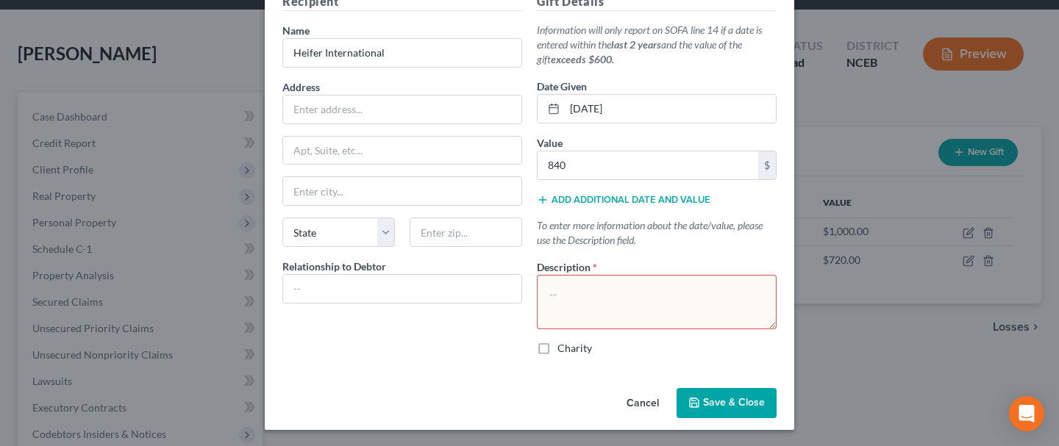
click at [557, 346] on label "Charity" at bounding box center [574, 348] width 35 height 15
click at [563, 346] on input "Charity" at bounding box center [568, 346] width 10 height 10
checkbox input "true"
click at [576, 289] on textarea at bounding box center [657, 302] width 240 height 54
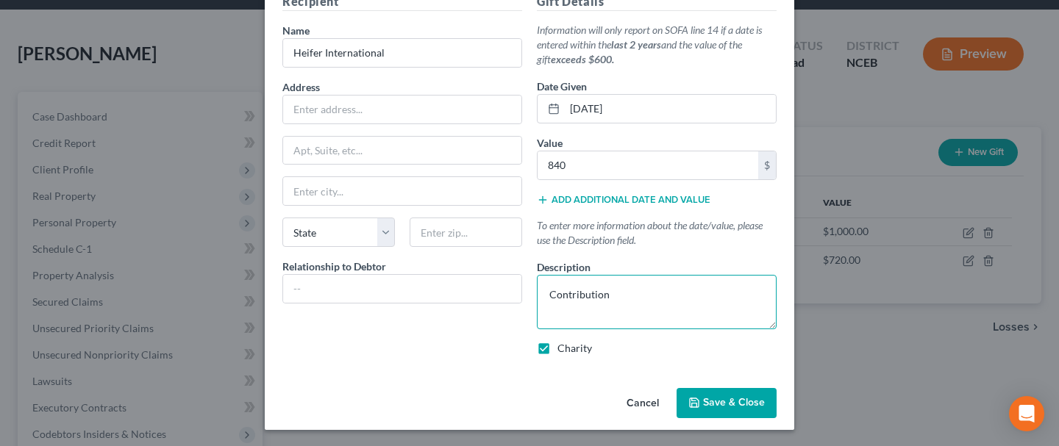
type textarea "Contribution"
click at [706, 397] on span "Save & Close" at bounding box center [734, 403] width 62 height 12
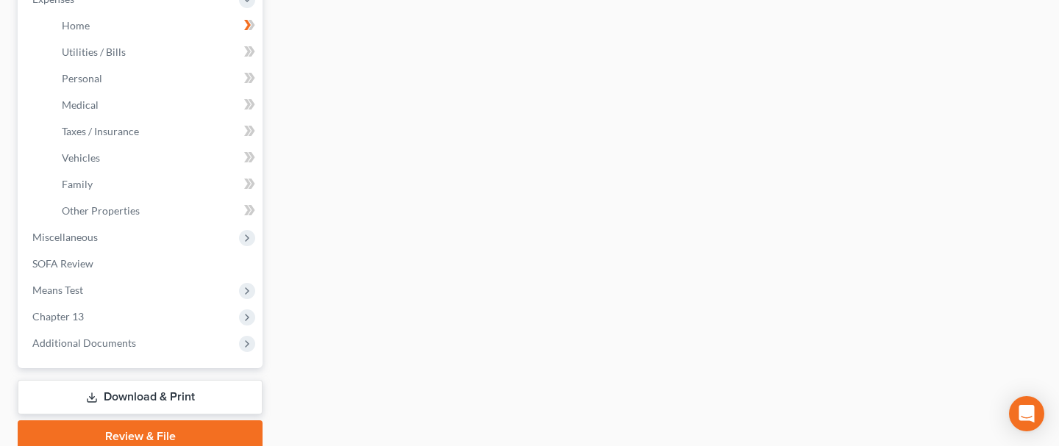
scroll to position [537, 0]
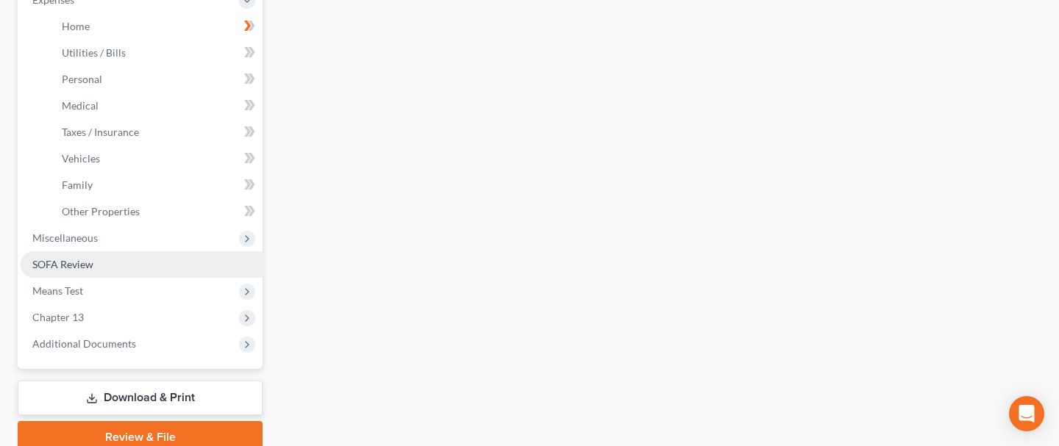
click at [48, 273] on link "SOFA Review" at bounding box center [142, 264] width 242 height 26
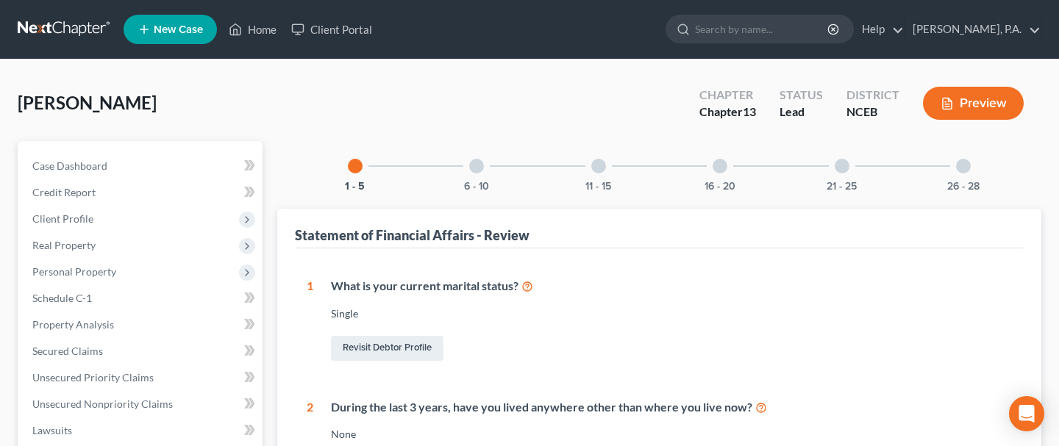
click at [602, 174] on div "11 - 15" at bounding box center [599, 166] width 50 height 50
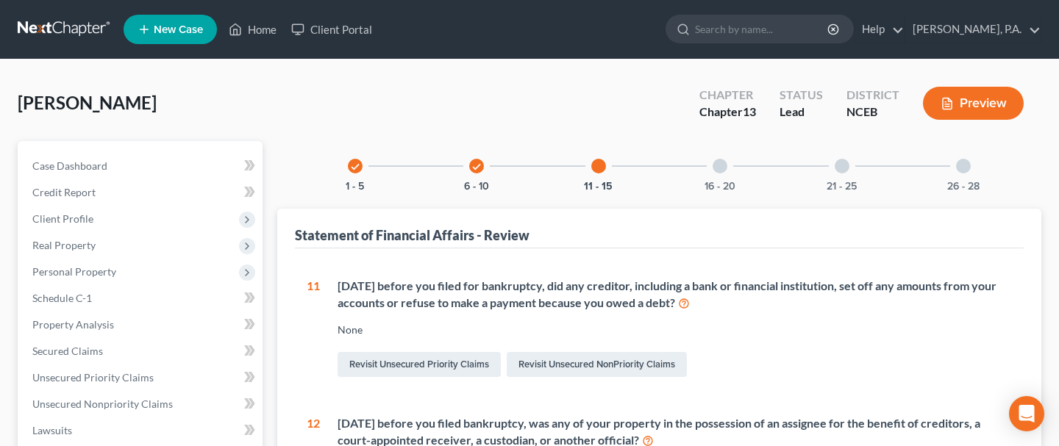
click at [720, 167] on div at bounding box center [719, 166] width 15 height 15
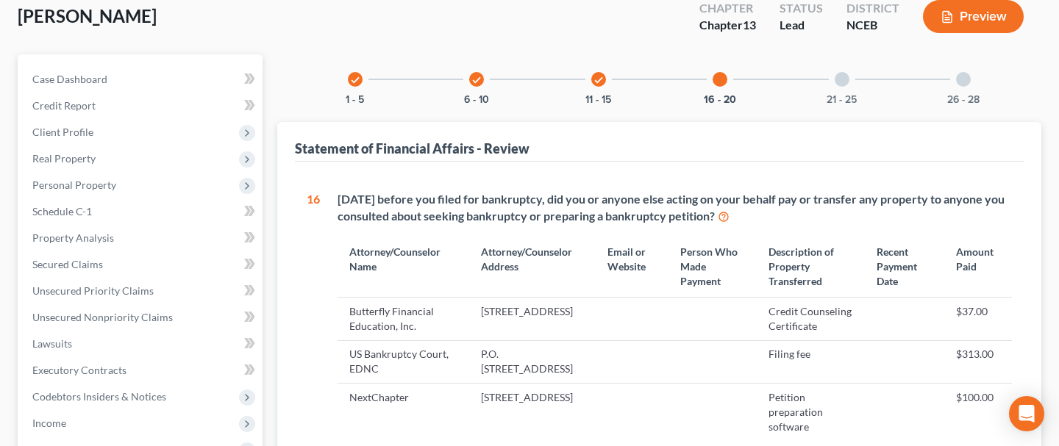
scroll to position [84, 0]
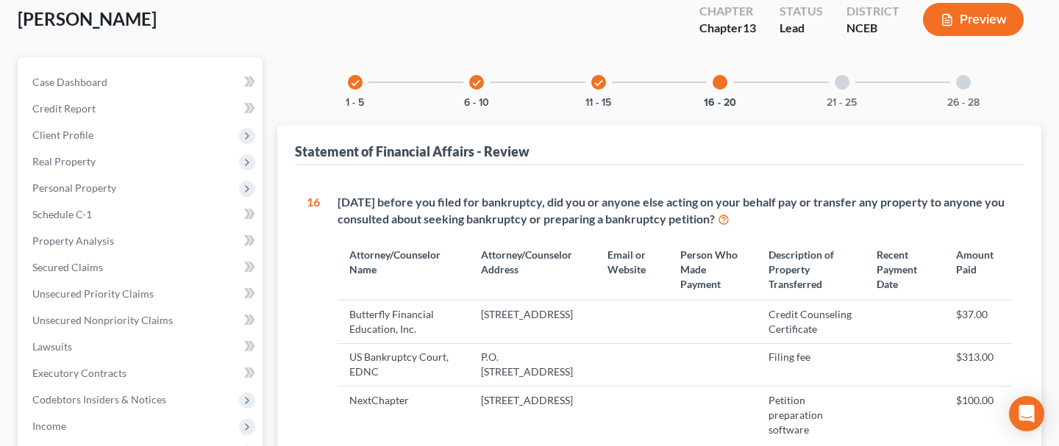
click at [842, 85] on div at bounding box center [842, 82] width 15 height 15
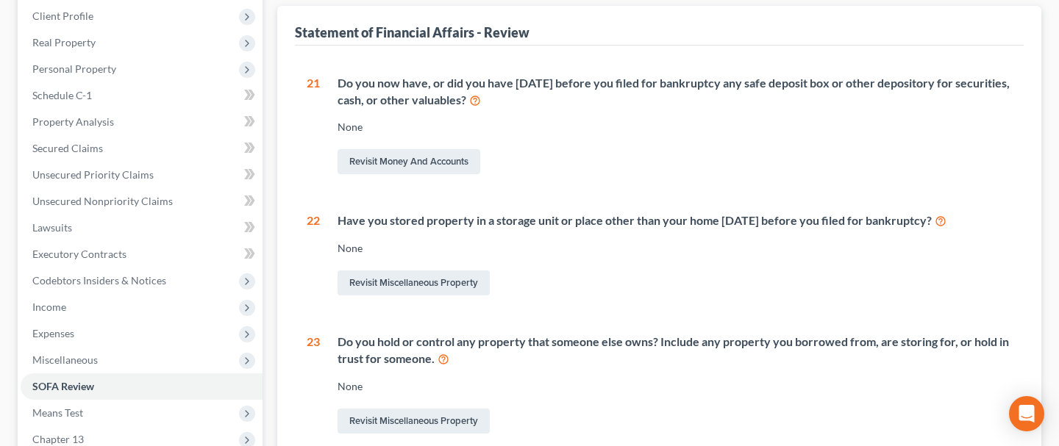
scroll to position [0, 0]
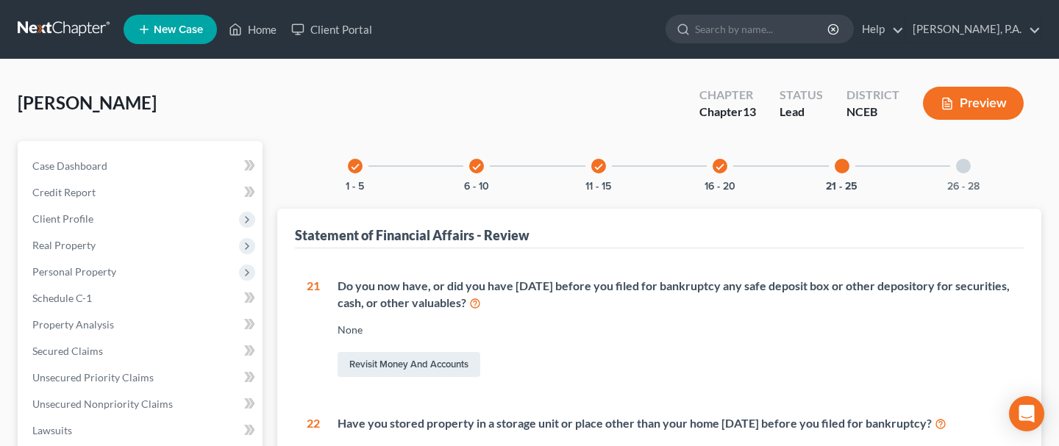
click at [967, 169] on div at bounding box center [963, 166] width 15 height 15
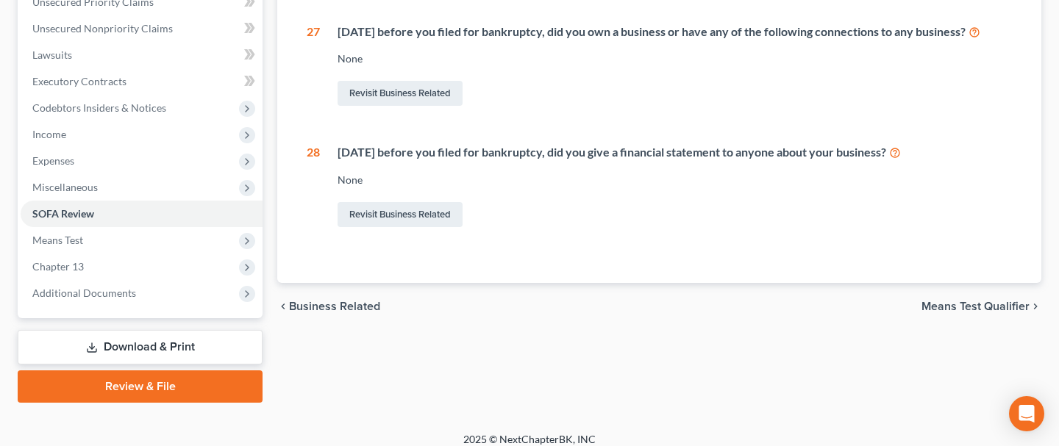
scroll to position [386, 0]
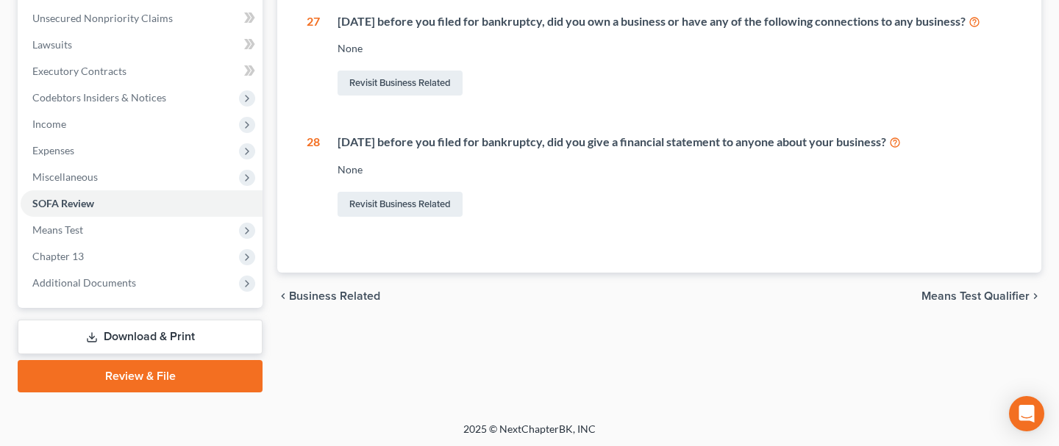
click at [521, 360] on div "check 1 - 5 check 6 - 10 check 11 - 15 check 16 - 20 check 21 - 25 26 - 28 Stat…" at bounding box center [659, 73] width 779 height 637
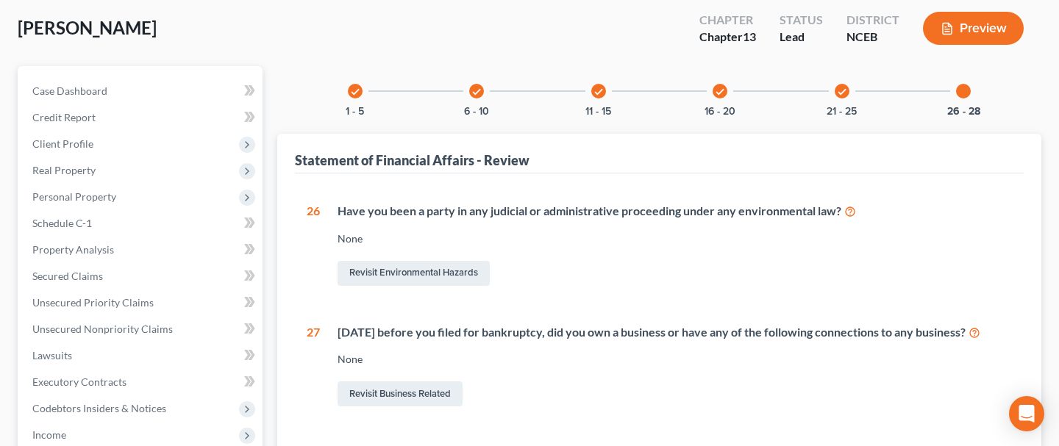
scroll to position [0, 0]
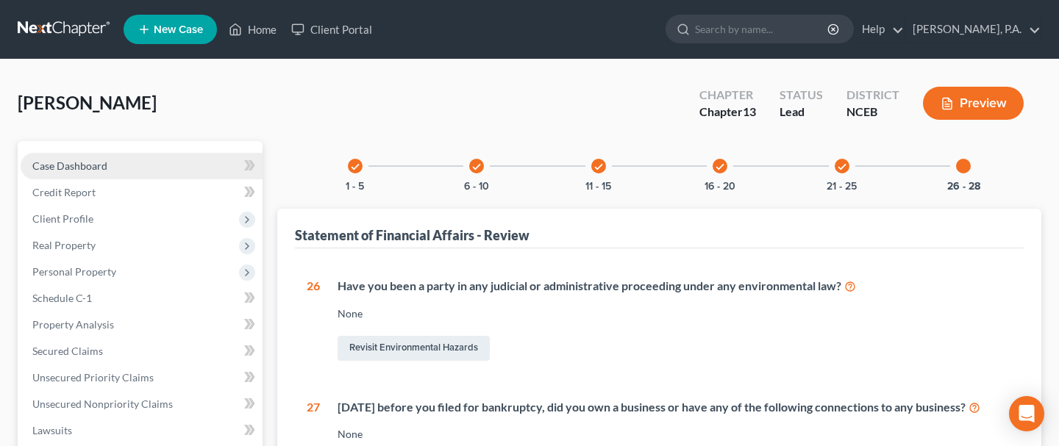
click at [130, 168] on link "Case Dashboard" at bounding box center [142, 166] width 242 height 26
